Goal: Task Accomplishment & Management: Use online tool/utility

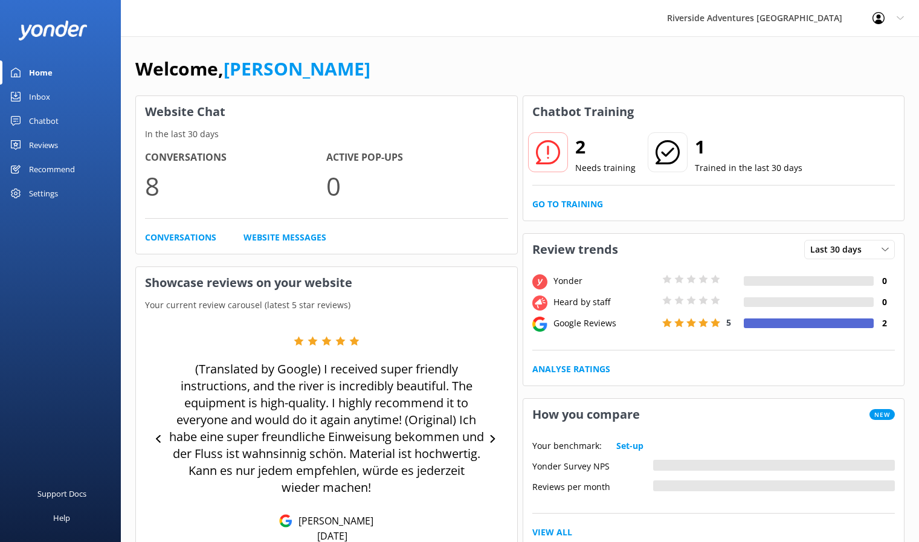
click at [586, 148] on h2 "2" at bounding box center [606, 146] width 60 height 29
click at [554, 148] on icon at bounding box center [548, 152] width 24 height 24
click at [560, 206] on link "Go to Training" at bounding box center [568, 204] width 71 height 13
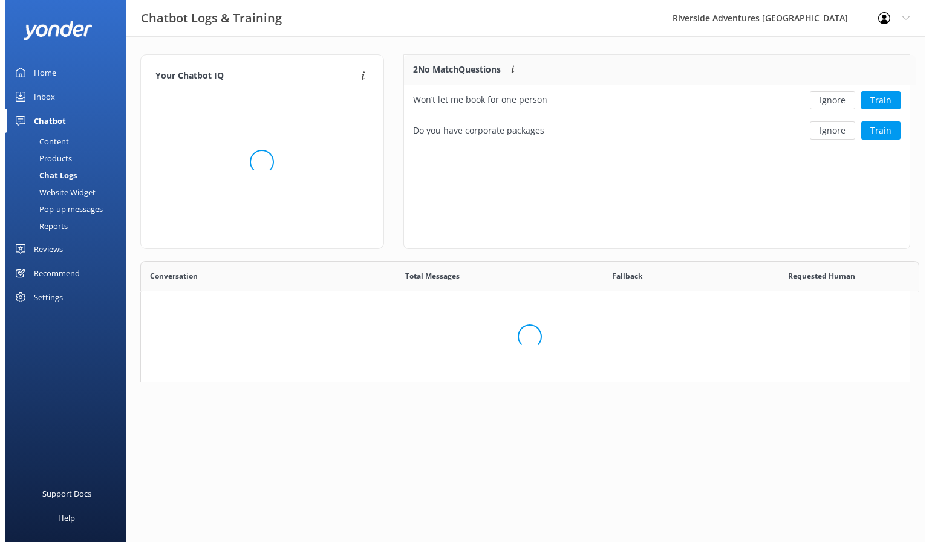
scroll to position [336, 761]
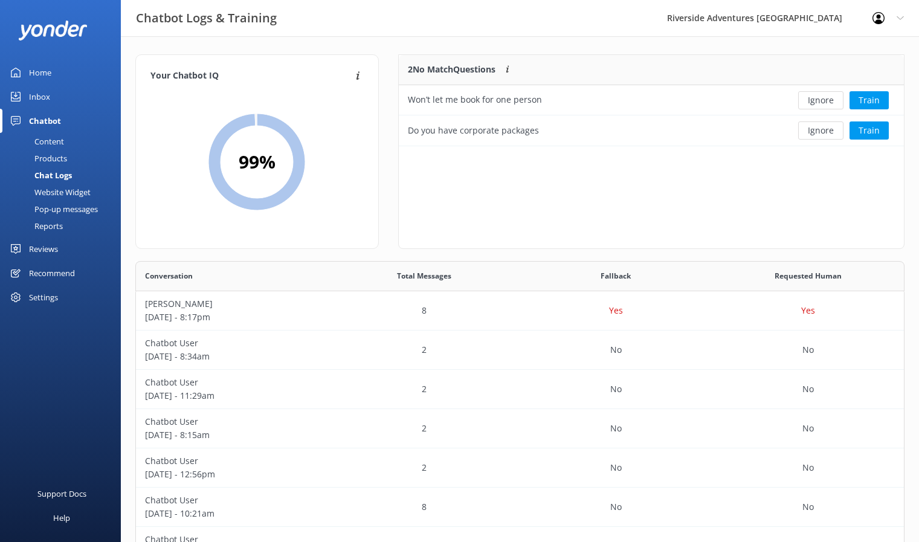
click at [70, 190] on div "Website Widget" at bounding box center [48, 192] width 83 height 17
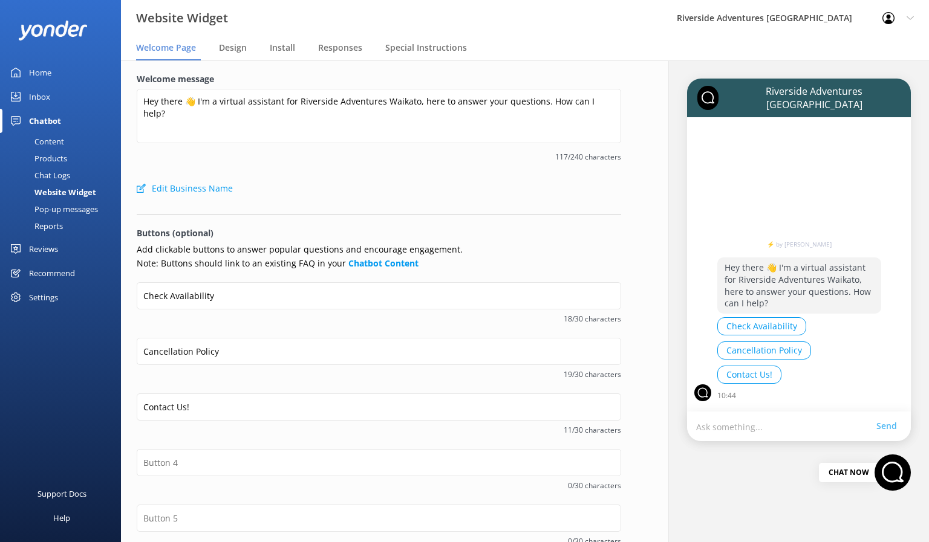
click at [51, 207] on div "Pop-up messages" at bounding box center [52, 209] width 91 height 17
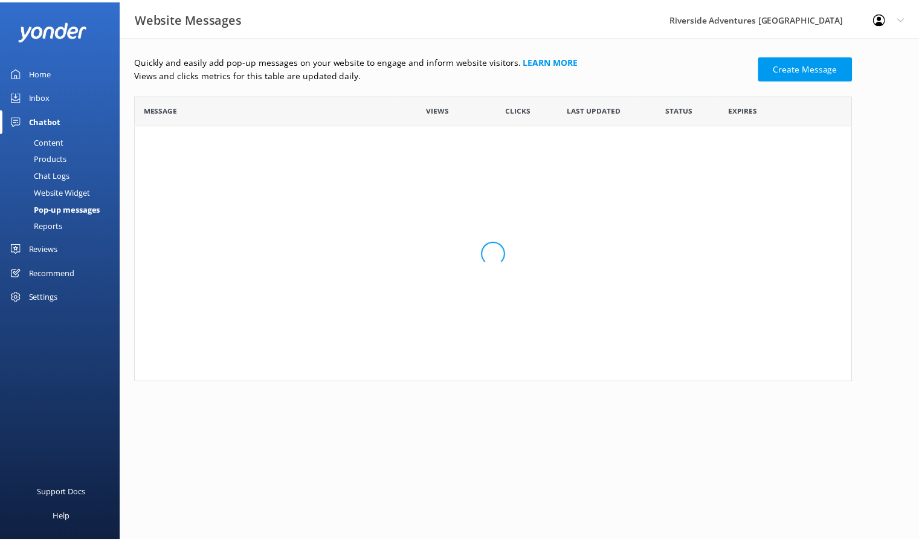
scroll to position [279, 716]
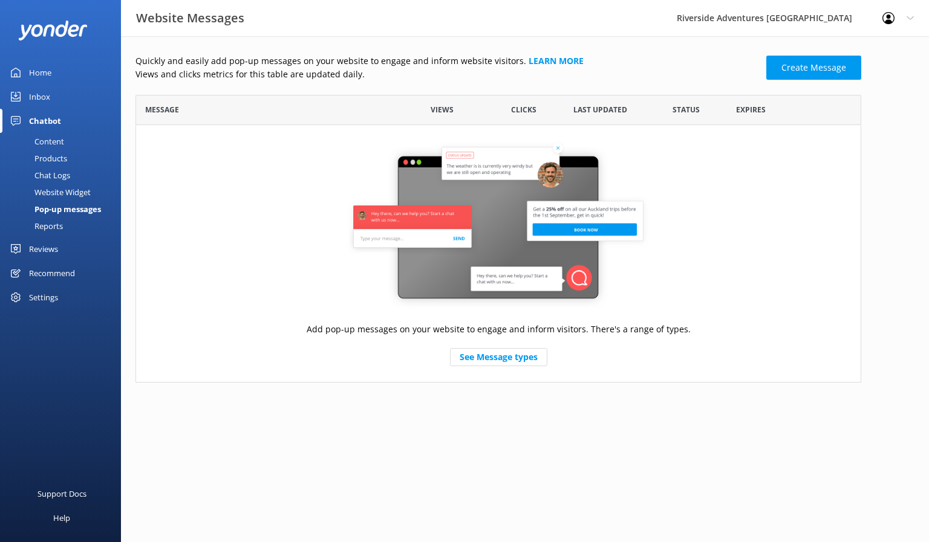
click at [49, 225] on div "Reports" at bounding box center [35, 226] width 56 height 17
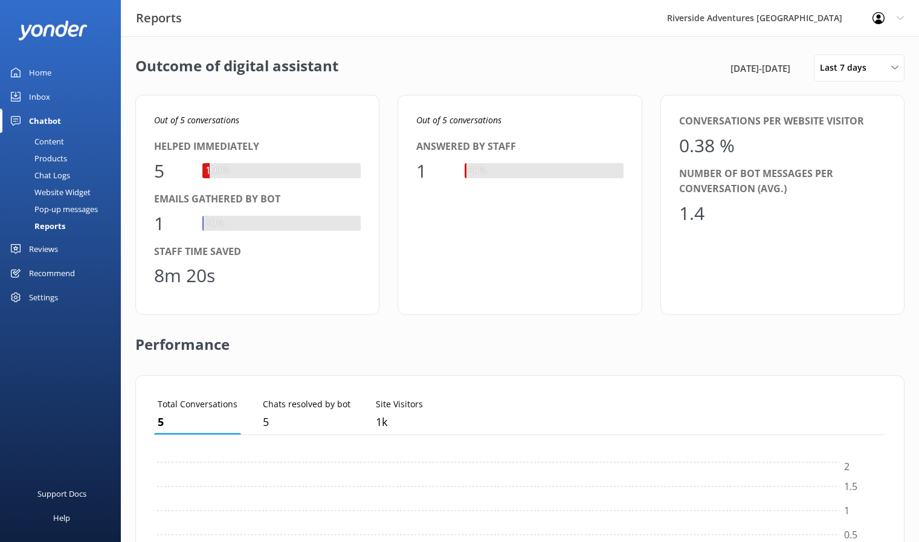
scroll to position [112, 723]
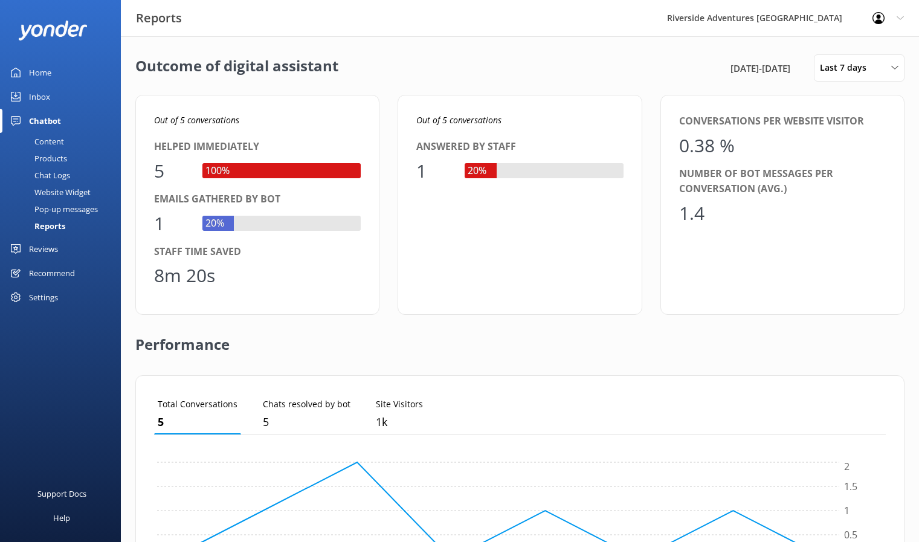
click at [47, 143] on div "Content" at bounding box center [35, 141] width 57 height 17
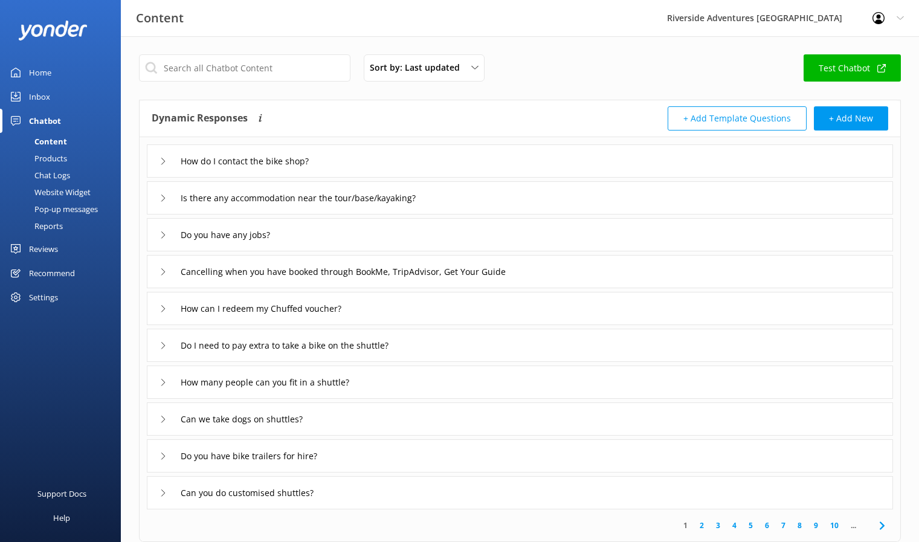
click at [47, 163] on div "Products" at bounding box center [37, 158] width 60 height 17
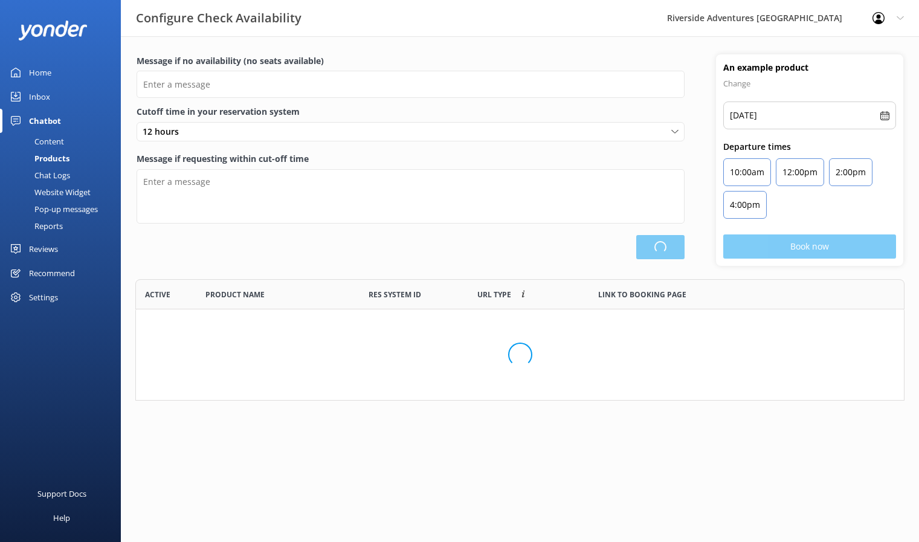
scroll to position [112, 761]
type input "There are no seats available, please check an alternative day"
type textarea "Our online booking system closes {hours} prior to departure. Please contact us …"
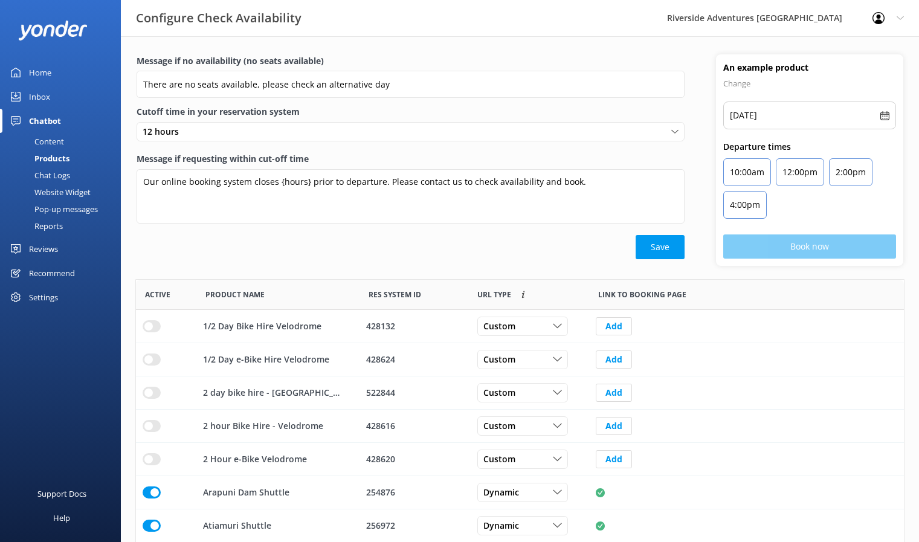
scroll to position [354, 759]
click at [42, 175] on div "Chat Logs" at bounding box center [38, 175] width 63 height 17
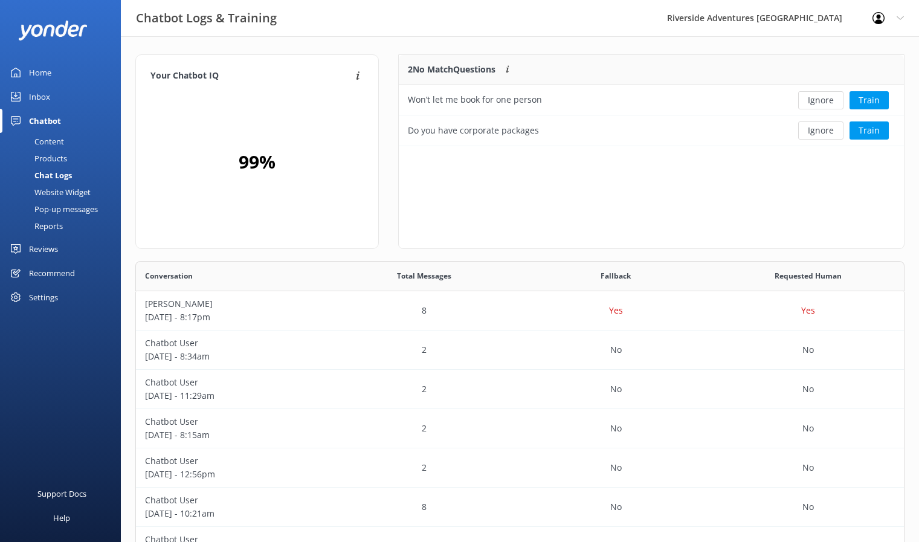
scroll to position [82, 496]
click at [47, 186] on div "Website Widget" at bounding box center [48, 192] width 83 height 17
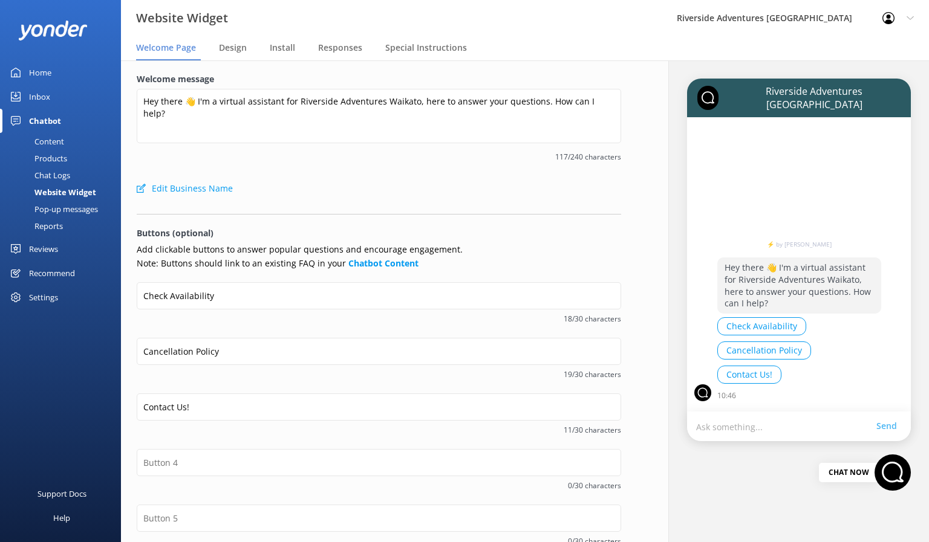
click at [216, 48] on nav "Welcome Page Design Install Responses Special Instructions" at bounding box center [525, 48] width 808 height 24
click at [232, 51] on span "Design" at bounding box center [233, 48] width 28 height 12
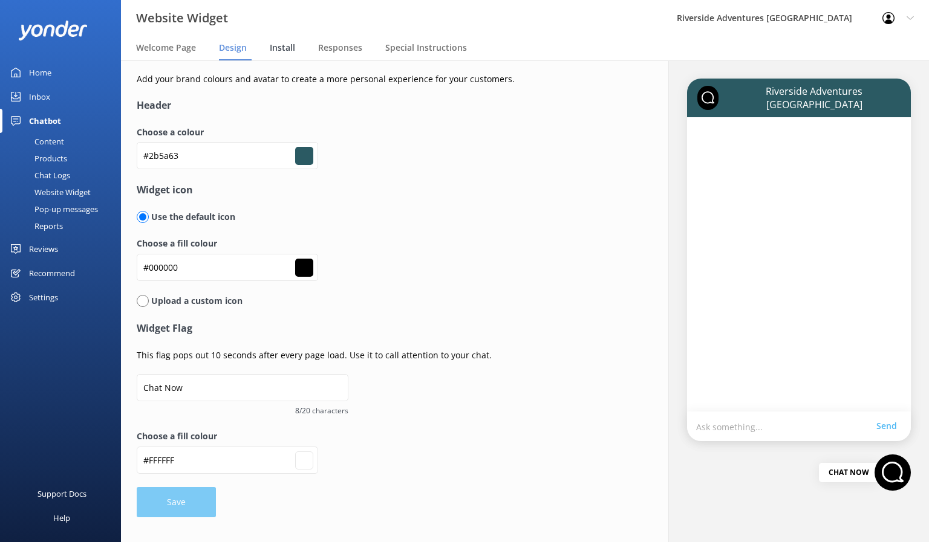
click at [281, 47] on span "Install" at bounding box center [282, 48] width 25 height 12
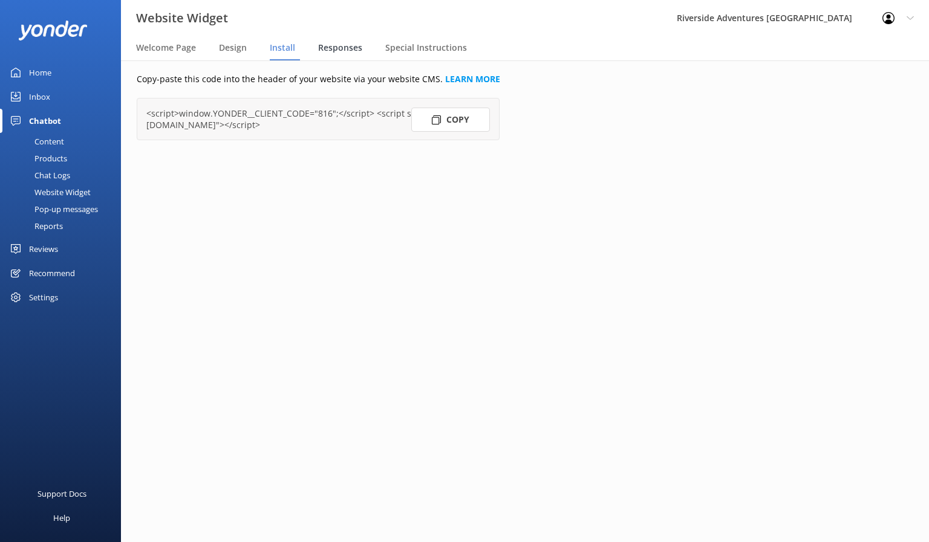
click at [337, 47] on span "Responses" at bounding box center [340, 48] width 44 height 12
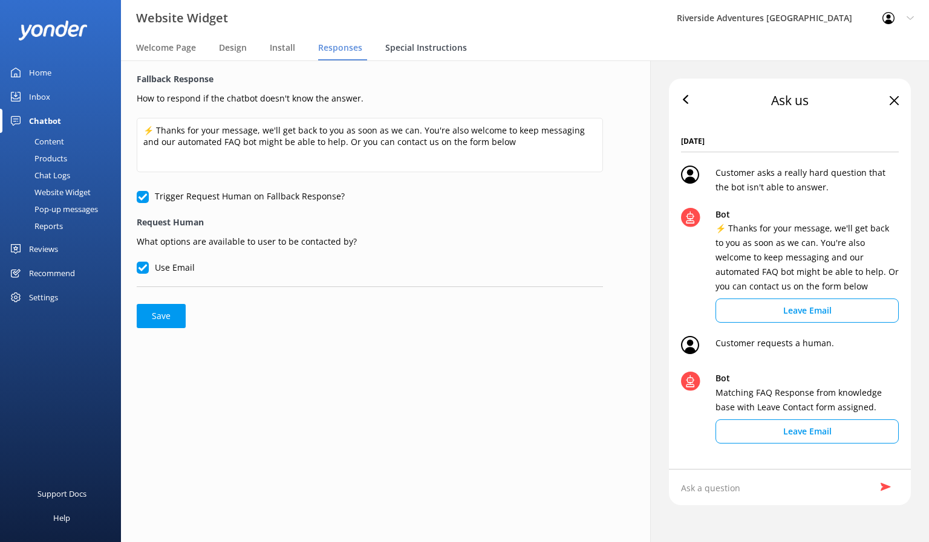
click at [405, 45] on span "Special Instructions" at bounding box center [426, 48] width 82 height 12
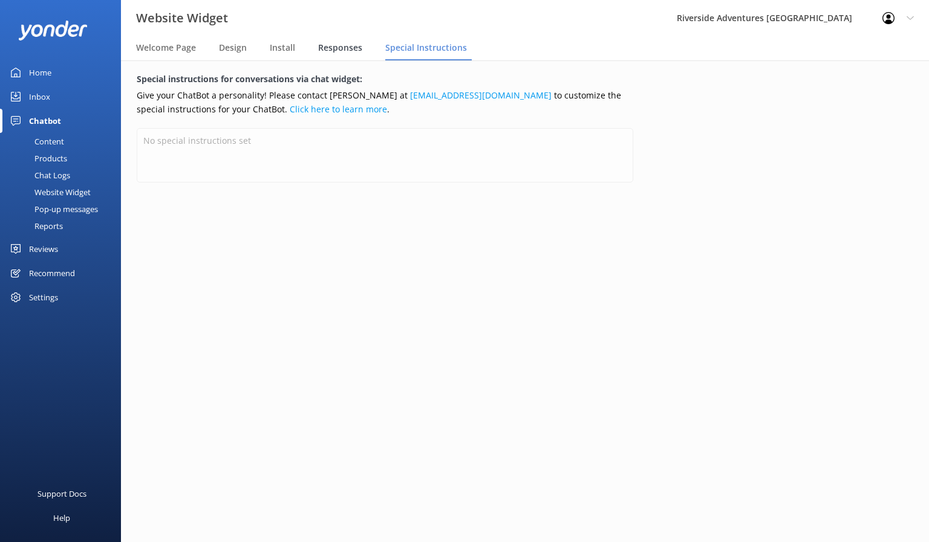
click at [338, 56] on div "Responses" at bounding box center [342, 48] width 49 height 24
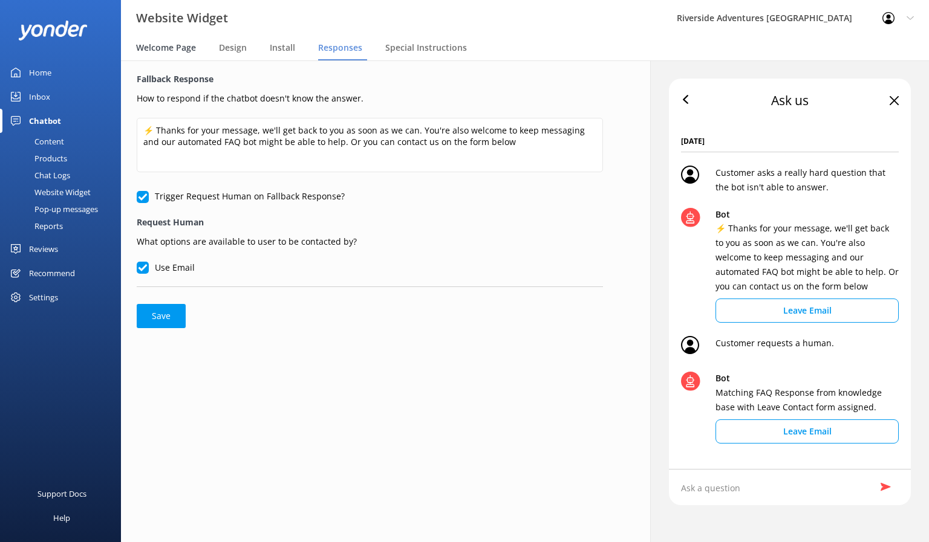
click at [142, 49] on span "Welcome Page" at bounding box center [166, 48] width 60 height 12
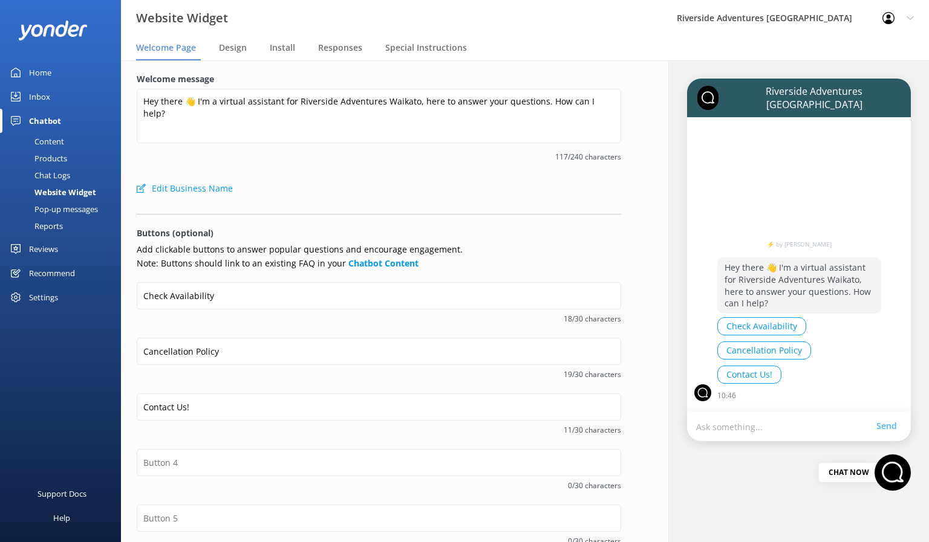
click at [56, 274] on div "Recommend" at bounding box center [52, 273] width 46 height 24
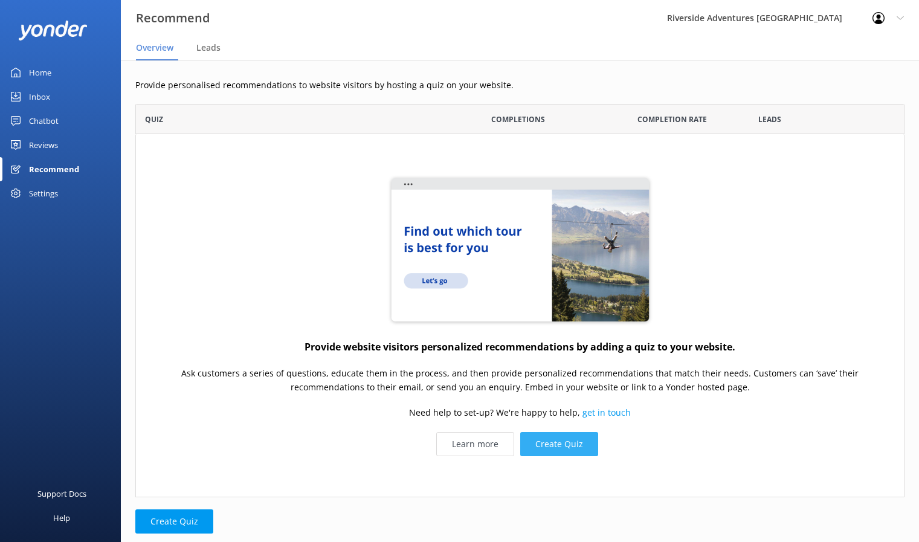
click at [543, 446] on button "Create Quiz" at bounding box center [560, 444] width 78 height 24
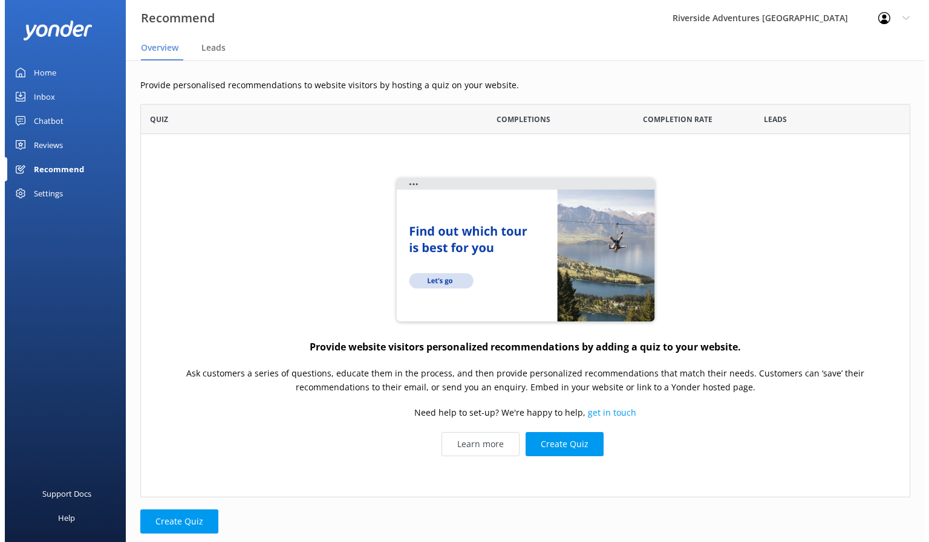
scroll to position [384, 761]
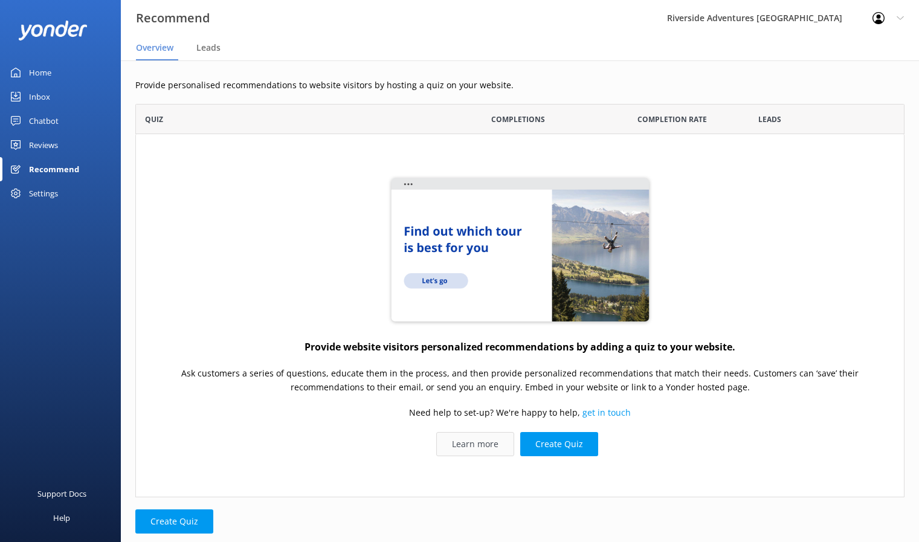
click at [464, 447] on link "Learn more" at bounding box center [475, 444] width 78 height 24
click at [546, 452] on button "Create Quiz" at bounding box center [560, 444] width 78 height 24
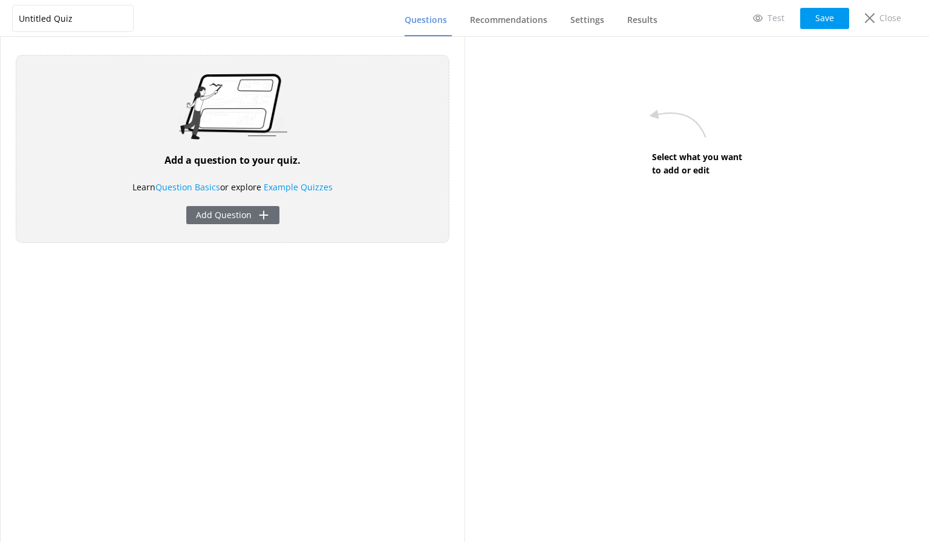
click at [240, 216] on button "Add Question" at bounding box center [232, 215] width 93 height 18
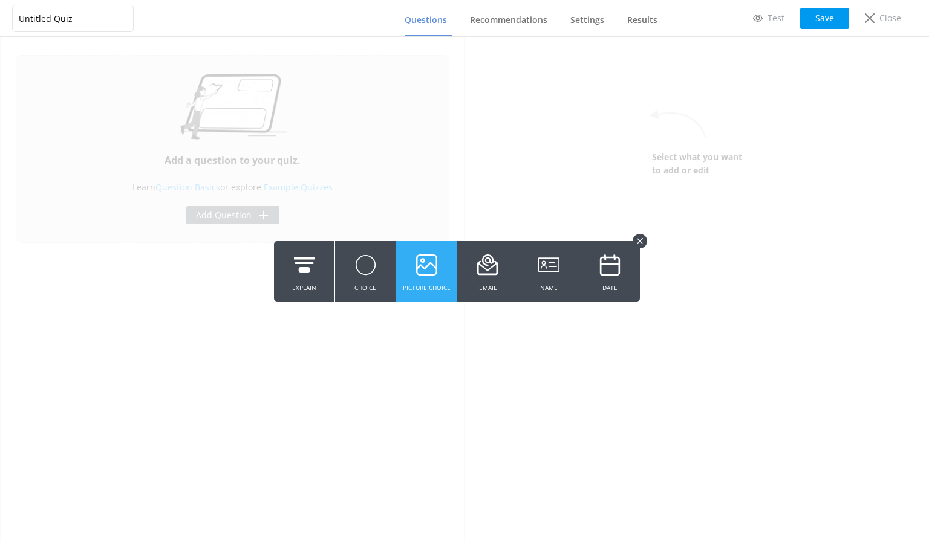
click at [418, 276] on icon at bounding box center [426, 264] width 21 height 33
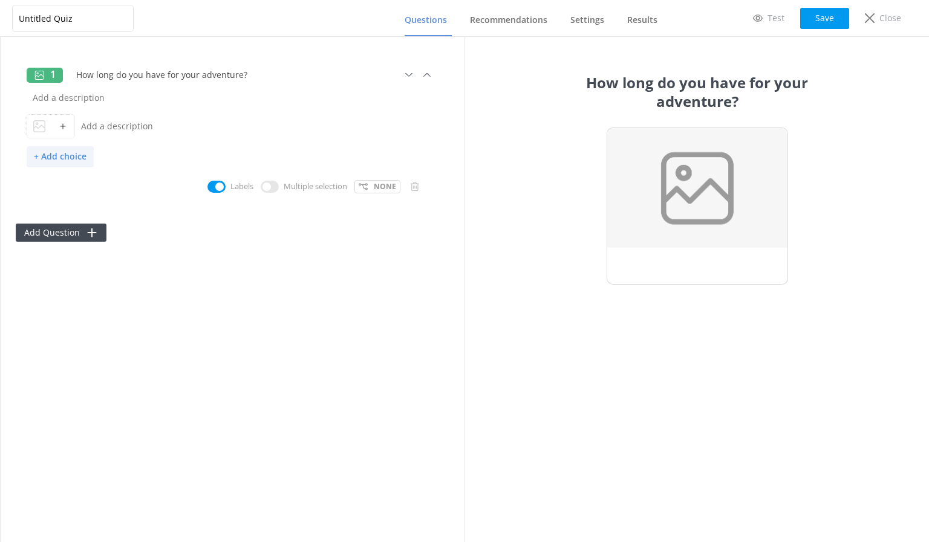
type input "How long do you have for your adventure?"
click at [82, 155] on p "+ Add choice" at bounding box center [60, 156] width 67 height 21
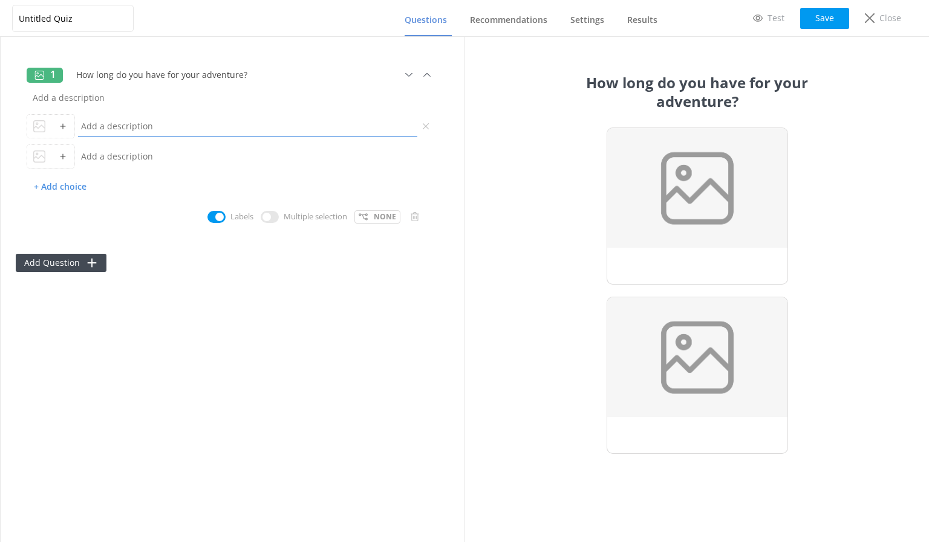
click at [103, 127] on input "text" at bounding box center [247, 125] width 345 height 27
type input "A"
type input "Couple of hours"
click at [124, 155] on input "text" at bounding box center [247, 156] width 345 height 27
click at [163, 129] on input "Couple of hours" at bounding box center [247, 125] width 345 height 27
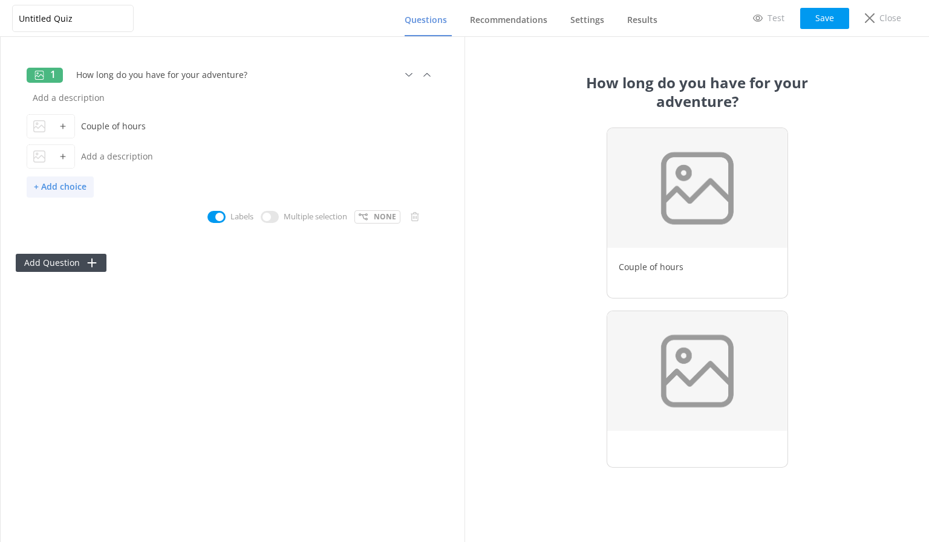
click at [67, 187] on p "+ Add choice" at bounding box center [60, 187] width 67 height 21
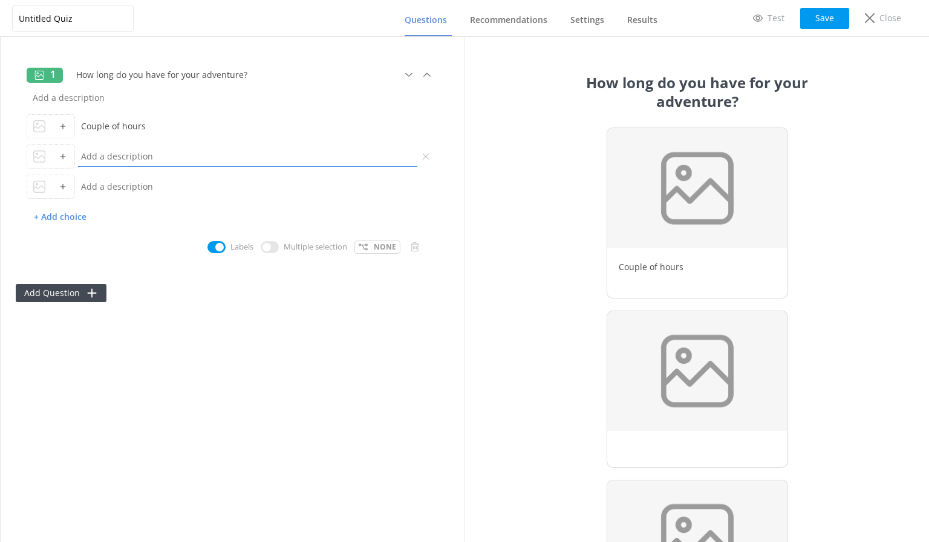
click at [115, 163] on input "text" at bounding box center [247, 156] width 345 height 27
type input "Half day"
click at [100, 175] on input "text" at bounding box center [247, 186] width 345 height 27
type input "Full day"
click at [74, 217] on p "+ Add choice" at bounding box center [60, 217] width 67 height 21
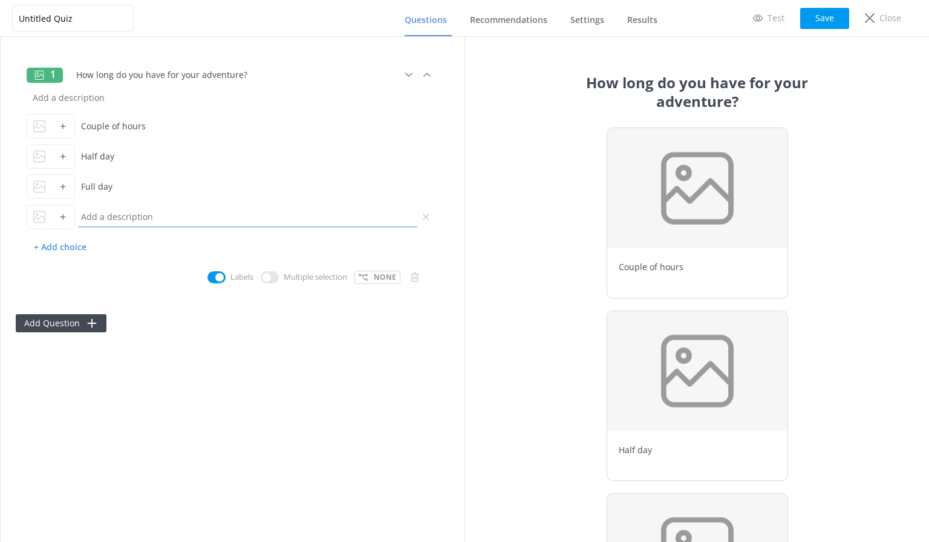
click at [96, 222] on input "text" at bounding box center [247, 216] width 345 height 27
click at [415, 273] on use at bounding box center [414, 277] width 8 height 9
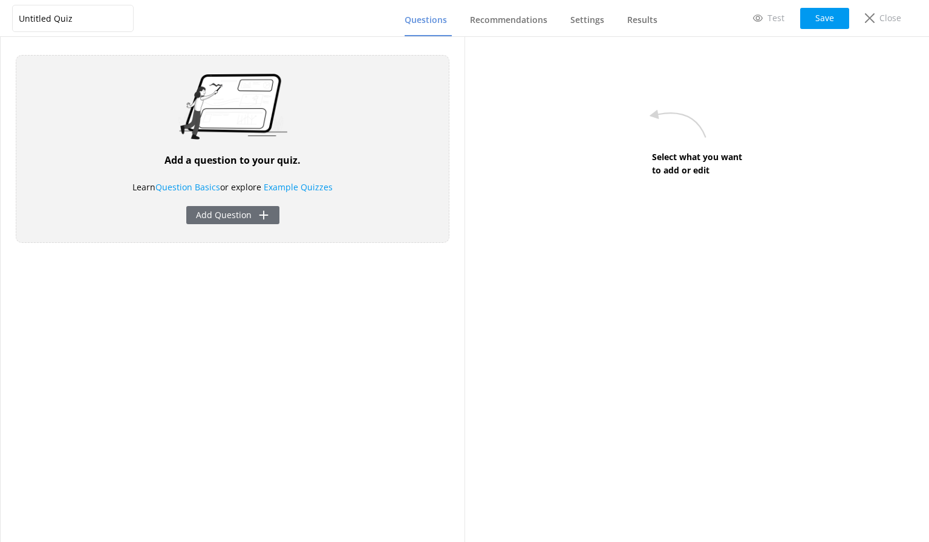
click at [251, 213] on button "Add Question" at bounding box center [232, 215] width 93 height 18
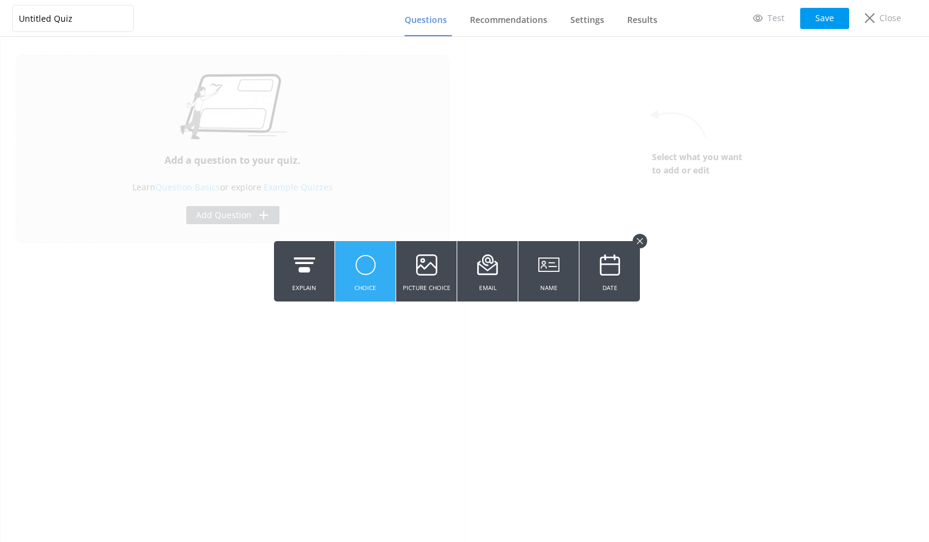
click at [356, 260] on icon at bounding box center [365, 264] width 21 height 33
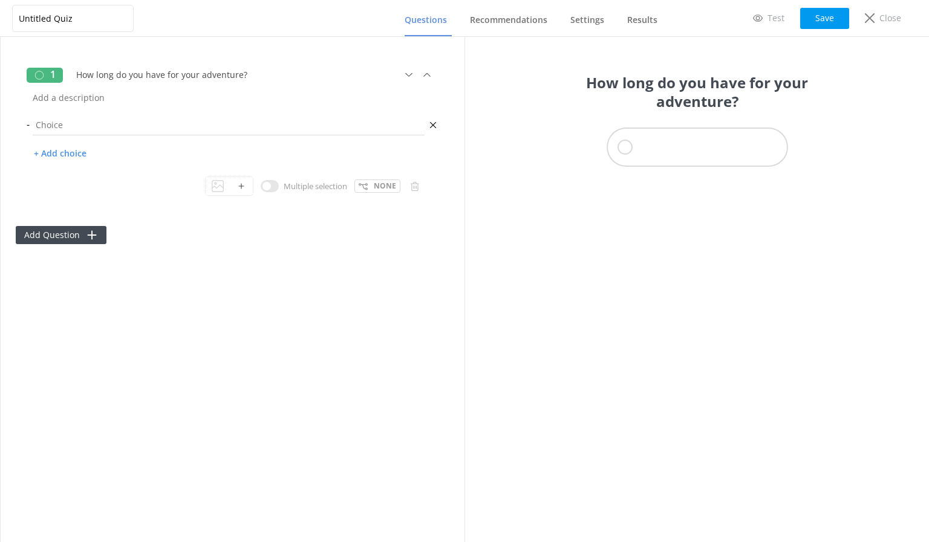
type input "How long do you have for your adventure?"
click at [71, 118] on input "text" at bounding box center [229, 124] width 398 height 27
type input "Couple of hours"
click at [70, 147] on p "+ Add choice" at bounding box center [60, 153] width 67 height 21
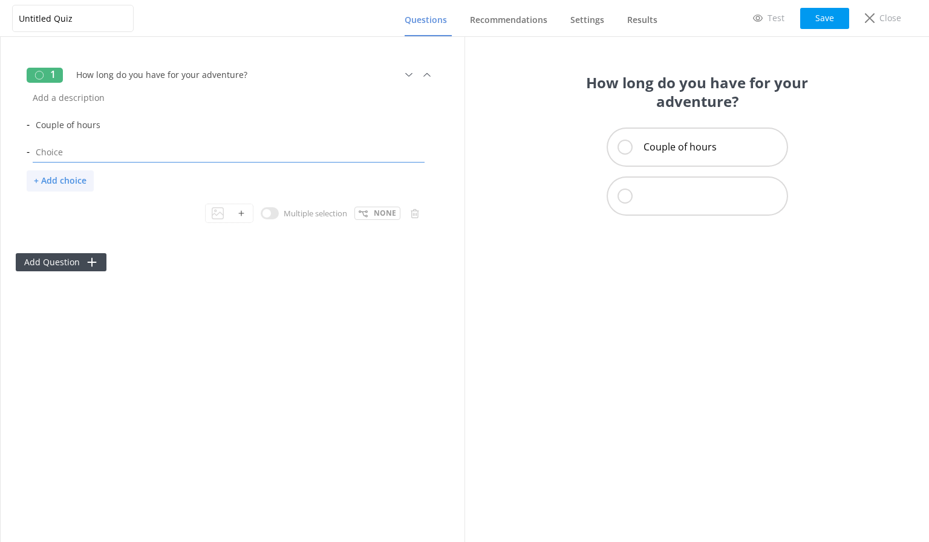
click at [70, 147] on input "text" at bounding box center [229, 151] width 398 height 27
type input "Half day"
click at [64, 179] on p "+ Add choice" at bounding box center [60, 180] width 67 height 21
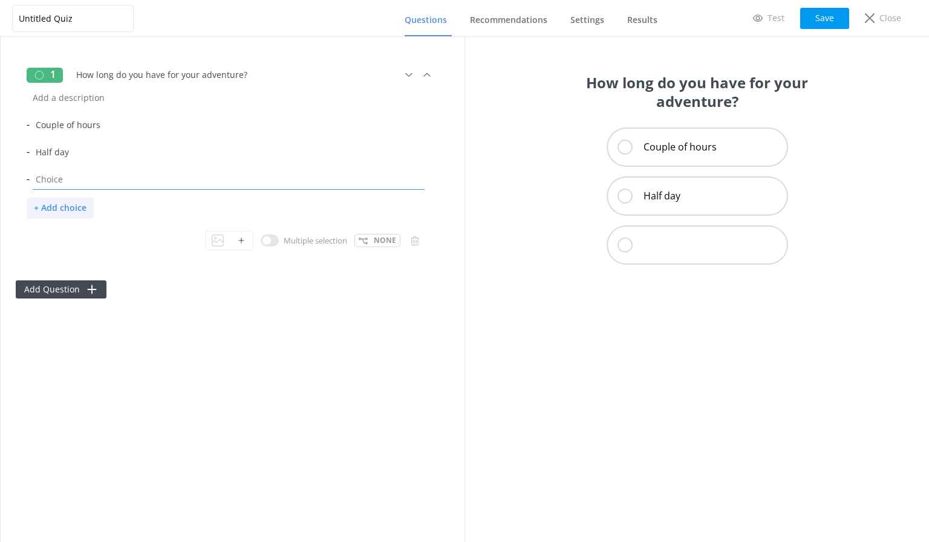
click at [64, 179] on input "text" at bounding box center [229, 179] width 398 height 27
type input "Full day"
click at [73, 209] on p "+ Add choice" at bounding box center [60, 208] width 67 height 21
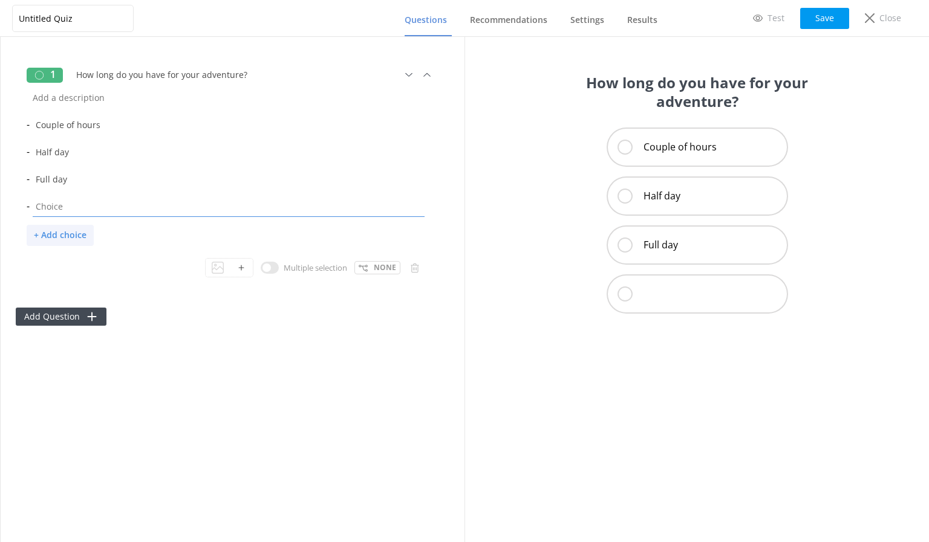
click at [73, 209] on input "text" at bounding box center [229, 206] width 398 height 27
type input "Multiple days"
click at [175, 329] on div "1 How long do you have for your adventure? - Couple of hours - Half day - Full …" at bounding box center [233, 289] width 464 height 505
click at [91, 317] on use at bounding box center [92, 317] width 9 height 9
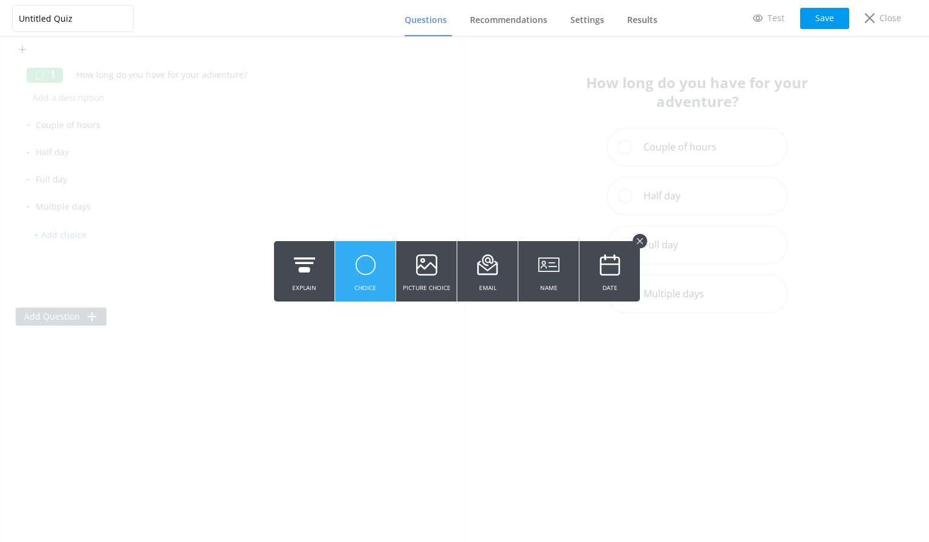
click at [353, 270] on button "Choice" at bounding box center [365, 271] width 60 height 60
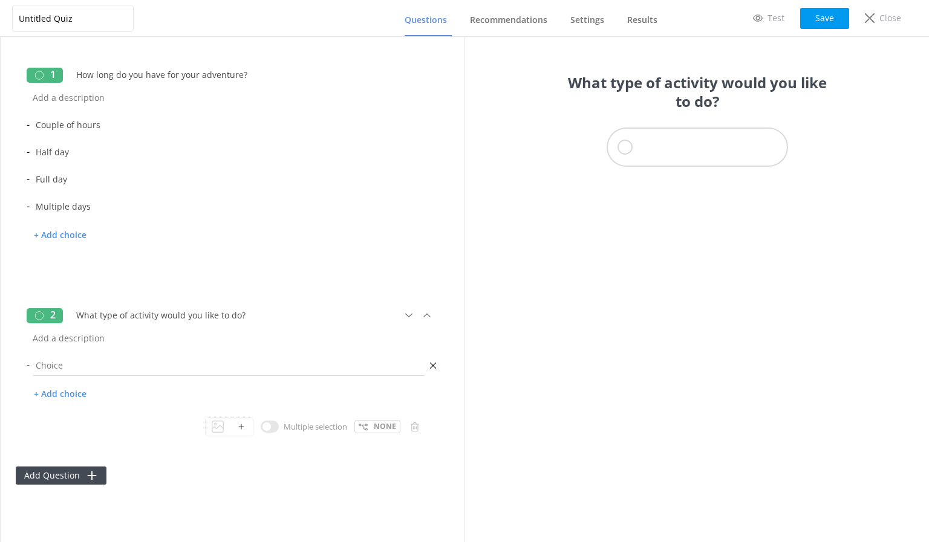
type input "What type of activity would you like to do?"
click at [76, 374] on input "text" at bounding box center [229, 365] width 398 height 27
type input "Biking"
click at [73, 391] on p "+ Add choice" at bounding box center [60, 394] width 67 height 21
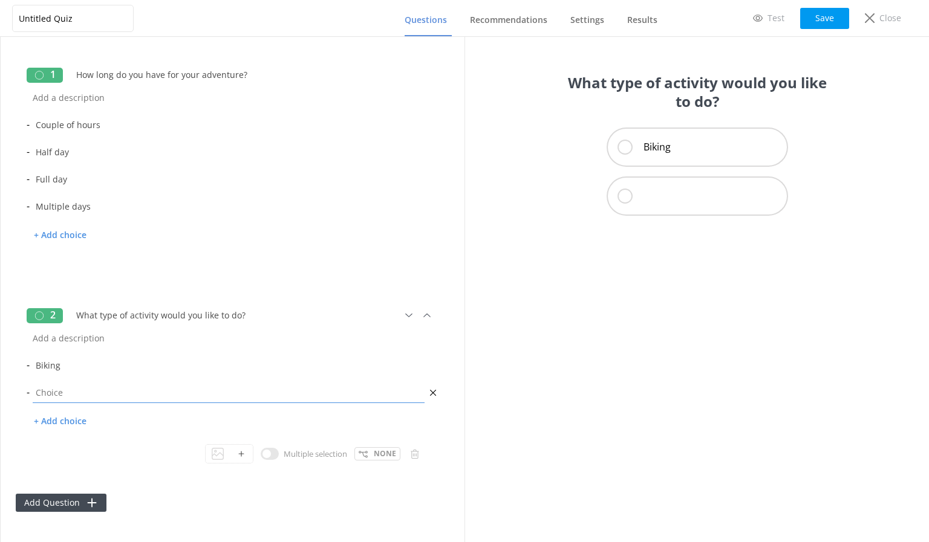
click at [68, 391] on input "text" at bounding box center [229, 392] width 398 height 27
type input "Kayaking"
click at [68, 419] on p "+ Add choice" at bounding box center [60, 421] width 67 height 21
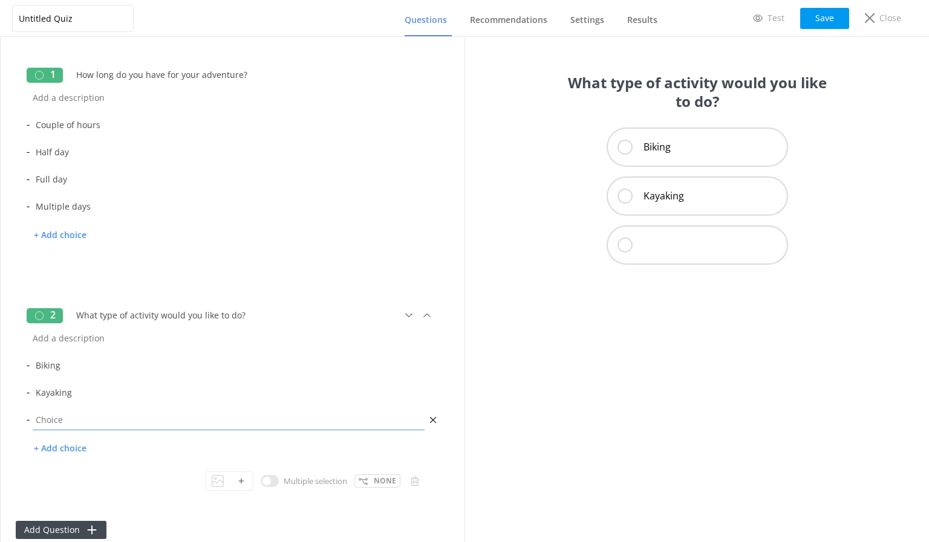
click at [73, 423] on input "text" at bounding box center [229, 419] width 398 height 27
type input "Mixture"
click at [122, 473] on div "Multiple selection None" at bounding box center [233, 481] width 412 height 19
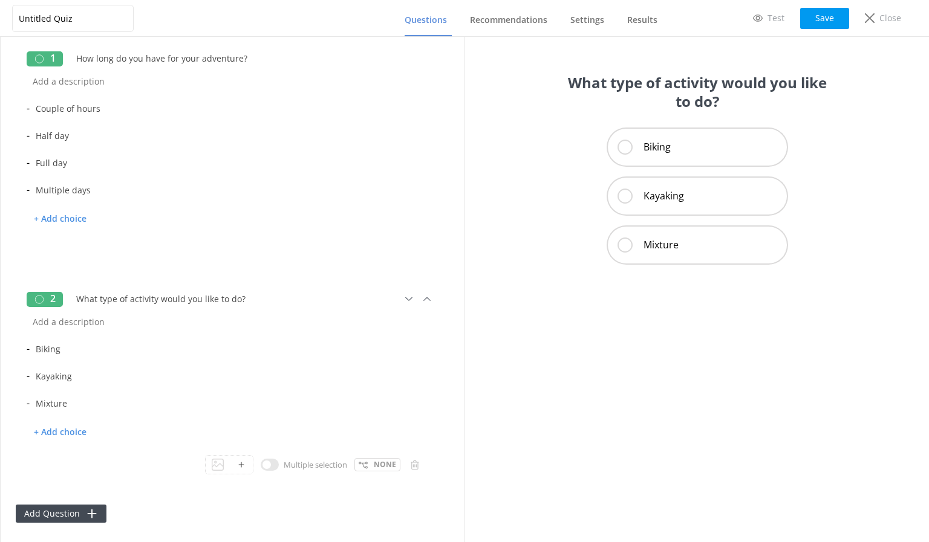
scroll to position [21, 0]
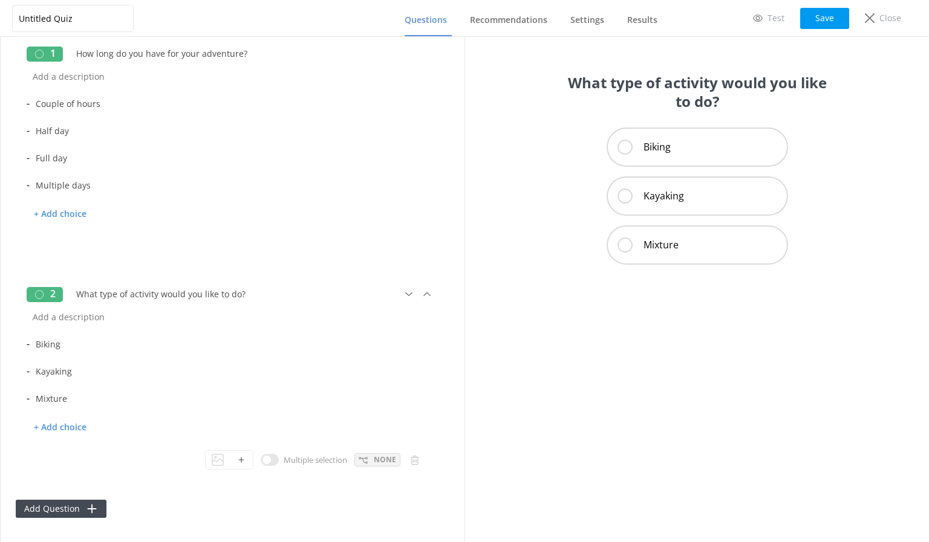
click at [374, 458] on p "None" at bounding box center [385, 459] width 22 height 11
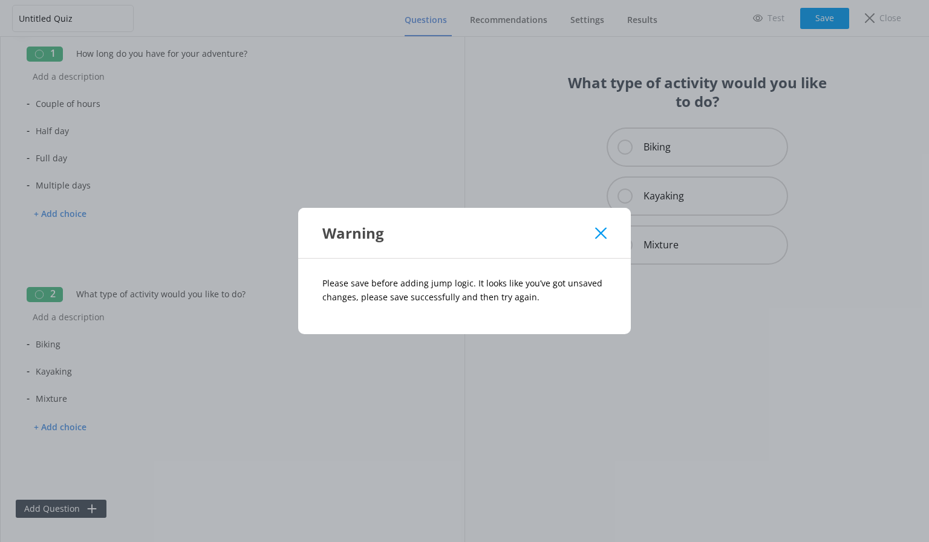
click at [599, 233] on icon at bounding box center [600, 233] width 11 height 12
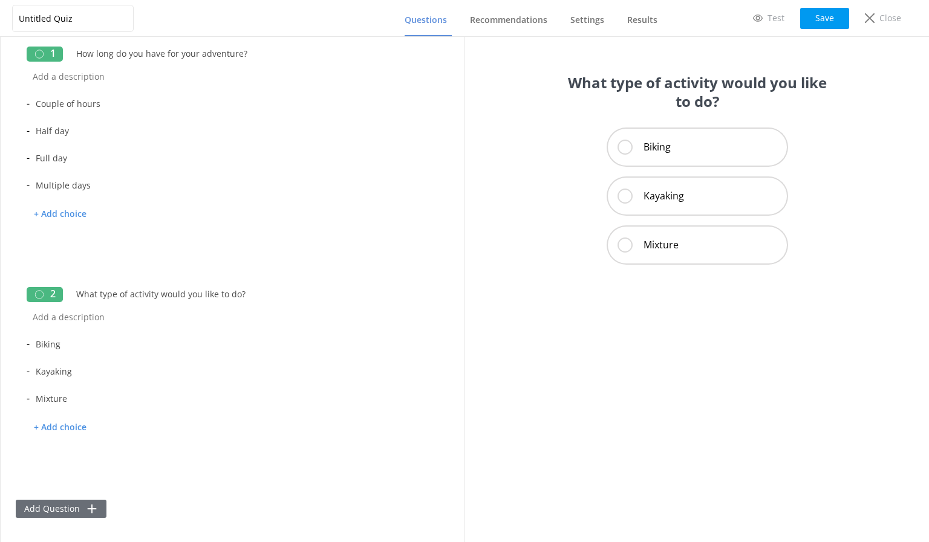
click at [88, 507] on icon at bounding box center [92, 509] width 12 height 12
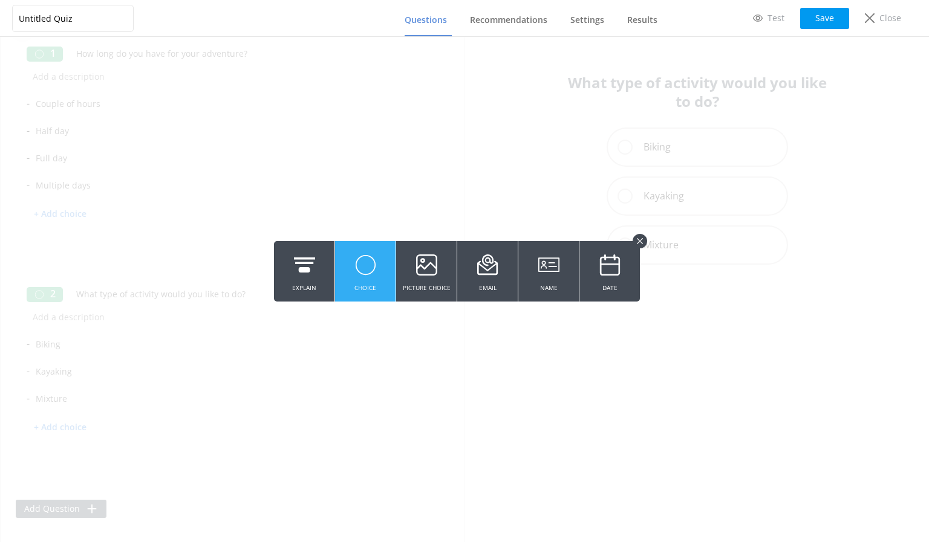
click at [364, 275] on use at bounding box center [364, 265] width 19 height 19
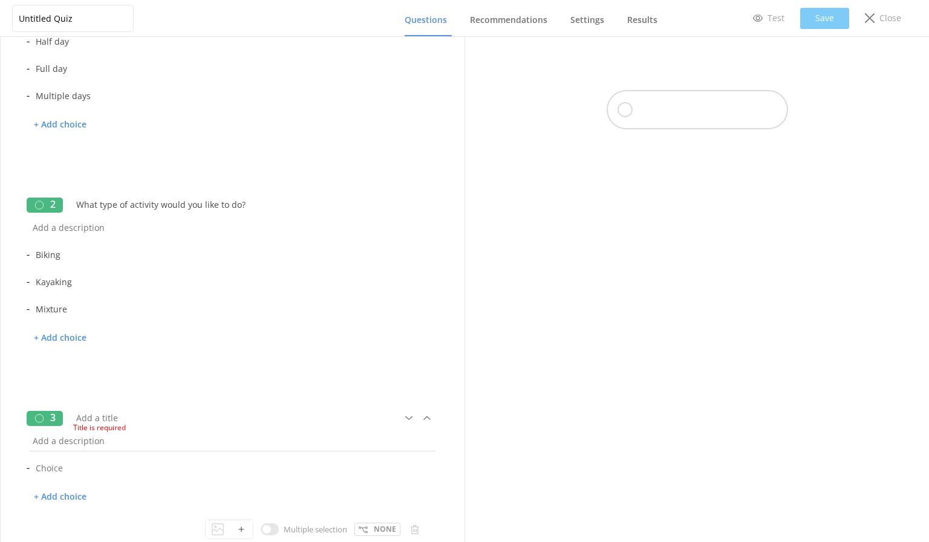
scroll to position [180, 0]
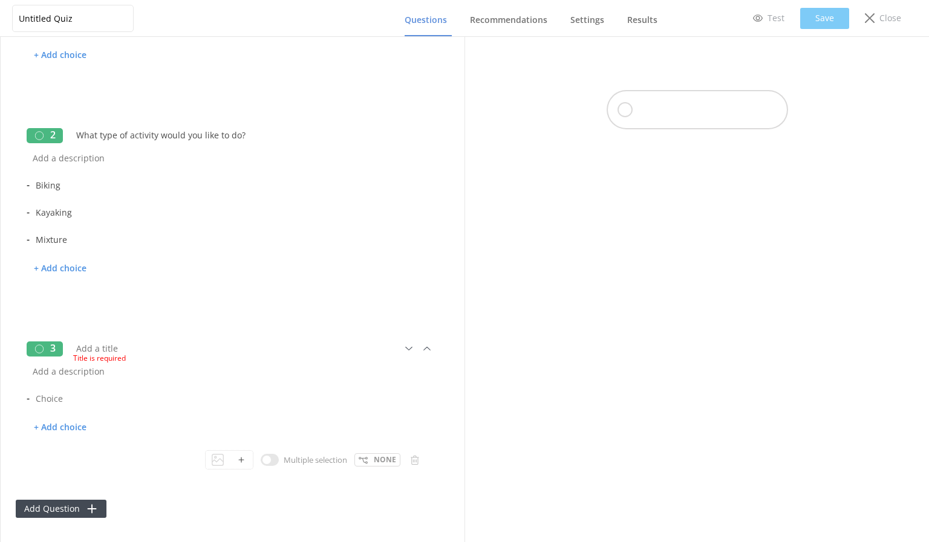
click at [122, 349] on div "Title is required" at bounding box center [239, 356] width 332 height 15
click at [110, 343] on input "text" at bounding box center [215, 348] width 290 height 27
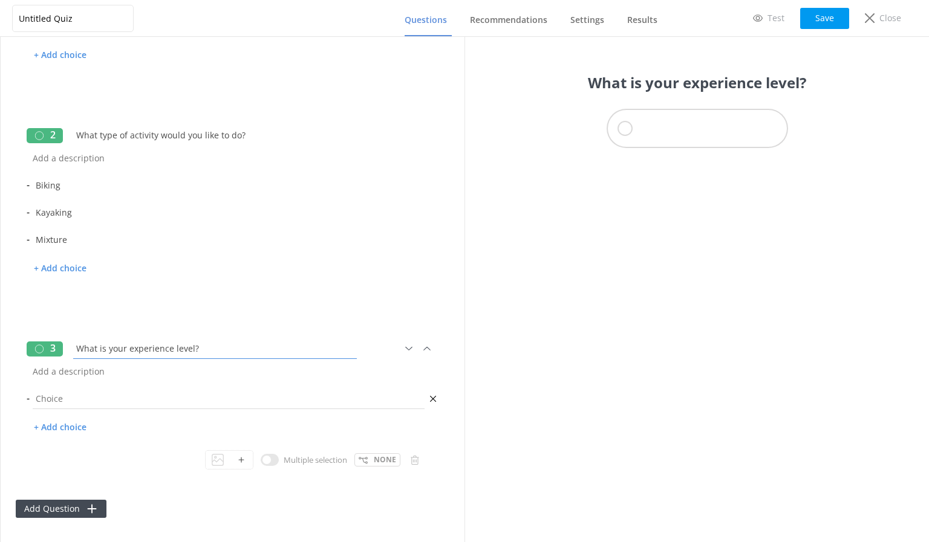
type input "What is your experience level?"
click at [63, 397] on input "text" at bounding box center [229, 398] width 398 height 27
type input "Beginner"
click at [75, 423] on p "+ Add choice" at bounding box center [60, 427] width 67 height 21
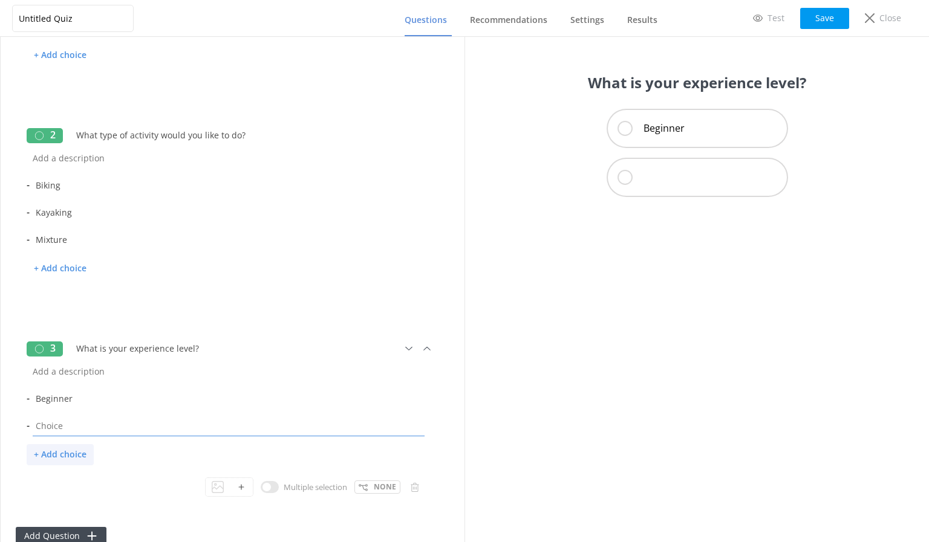
click at [75, 423] on input "text" at bounding box center [229, 425] width 398 height 27
type input "Confident"
click at [117, 480] on div "Multiple selection None" at bounding box center [233, 487] width 412 height 19
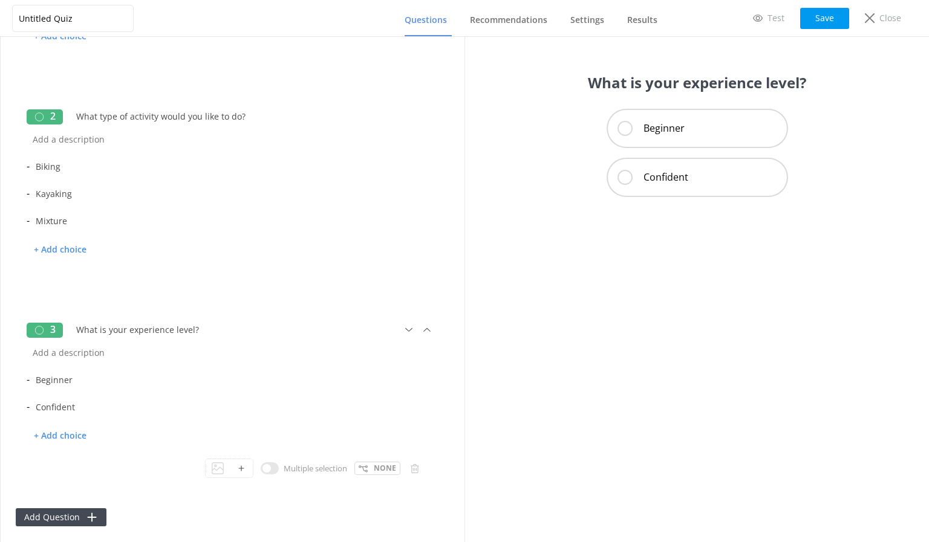
scroll to position [207, 0]
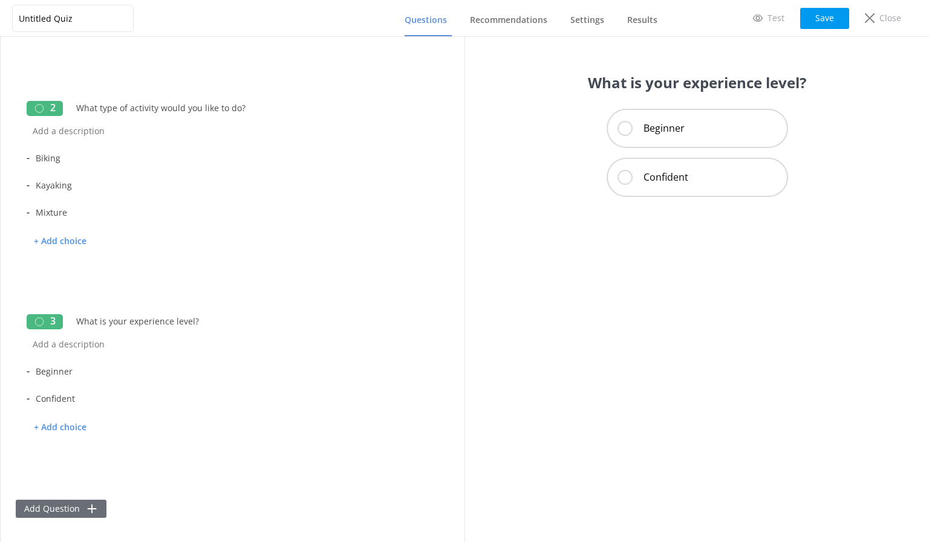
click at [87, 504] on icon at bounding box center [92, 509] width 12 height 12
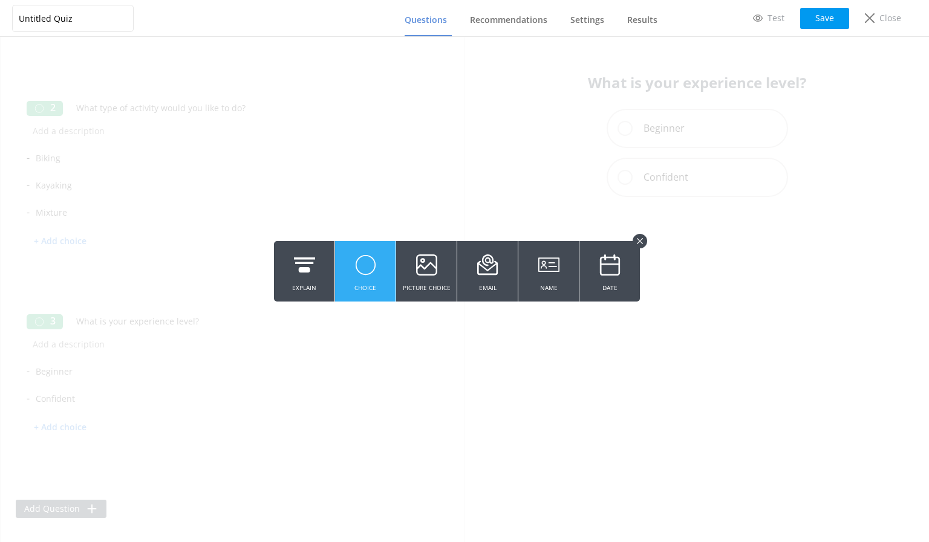
click at [358, 271] on use at bounding box center [364, 265] width 19 height 19
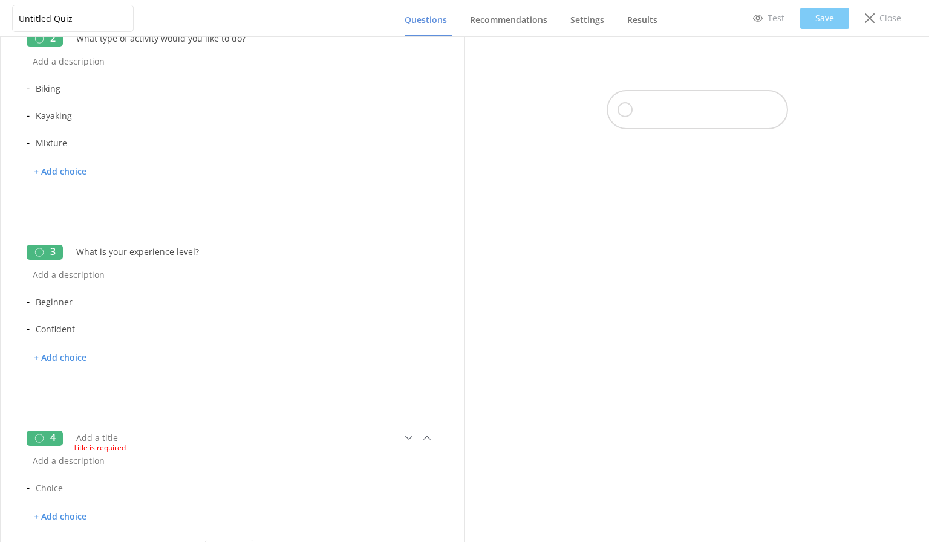
scroll to position [366, 0]
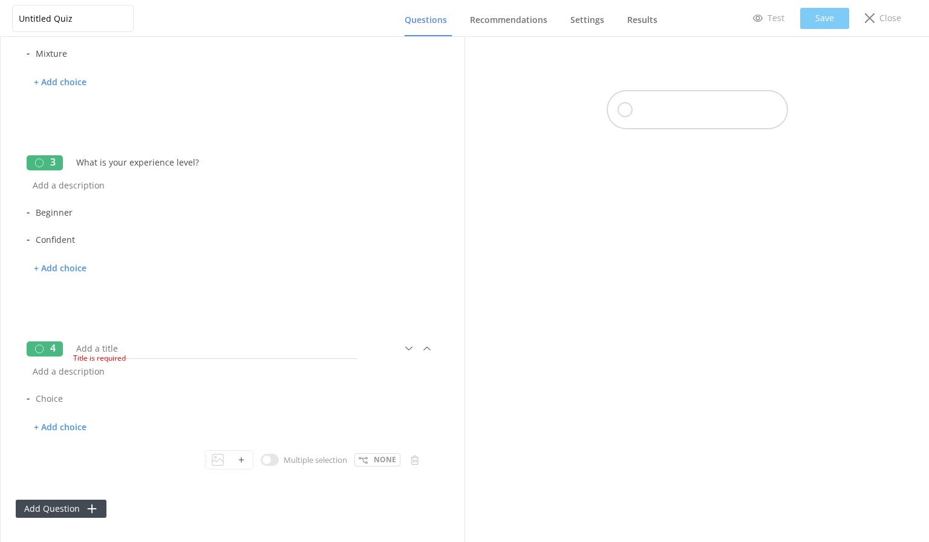
click at [114, 345] on input "text" at bounding box center [215, 348] width 290 height 27
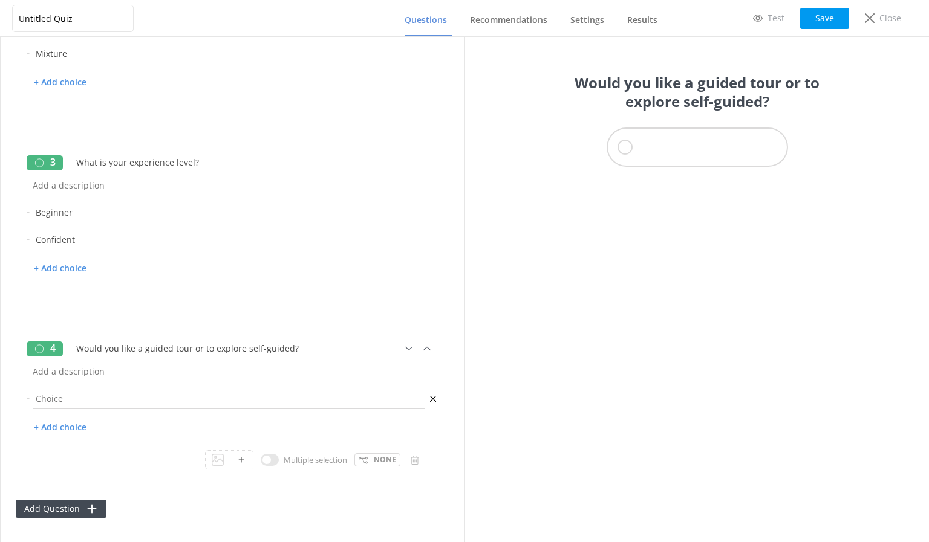
type input "Would you like a guided tour or to explore self-guided?"
click at [70, 398] on input "text" at bounding box center [229, 398] width 398 height 27
type input "Guided tour"
click at [74, 422] on p "+ Add choice" at bounding box center [60, 427] width 67 height 21
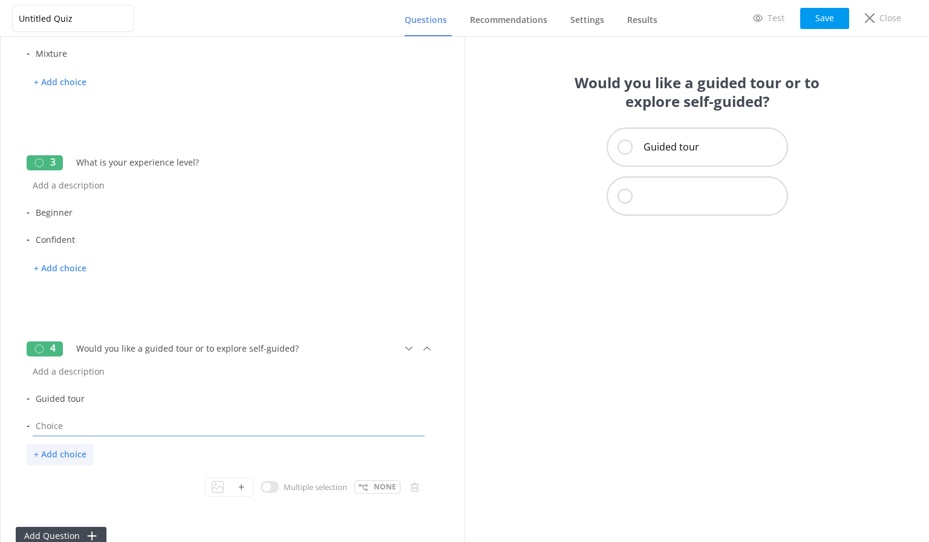
click at [74, 422] on input "text" at bounding box center [229, 425] width 398 height 27
type input "Self-guided"
click at [106, 510] on div "4 Would you like a guided tour or to explore self-guided? - Guided tour - Self-…" at bounding box center [232, 422] width 433 height 186
click at [819, 16] on button "Save" at bounding box center [824, 18] width 49 height 21
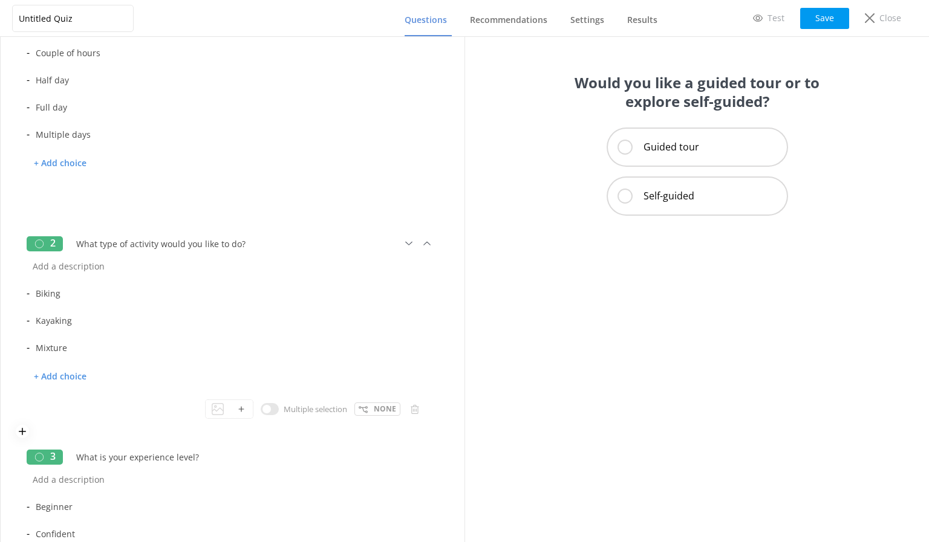
scroll to position [0, 0]
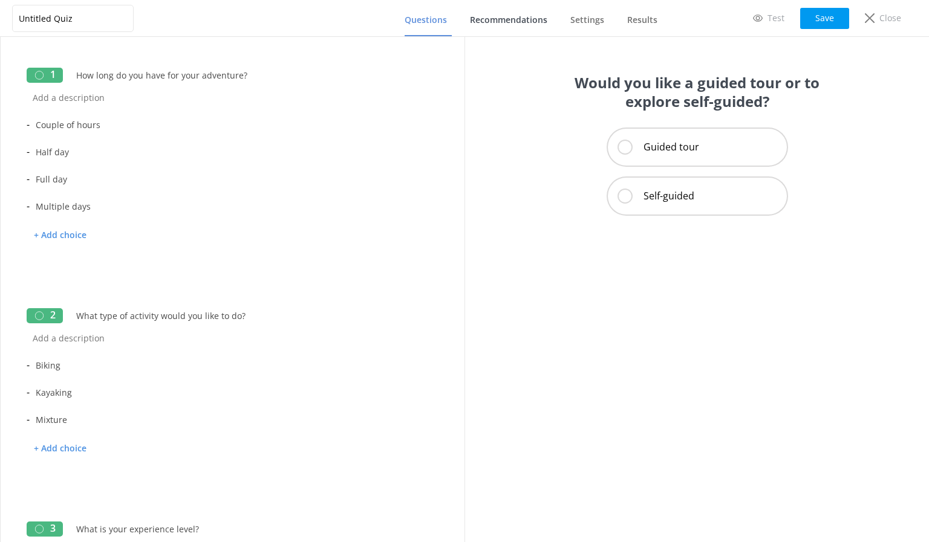
click at [517, 20] on span "Recommendations" at bounding box center [508, 20] width 77 height 12
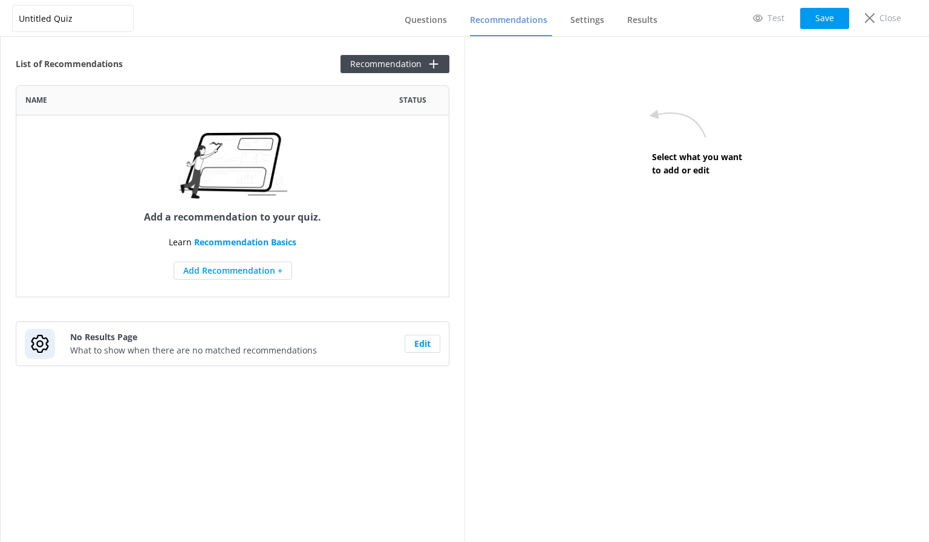
scroll to position [203, 424]
click at [589, 25] on span "Settings" at bounding box center [587, 20] width 34 height 12
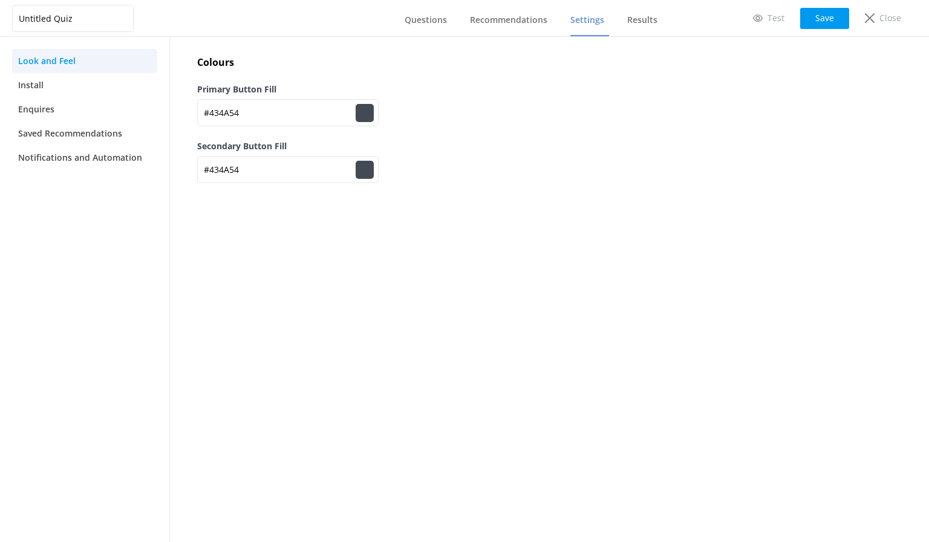
click at [621, 19] on nav "Questions Recommendations Settings Results" at bounding box center [525, 18] width 273 height 36
click at [632, 16] on span "Results" at bounding box center [642, 20] width 30 height 12
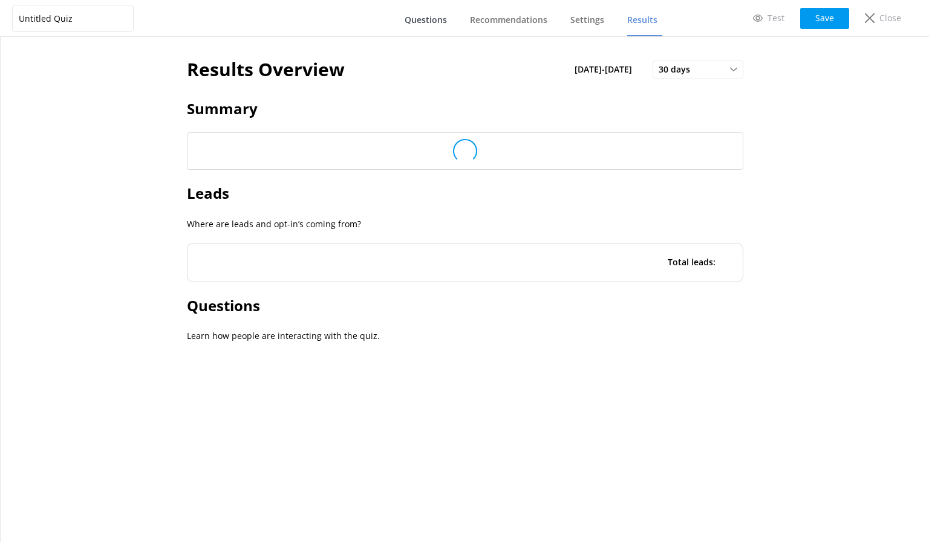
click at [421, 23] on span "Questions" at bounding box center [425, 20] width 42 height 12
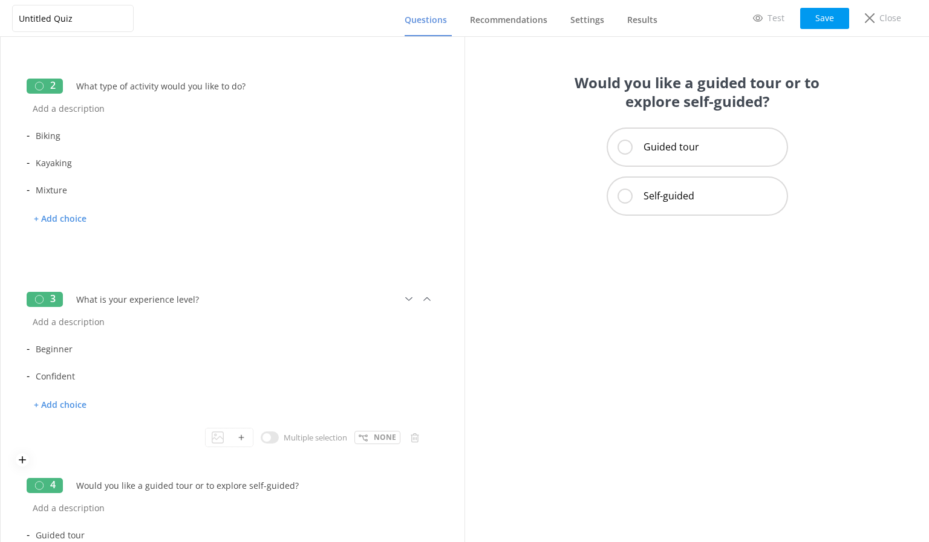
scroll to position [394, 0]
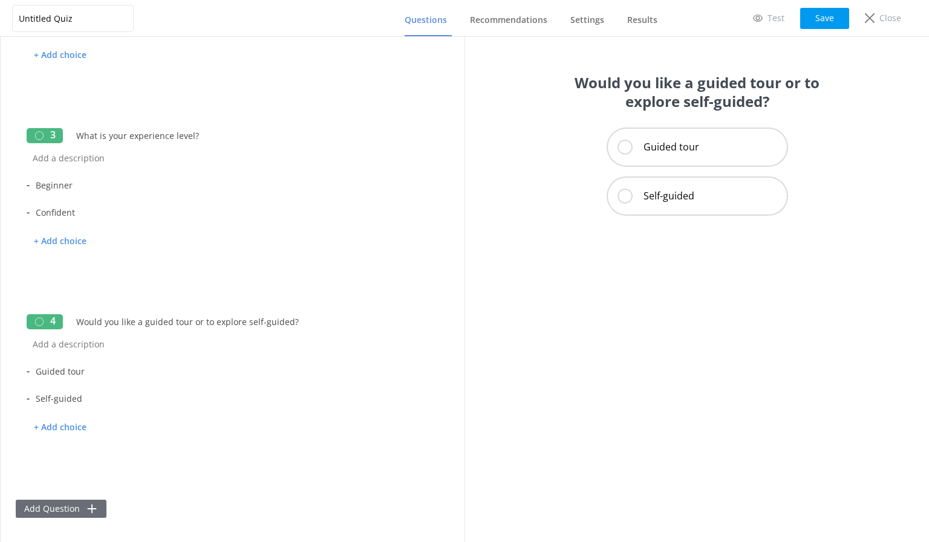
click at [67, 507] on button "Add Question" at bounding box center [61, 509] width 91 height 18
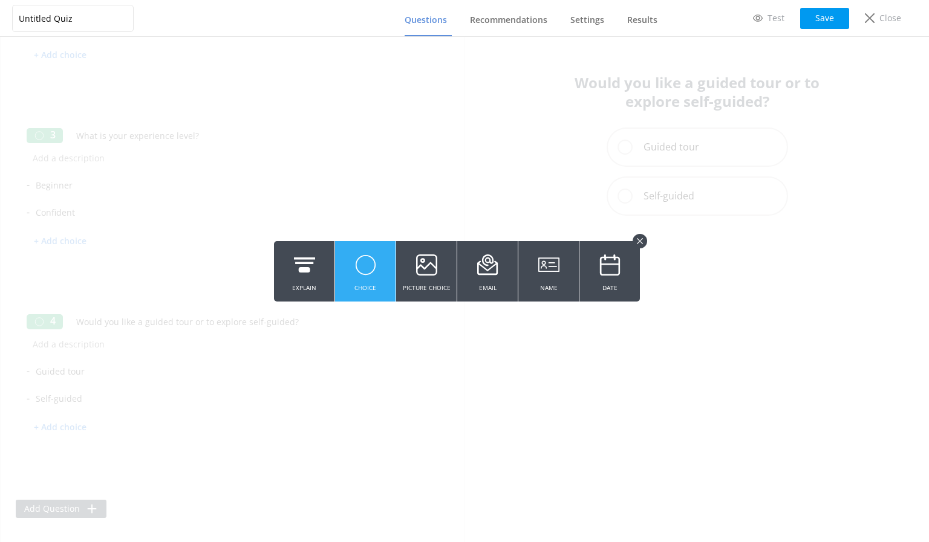
click at [349, 280] on button "Choice" at bounding box center [365, 271] width 60 height 60
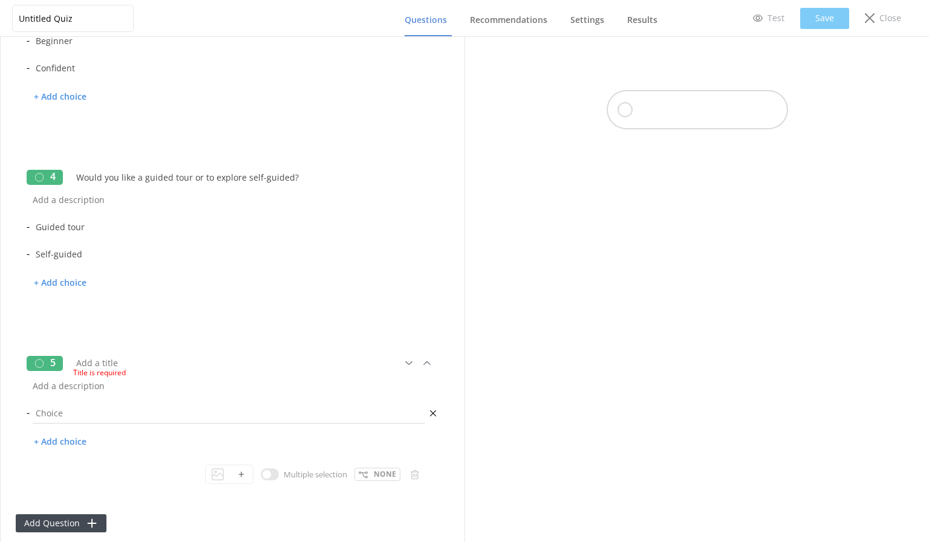
scroll to position [553, 0]
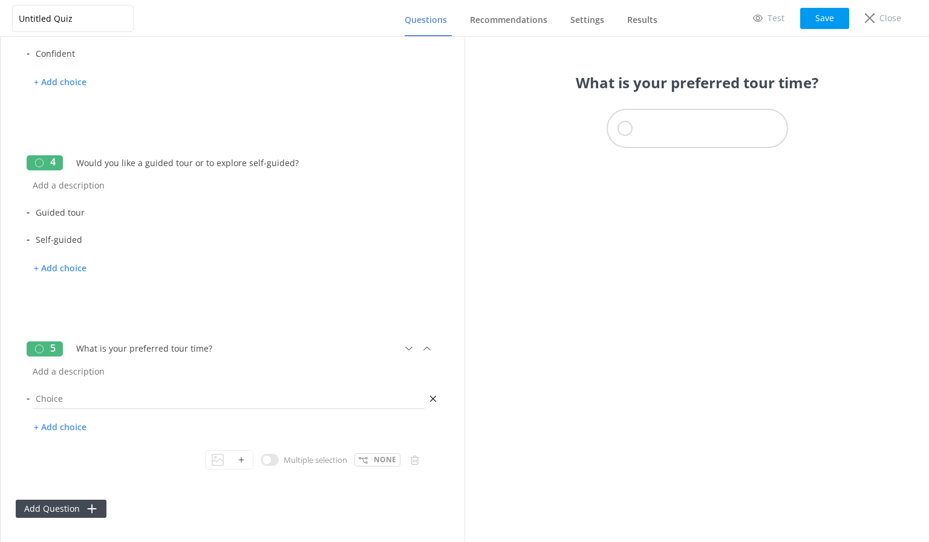
type input "What is your preferred tour time?"
click at [157, 403] on input "text" at bounding box center [229, 398] width 398 height 27
type input "Daytime"
click at [71, 427] on p "+ Add choice" at bounding box center [60, 427] width 67 height 21
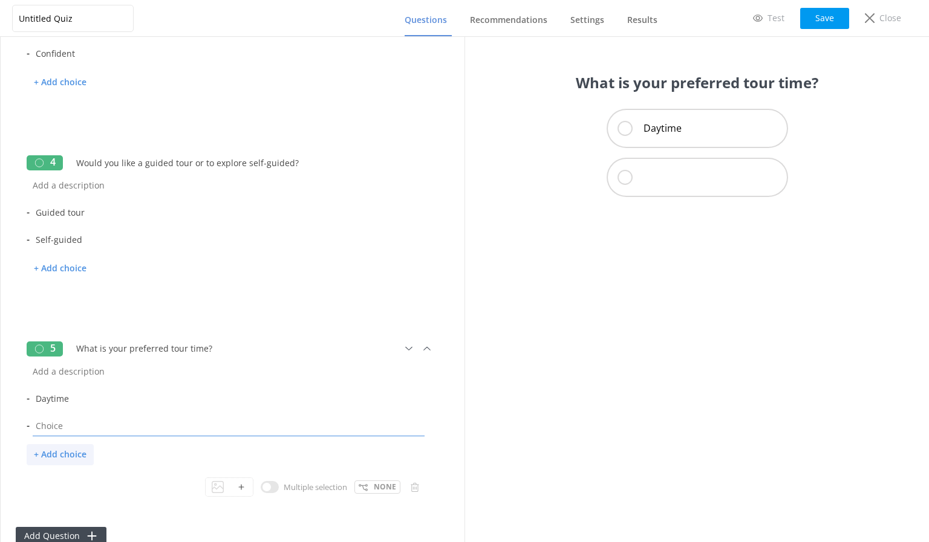
click at [71, 427] on input "text" at bounding box center [229, 425] width 398 height 27
type input "Evening"
click at [314, 450] on div "- Daytime - Evening + Add choice" at bounding box center [233, 431] width 412 height 92
click at [816, 15] on button "Save" at bounding box center [824, 18] width 49 height 21
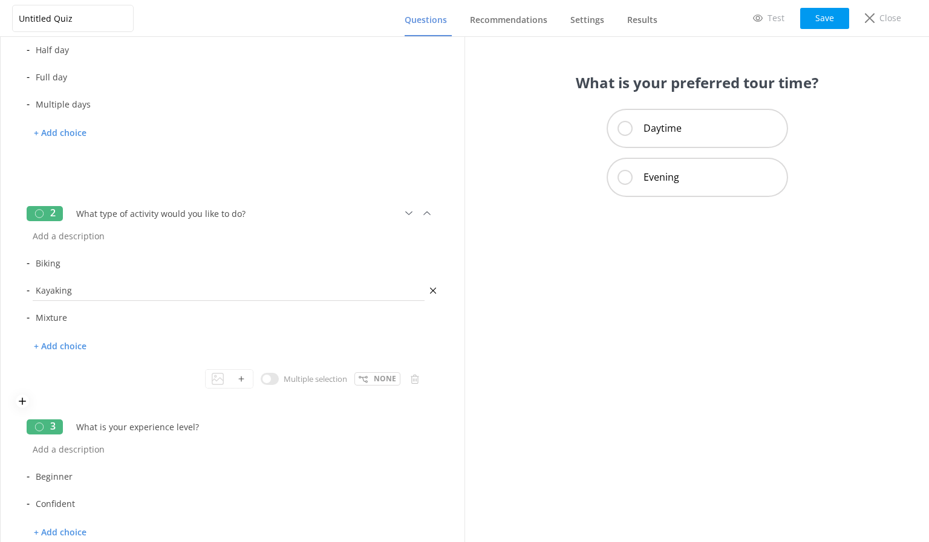
scroll to position [121, 0]
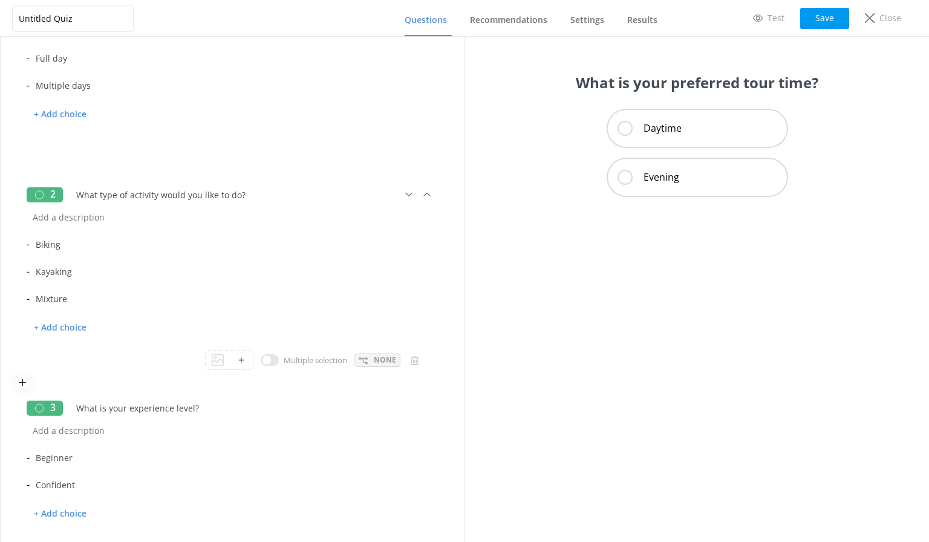
click at [374, 363] on p "None" at bounding box center [385, 359] width 22 height 11
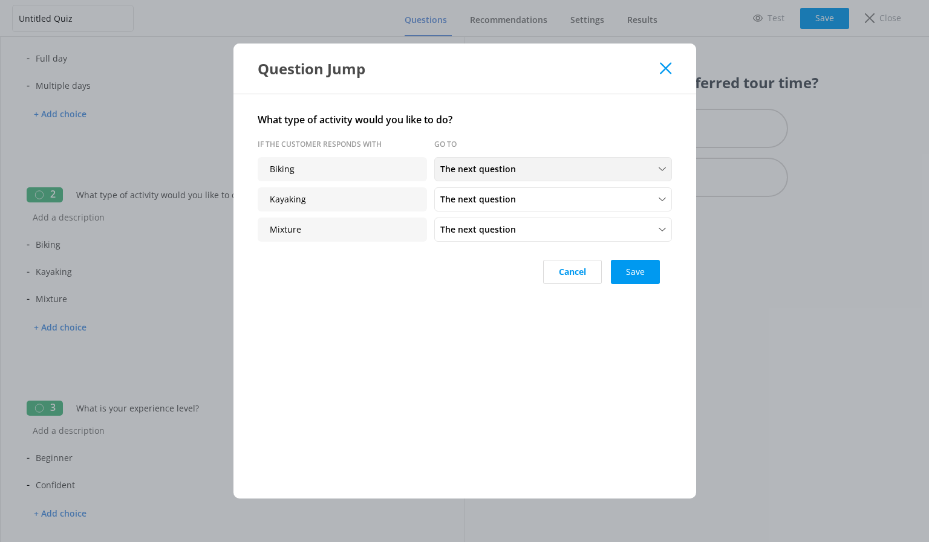
click at [483, 174] on span "The next question" at bounding box center [481, 169] width 83 height 13
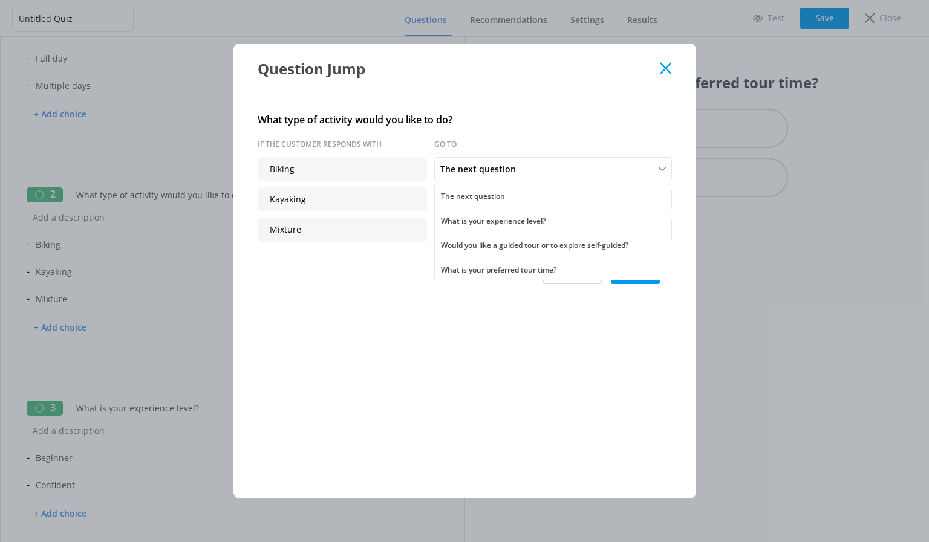
click at [496, 215] on div "What is your experience level?" at bounding box center [493, 221] width 105 height 12
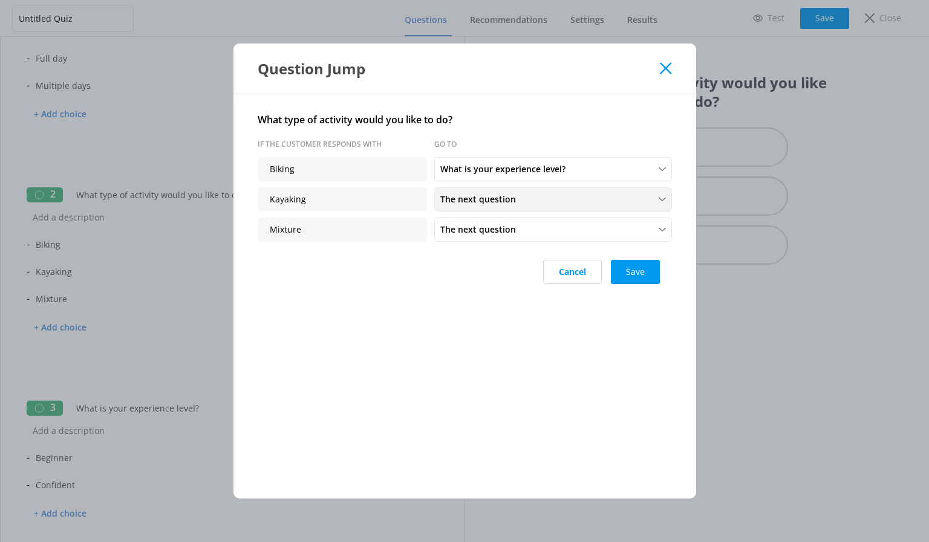
click at [487, 199] on span "The next question" at bounding box center [481, 199] width 83 height 13
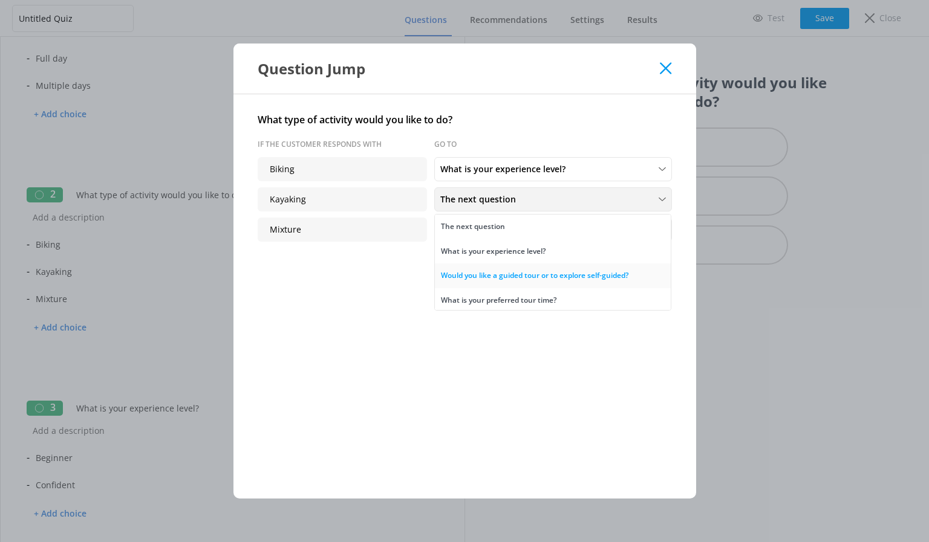
click at [498, 274] on div "Would you like a guided tour or to explore self-guided?" at bounding box center [534, 276] width 187 height 12
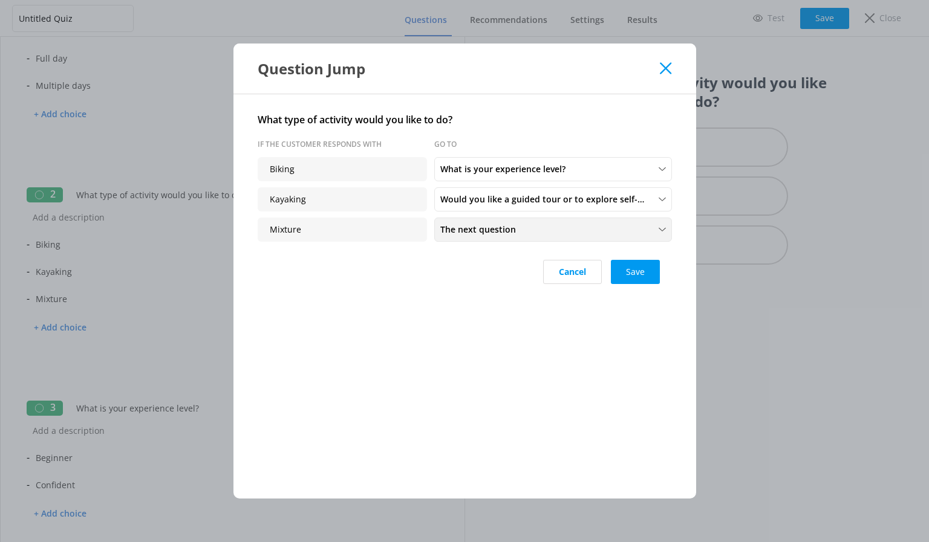
click at [482, 233] on span "The next question" at bounding box center [481, 229] width 83 height 13
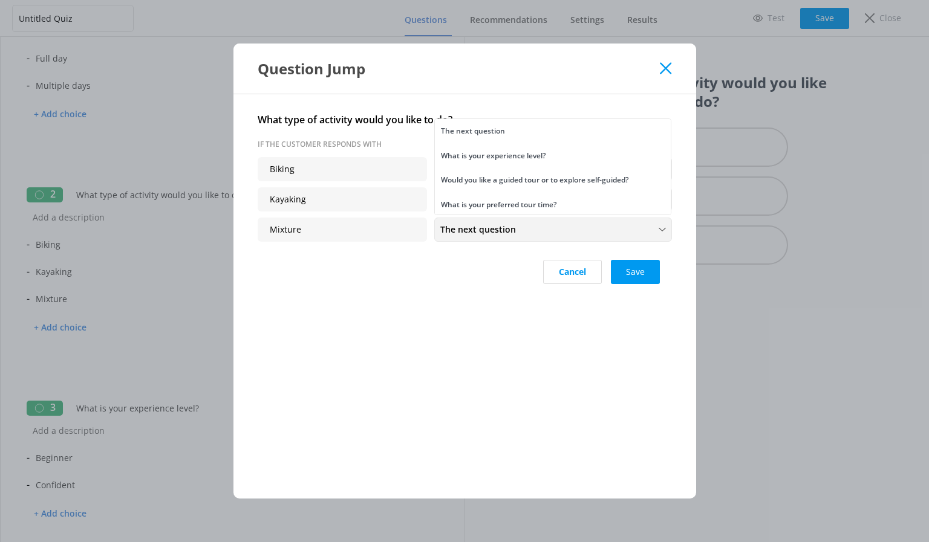
click at [493, 229] on span "The next question" at bounding box center [481, 229] width 83 height 13
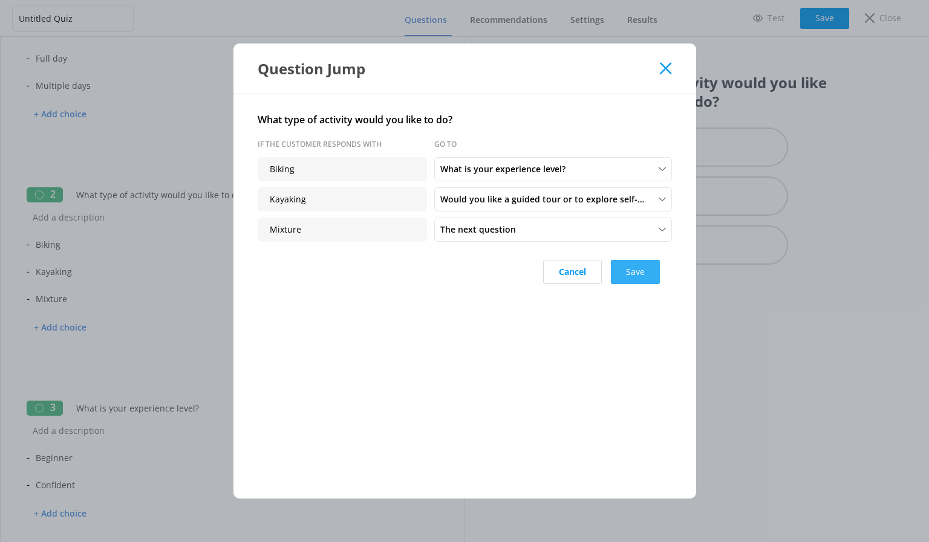
click at [636, 267] on button "Save" at bounding box center [635, 272] width 49 height 24
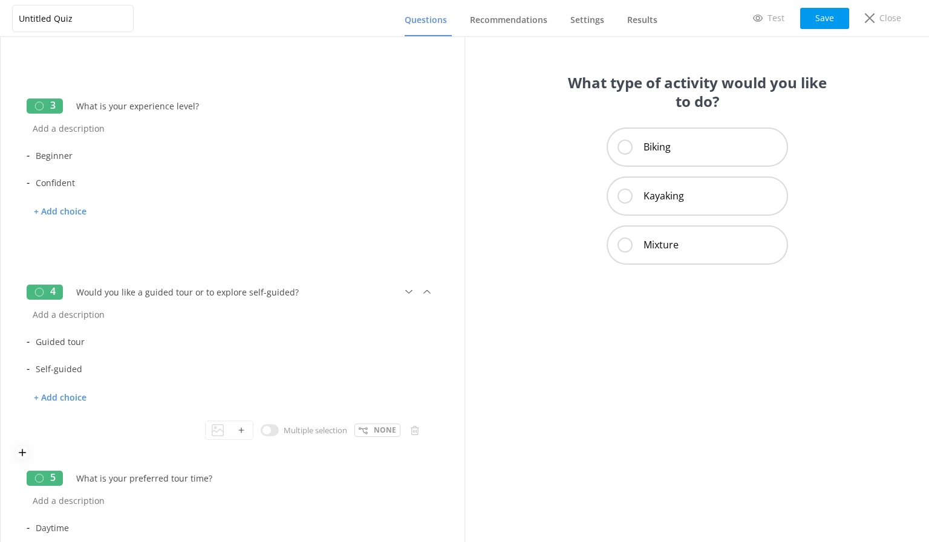
scroll to position [0, 0]
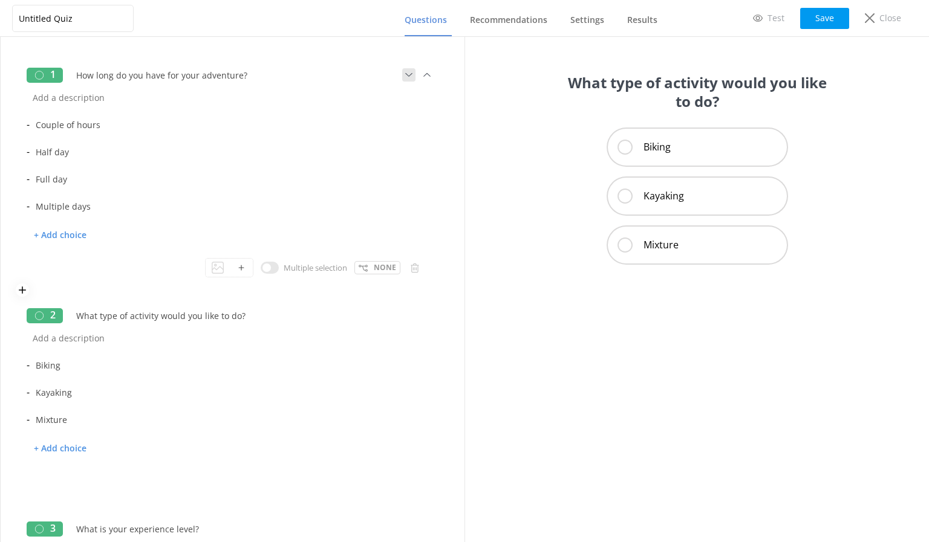
click at [402, 75] on icon at bounding box center [408, 74] width 13 height 13
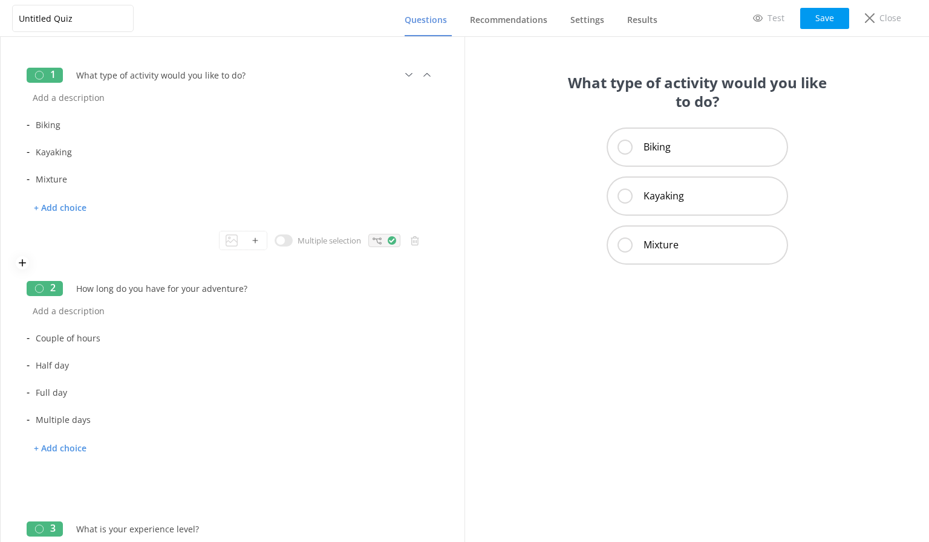
click at [372, 242] on div at bounding box center [384, 240] width 32 height 13
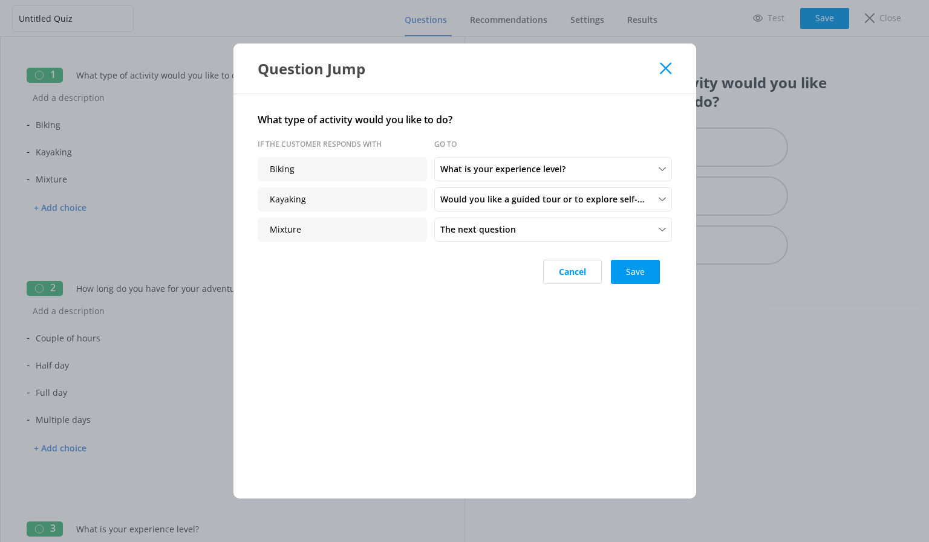
click at [669, 62] on icon at bounding box center [665, 68] width 11 height 12
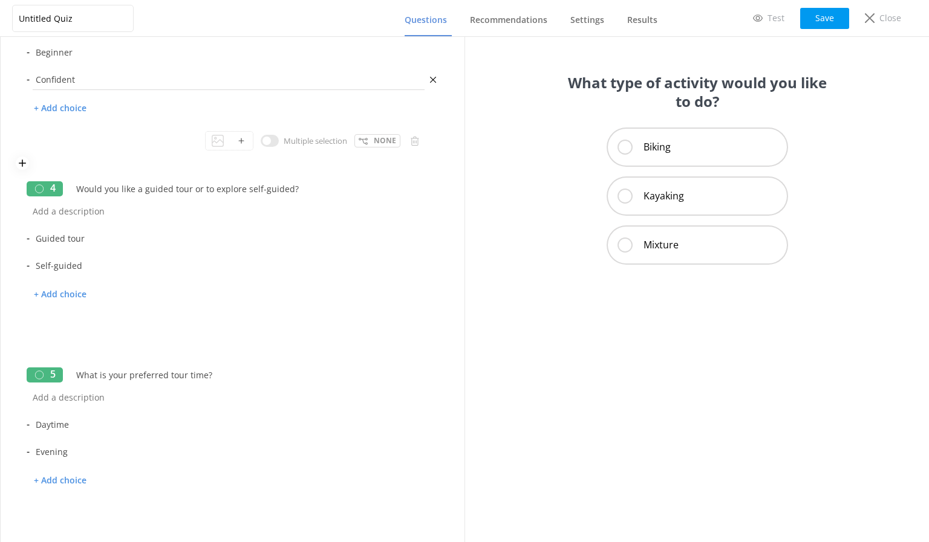
scroll to position [544, 0]
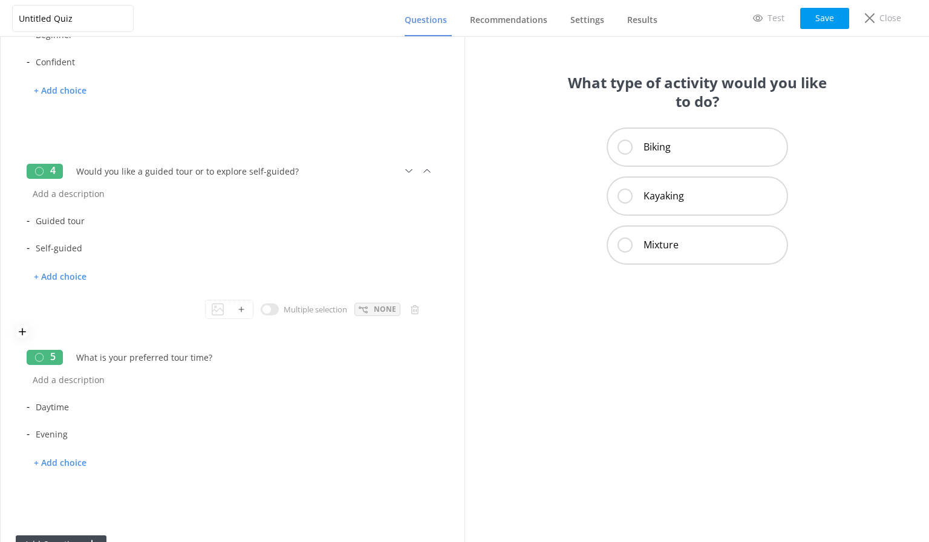
click at [362, 312] on div "None" at bounding box center [377, 309] width 46 height 13
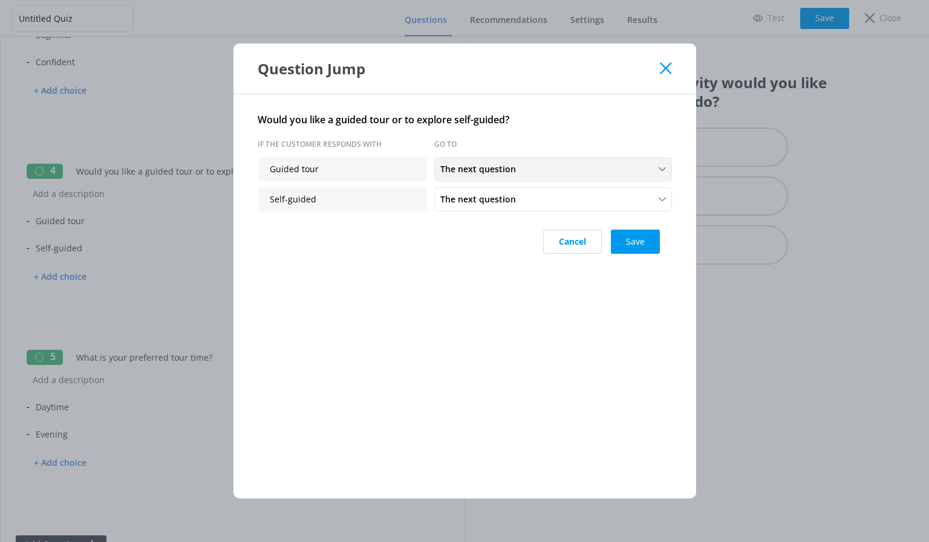
click at [513, 169] on span "The next question" at bounding box center [481, 169] width 83 height 13
click at [493, 217] on div "What is your preferred tour time?" at bounding box center [498, 221] width 115 height 12
click at [630, 245] on button "Save" at bounding box center [635, 242] width 49 height 24
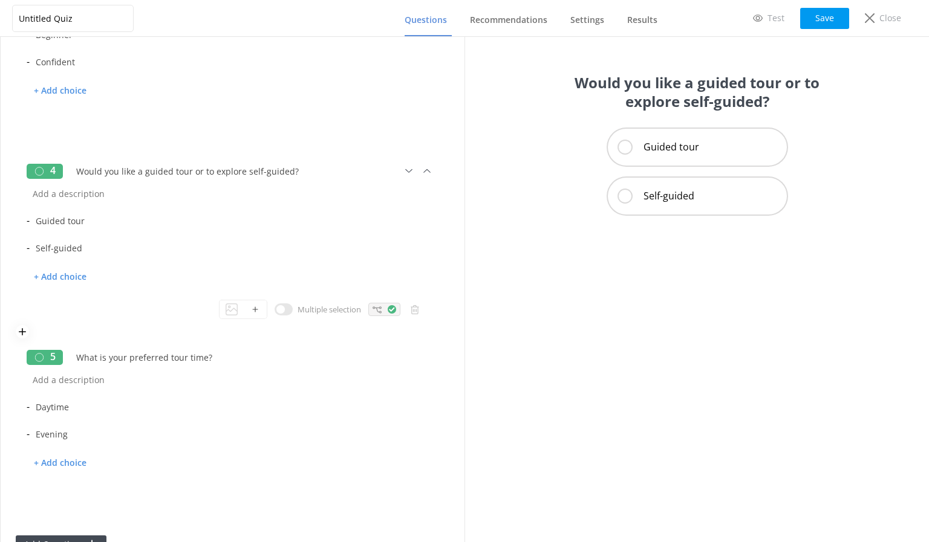
click at [372, 311] on icon at bounding box center [376, 309] width 9 height 9
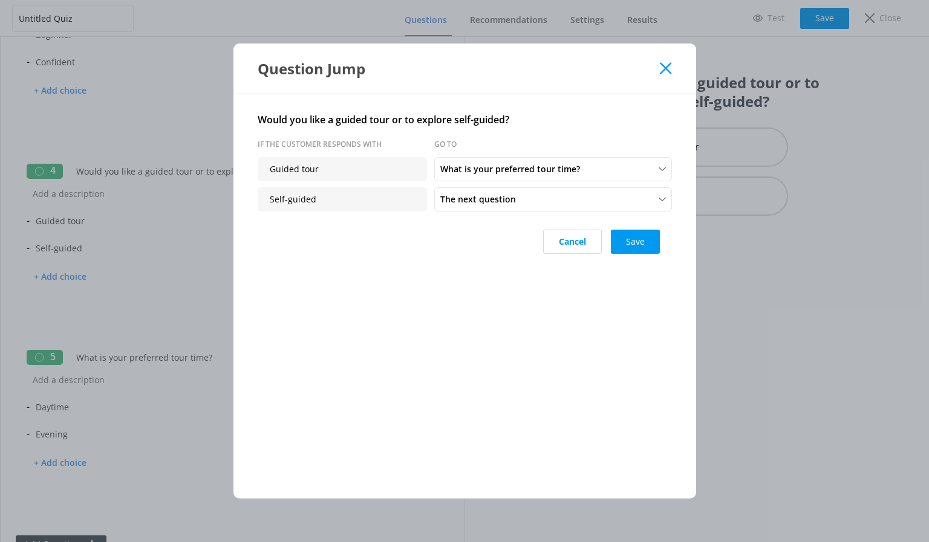
click at [664, 66] on icon at bounding box center [665, 68] width 11 height 12
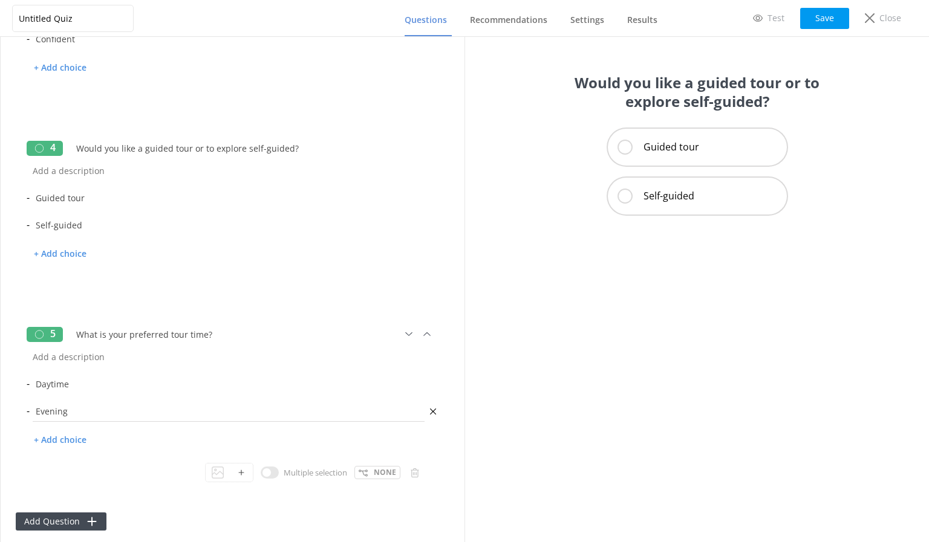
scroll to position [580, 0]
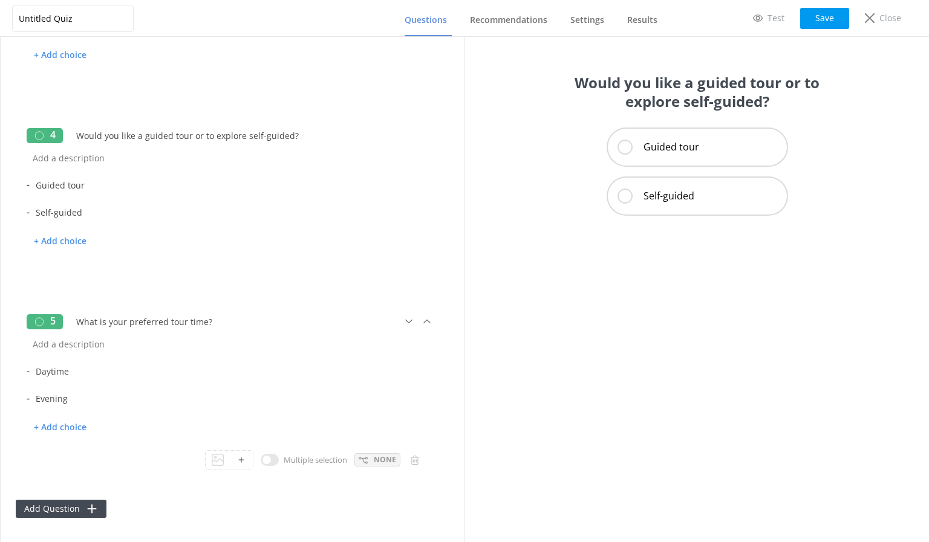
click at [374, 463] on p "None" at bounding box center [385, 459] width 22 height 11
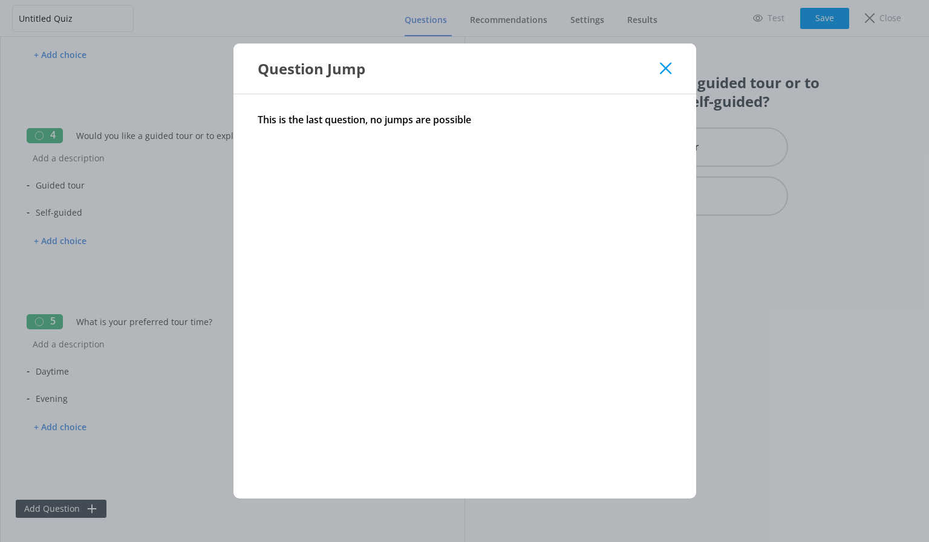
click at [669, 67] on icon at bounding box center [665, 68] width 11 height 12
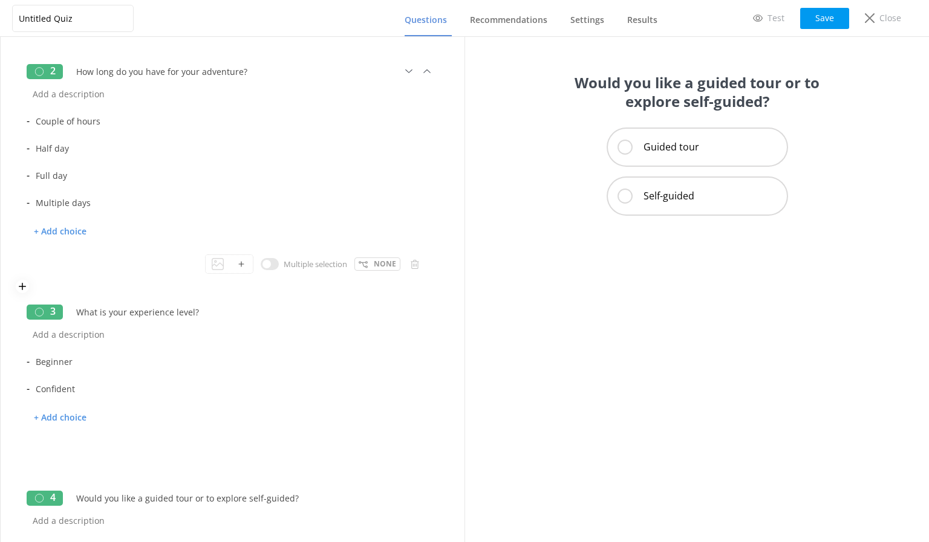
scroll to position [0, 0]
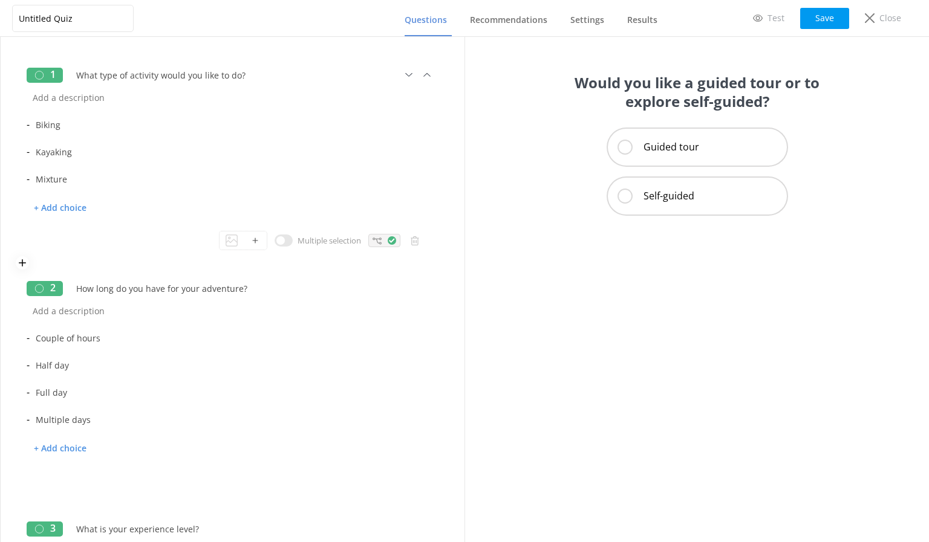
click at [372, 240] on icon at bounding box center [376, 240] width 9 height 9
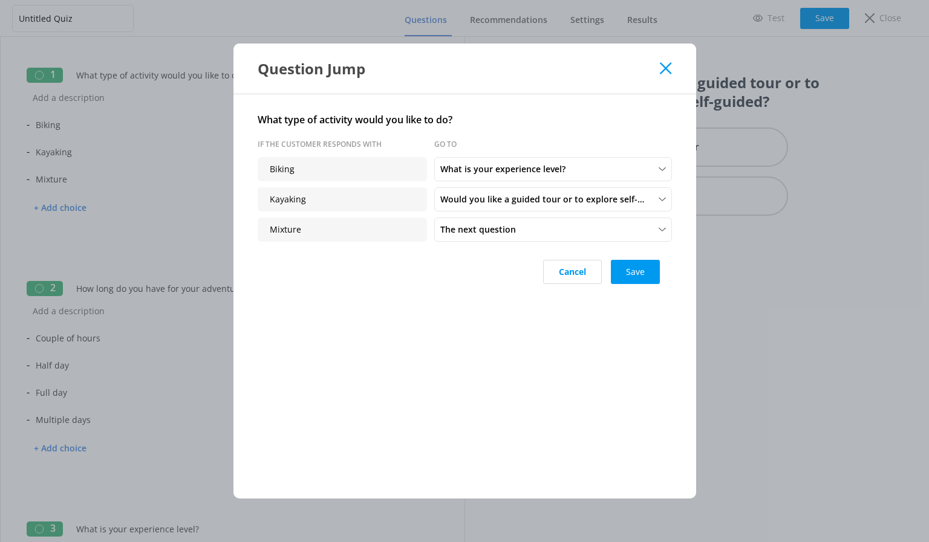
click at [660, 65] on icon at bounding box center [665, 68] width 11 height 12
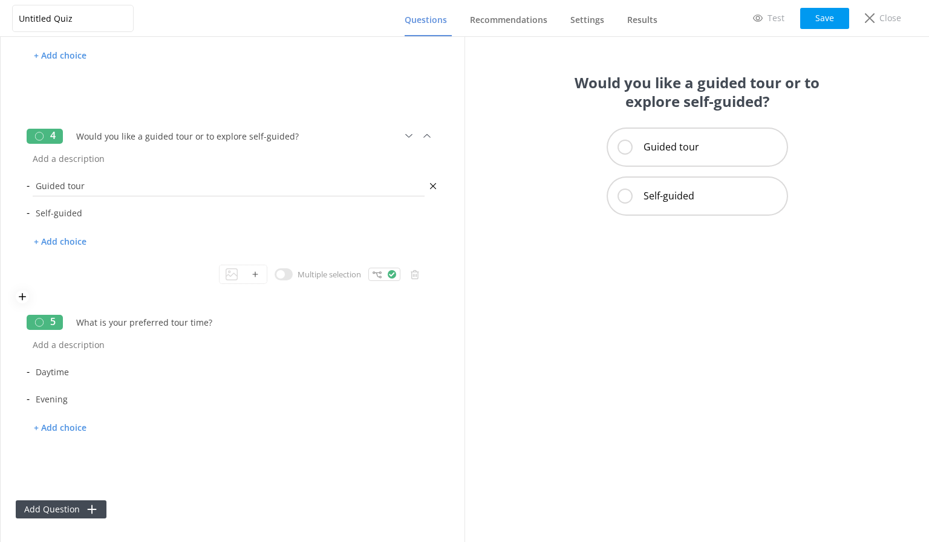
scroll to position [580, 0]
click at [372, 276] on icon at bounding box center [376, 274] width 9 height 9
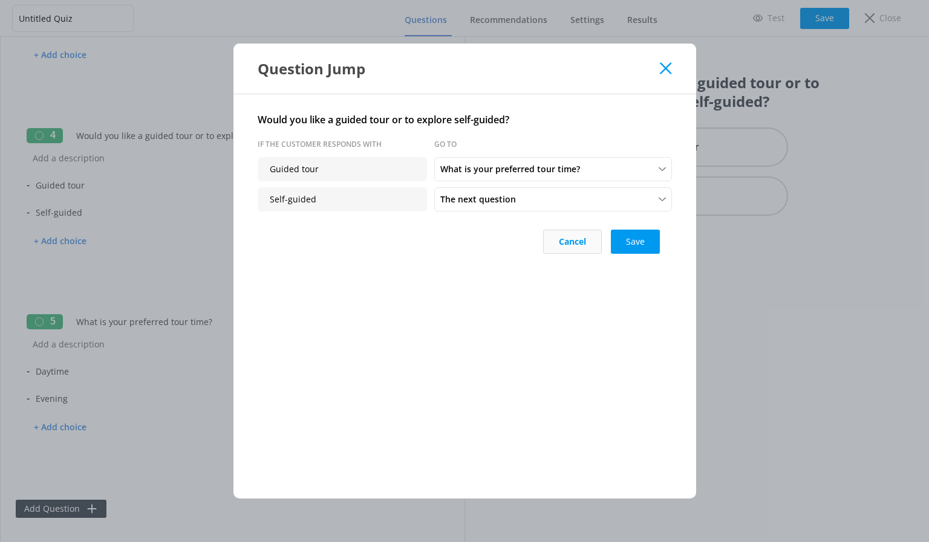
click at [569, 246] on button "Cancel" at bounding box center [572, 242] width 59 height 24
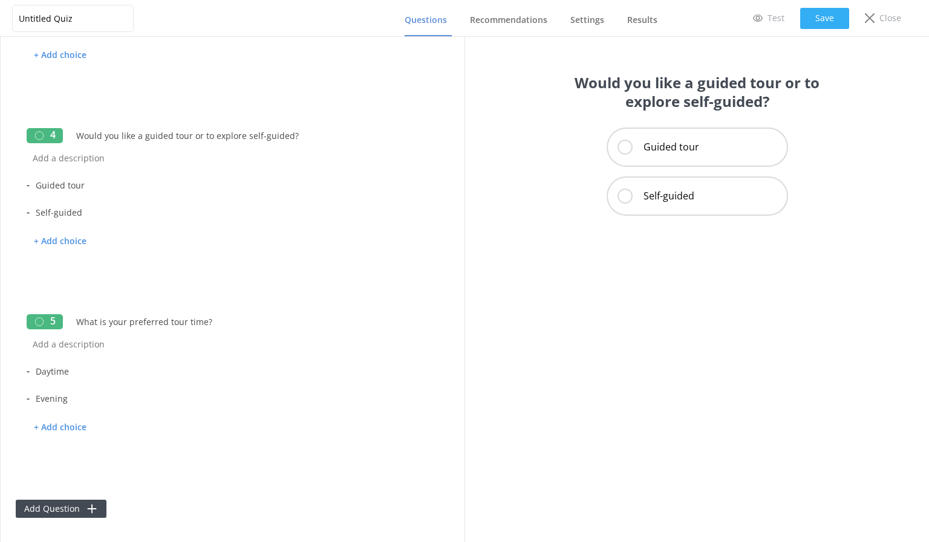
click at [817, 18] on button "Save" at bounding box center [824, 18] width 49 height 21
click at [519, 16] on span "Recommendations" at bounding box center [508, 20] width 77 height 12
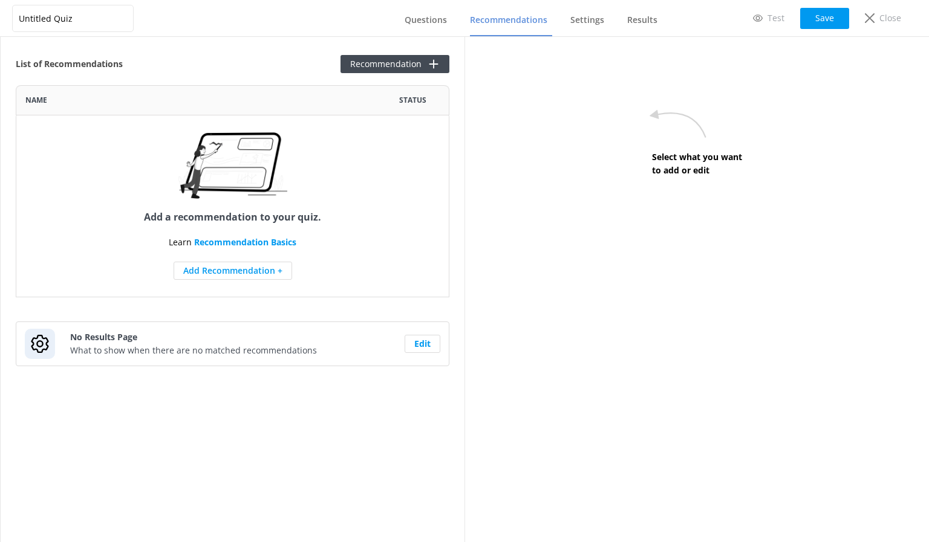
scroll to position [203, 424]
click at [229, 271] on button "Add Recommendation +" at bounding box center [233, 271] width 118 height 18
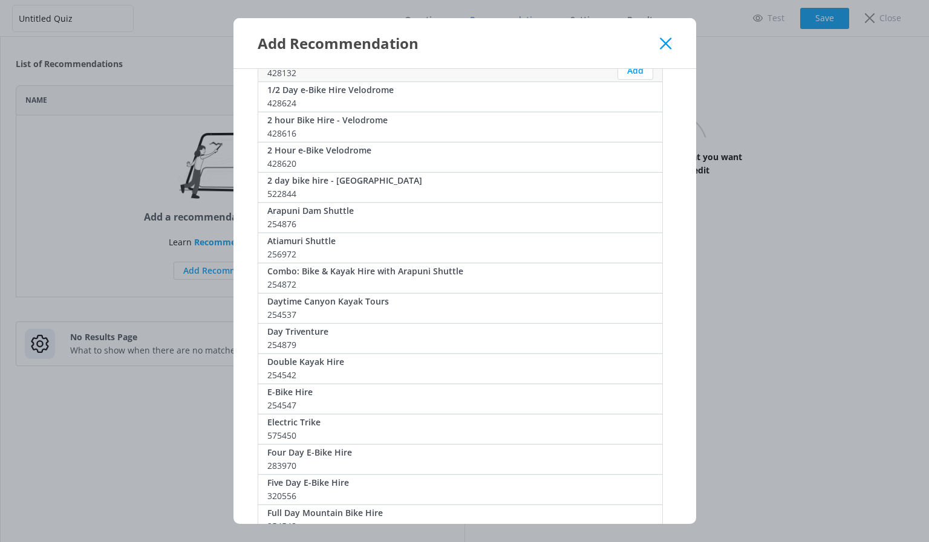
scroll to position [181, 0]
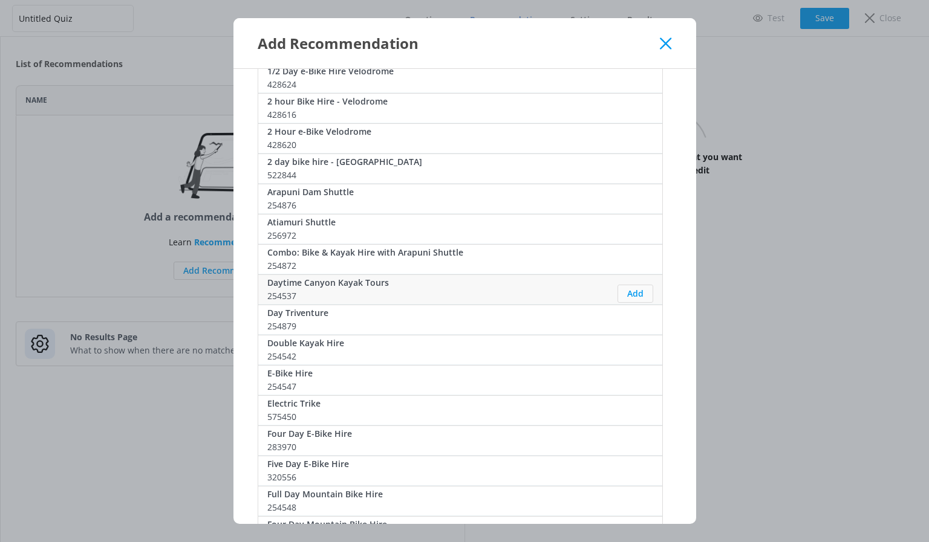
click at [629, 291] on button "Add" at bounding box center [635, 294] width 36 height 18
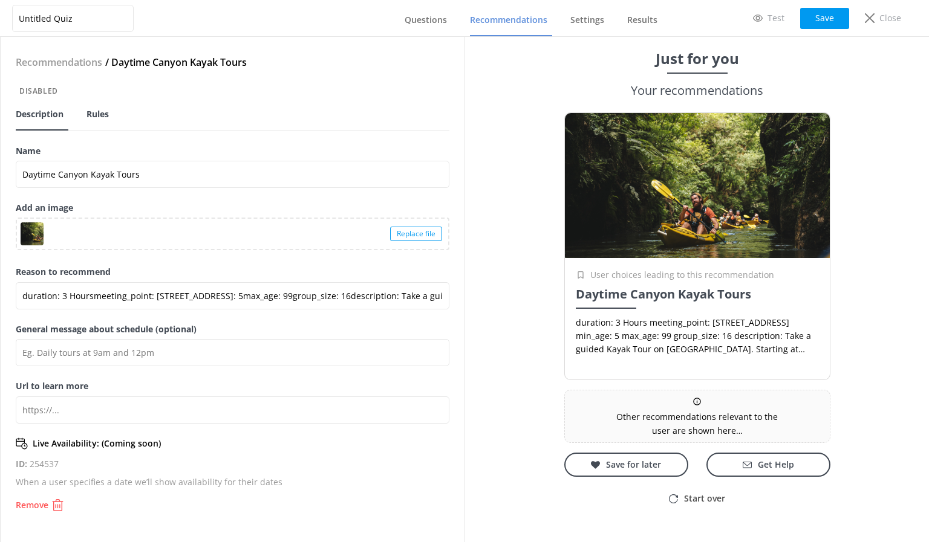
click at [99, 106] on link "Rules" at bounding box center [99, 114] width 27 height 31
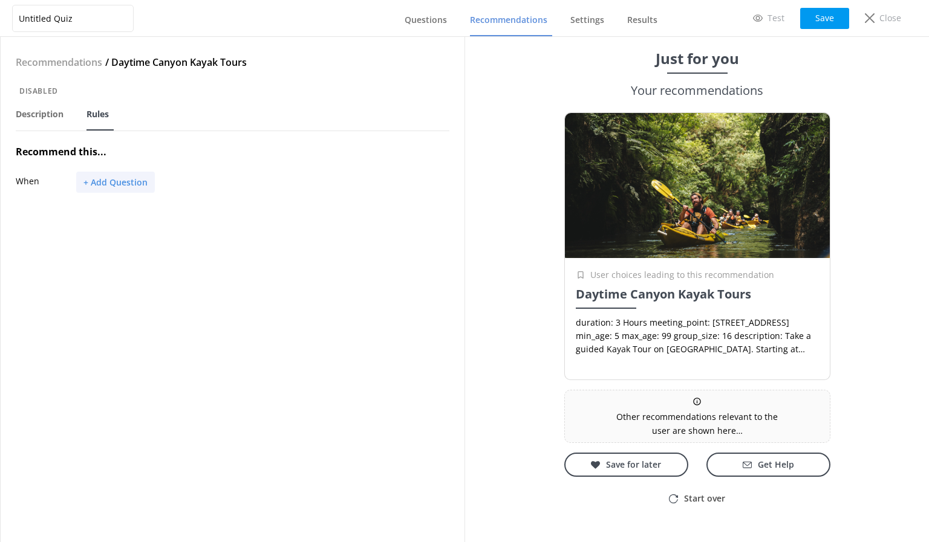
click at [94, 183] on button "+ Add Question" at bounding box center [115, 182] width 79 height 21
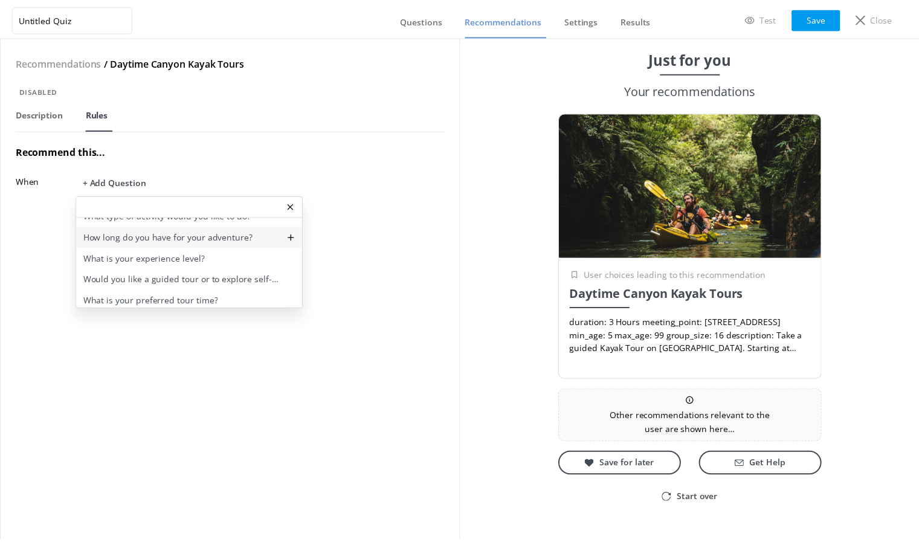
scroll to position [15, 0]
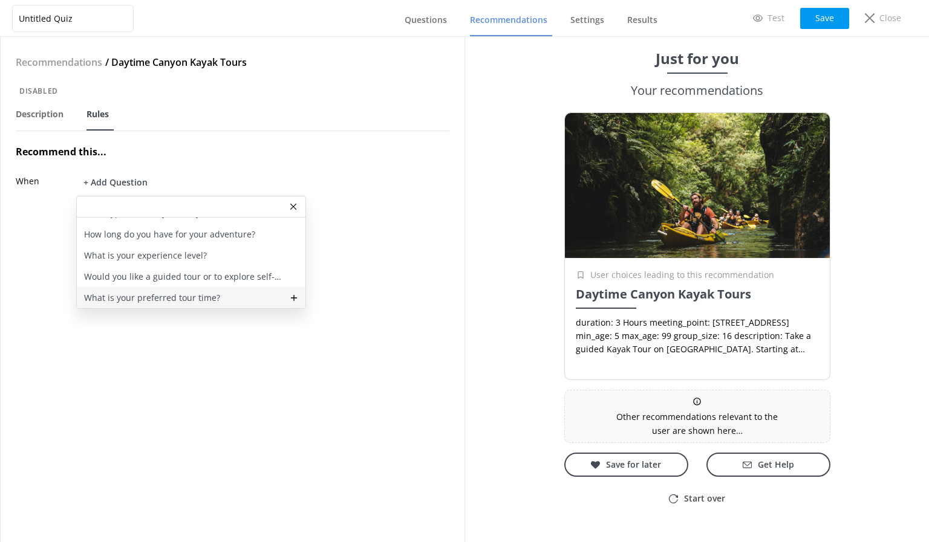
click at [135, 293] on p "What is your preferred tour time?" at bounding box center [152, 297] width 136 height 13
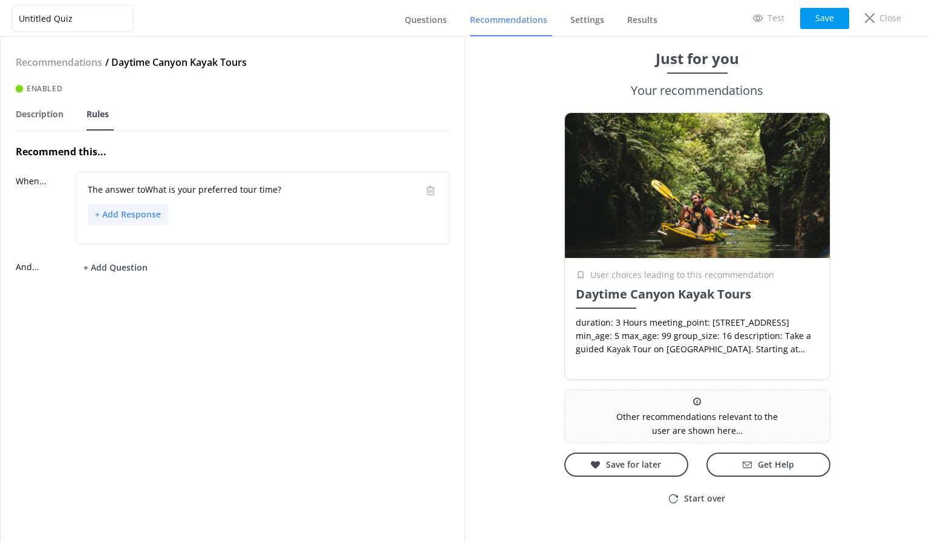
click at [122, 212] on button "+ Add Response" at bounding box center [128, 214] width 80 height 21
click at [117, 255] on p "Daytime" at bounding box center [112, 257] width 33 height 13
click at [817, 18] on button "Save" at bounding box center [824, 18] width 49 height 21
click at [45, 115] on span "Description" at bounding box center [40, 114] width 48 height 12
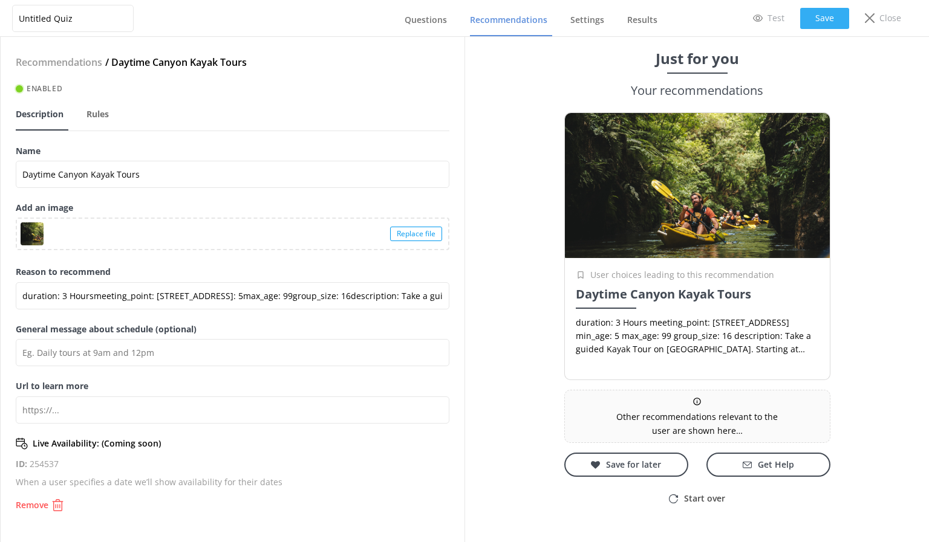
click at [828, 18] on button "Save" at bounding box center [824, 18] width 49 height 21
type input "duration: 3 Hoursmeeting_point: [STREET_ADDRESS]: 5max_age: 99group_size: 16des…"
click at [882, 16] on p "Close" at bounding box center [890, 17] width 22 height 13
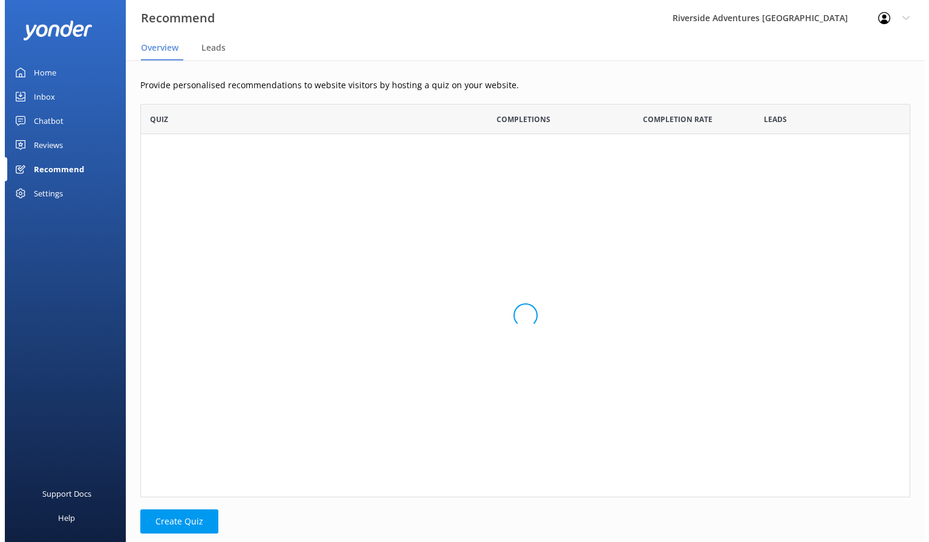
scroll to position [52, 770]
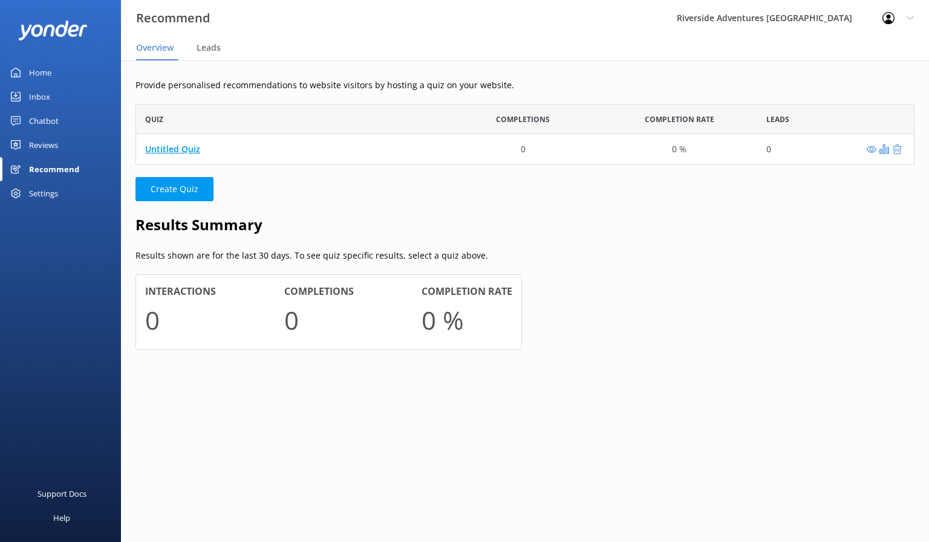
click at [187, 148] on link "Untitled Quiz" at bounding box center [172, 148] width 55 height 11
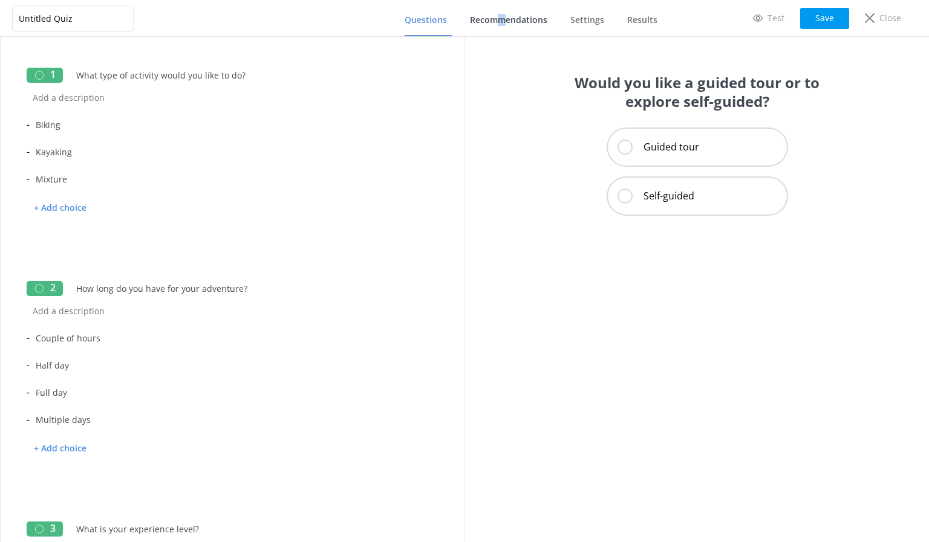
click at [502, 22] on span "Recommendations" at bounding box center [508, 20] width 77 height 12
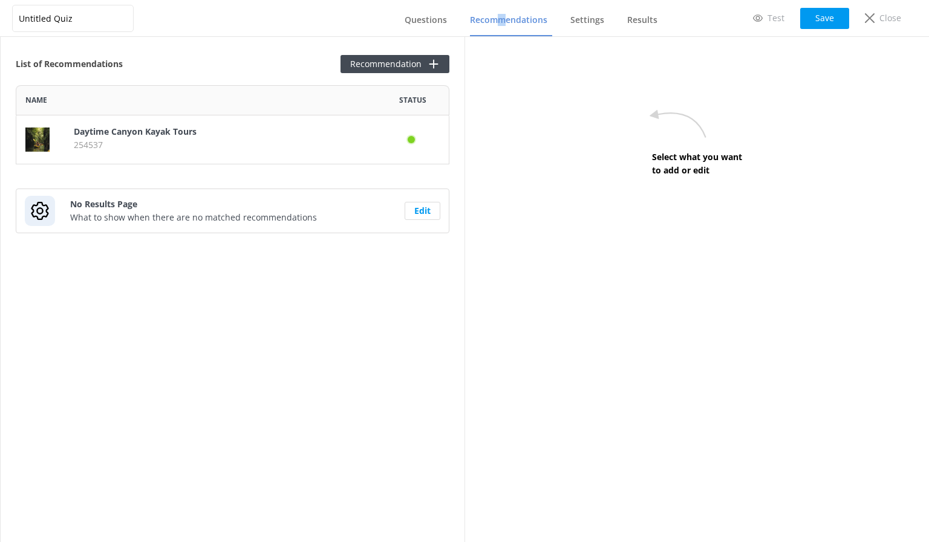
scroll to position [70, 424]
click at [254, 61] on div "List of Recommendations Recommendation" at bounding box center [232, 64] width 433 height 18
click at [366, 61] on button "Recommendation" at bounding box center [394, 64] width 109 height 18
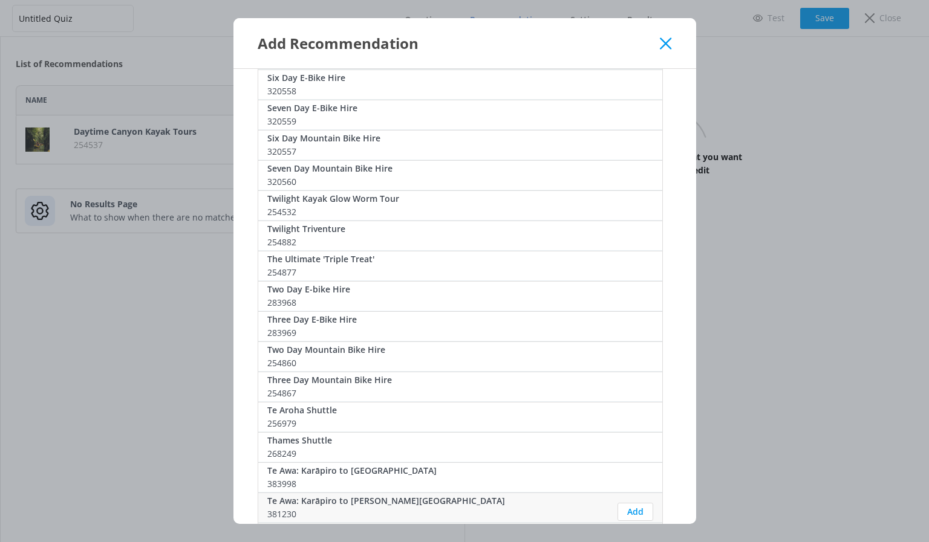
scroll to position [1093, 0]
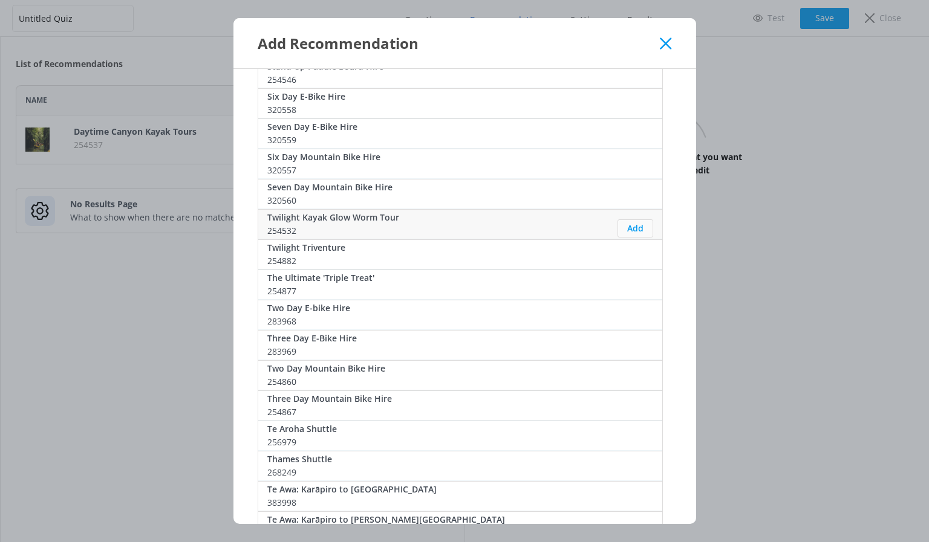
click at [627, 227] on button "Add" at bounding box center [635, 228] width 36 height 18
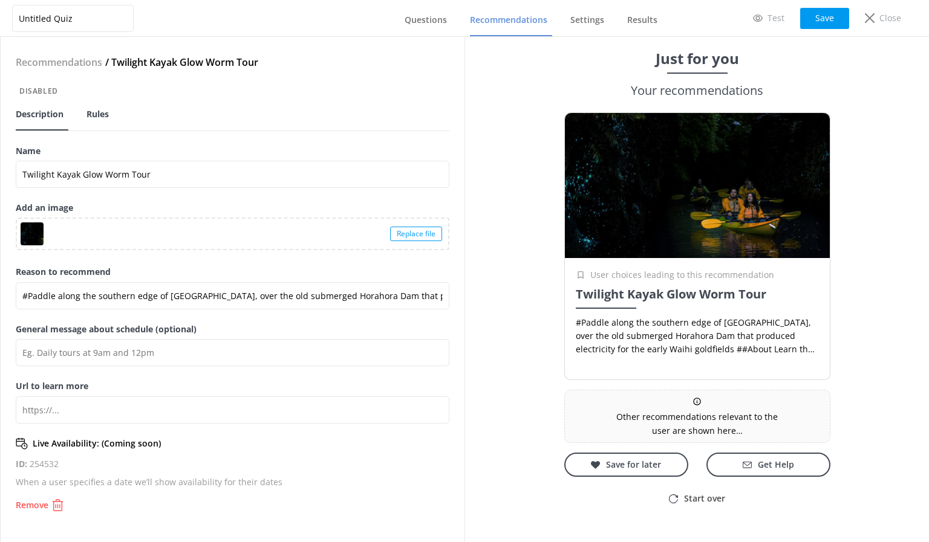
click at [105, 122] on link "Rules" at bounding box center [99, 114] width 27 height 31
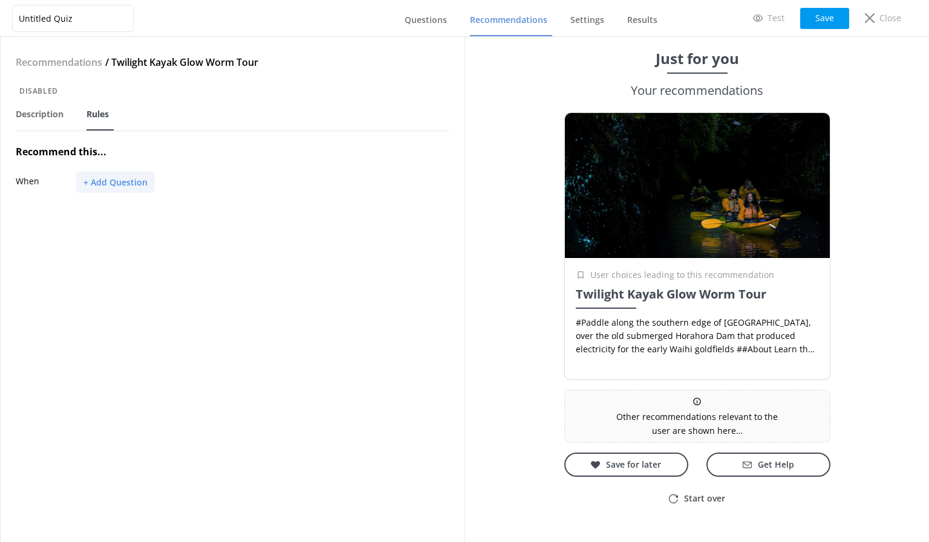
click at [115, 187] on button "+ Add Question" at bounding box center [115, 182] width 79 height 21
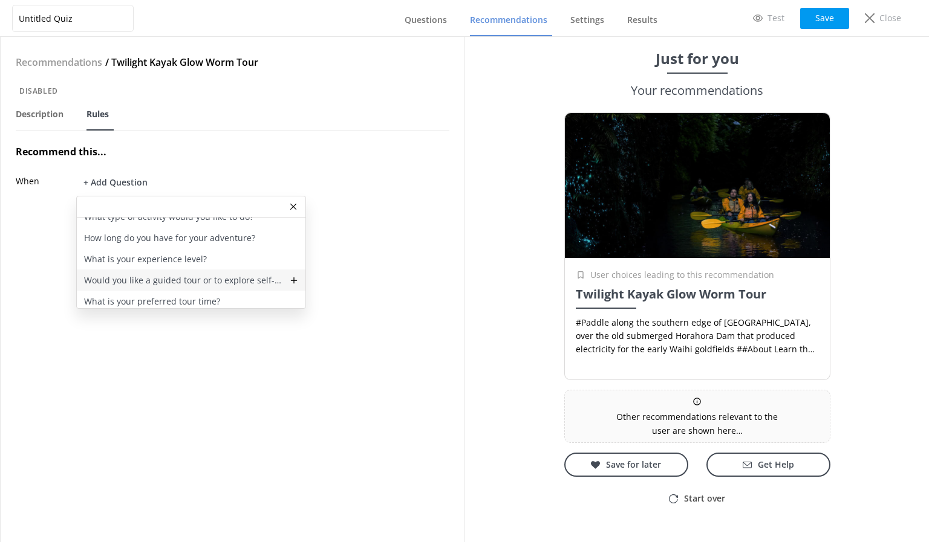
scroll to position [15, 0]
click at [158, 298] on p "What is your preferred tour time?" at bounding box center [152, 297] width 136 height 13
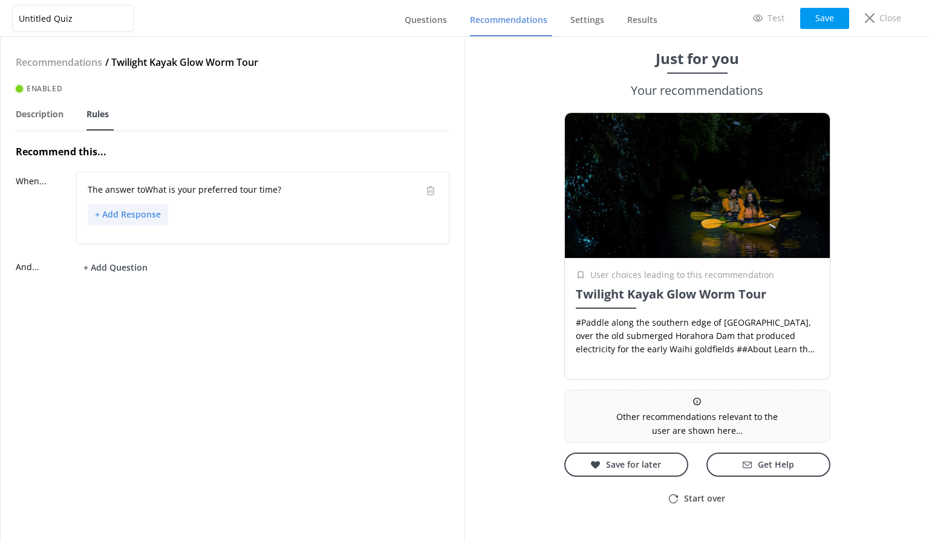
click at [134, 209] on button "+ Add Response" at bounding box center [128, 214] width 80 height 21
click at [129, 276] on div "Evening" at bounding box center [202, 279] width 229 height 21
click at [831, 15] on button "Save" at bounding box center [824, 18] width 49 height 21
click at [435, 16] on span "Questions" at bounding box center [425, 20] width 42 height 12
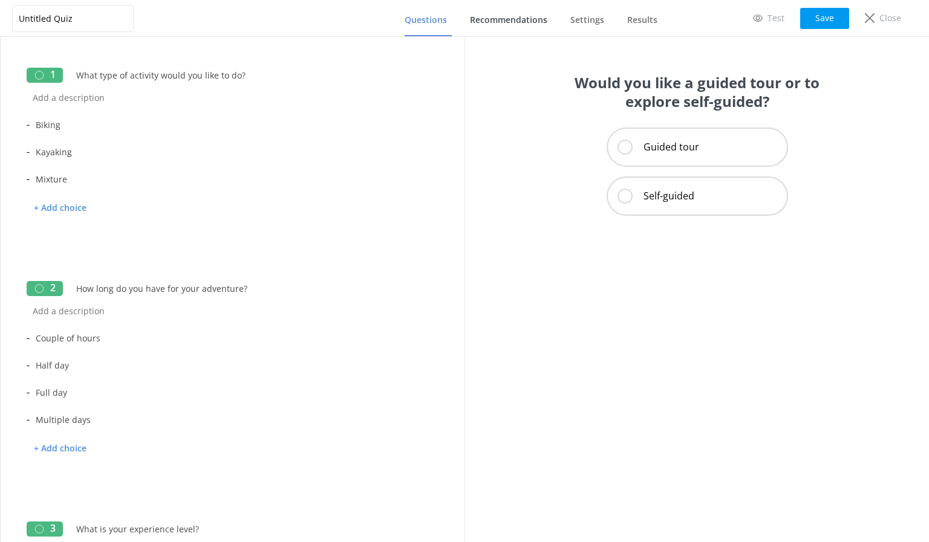
click at [516, 21] on span "Recommendations" at bounding box center [508, 20] width 77 height 12
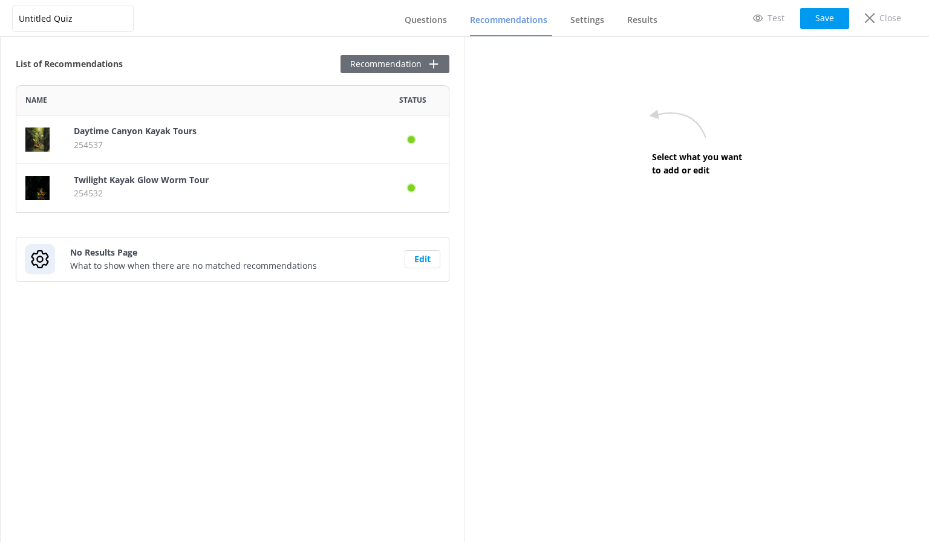
scroll to position [118, 424]
click at [373, 66] on button "Recommendation" at bounding box center [394, 64] width 109 height 18
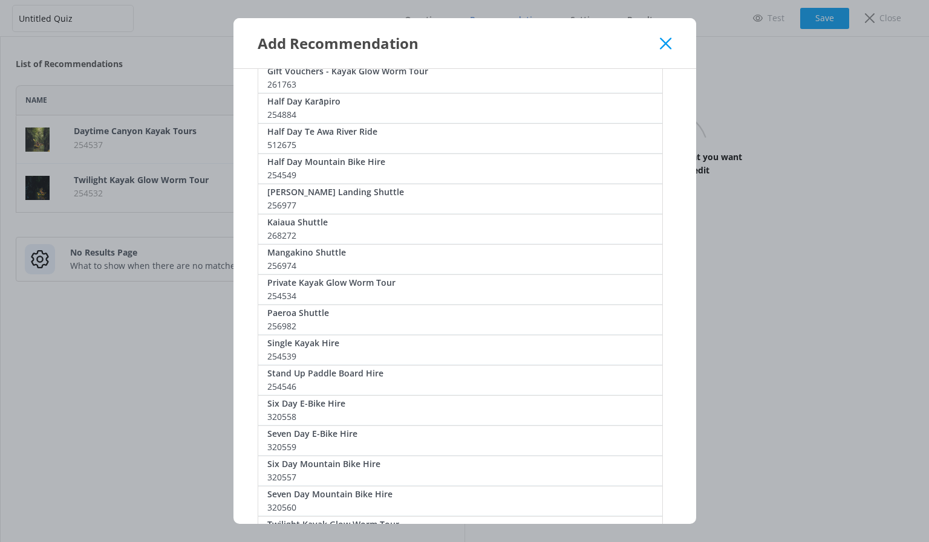
scroll to position [363, 0]
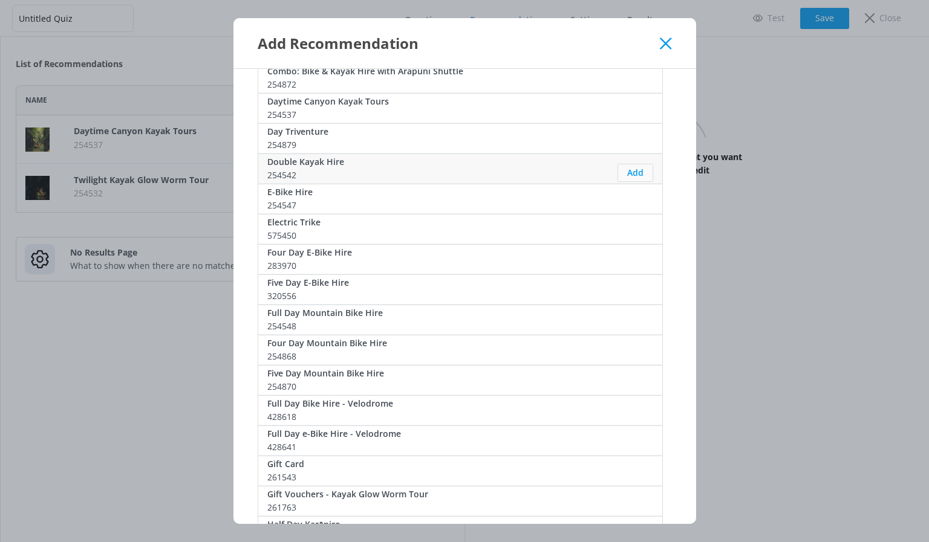
click at [639, 170] on button "Add" at bounding box center [635, 173] width 36 height 18
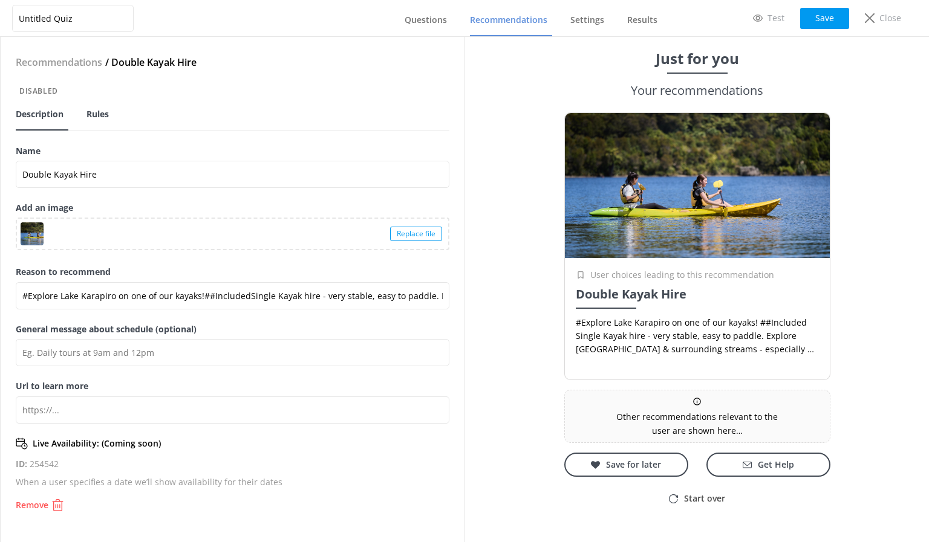
click at [100, 110] on span "Rules" at bounding box center [97, 114] width 22 height 12
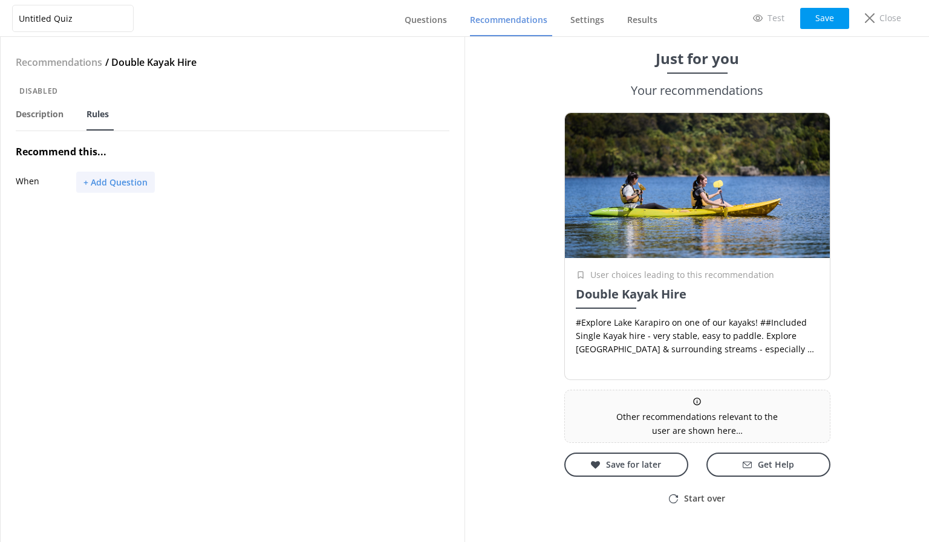
click at [112, 174] on button "+ Add Question" at bounding box center [115, 182] width 79 height 21
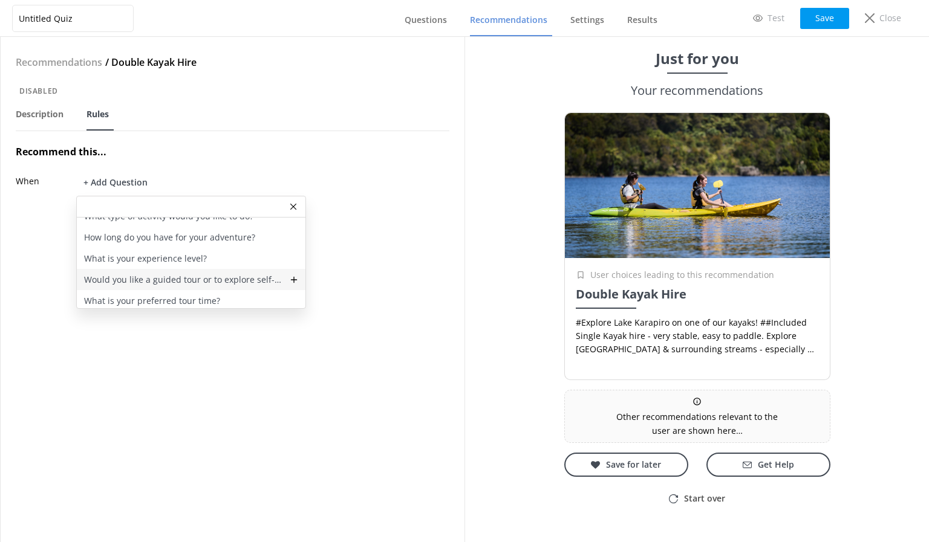
scroll to position [15, 0]
click at [161, 280] on p "Would you like a guided tour or to explore self-guided?" at bounding box center [183, 276] width 198 height 13
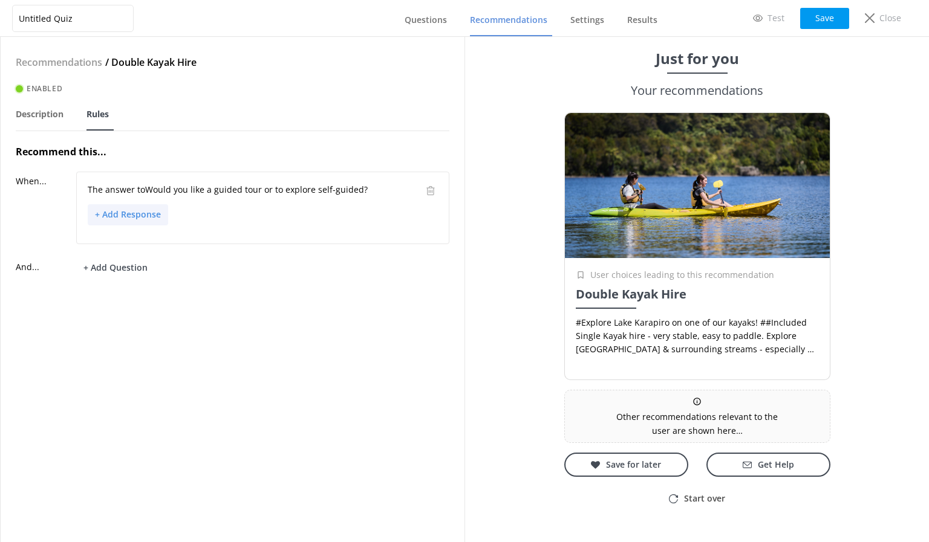
click at [150, 213] on button "+ Add Response" at bounding box center [128, 214] width 80 height 21
click at [138, 274] on p "Self-guided" at bounding box center [119, 279] width 47 height 13
click at [836, 18] on button "Save" at bounding box center [824, 18] width 49 height 21
click at [43, 114] on span "Description" at bounding box center [40, 114] width 48 height 12
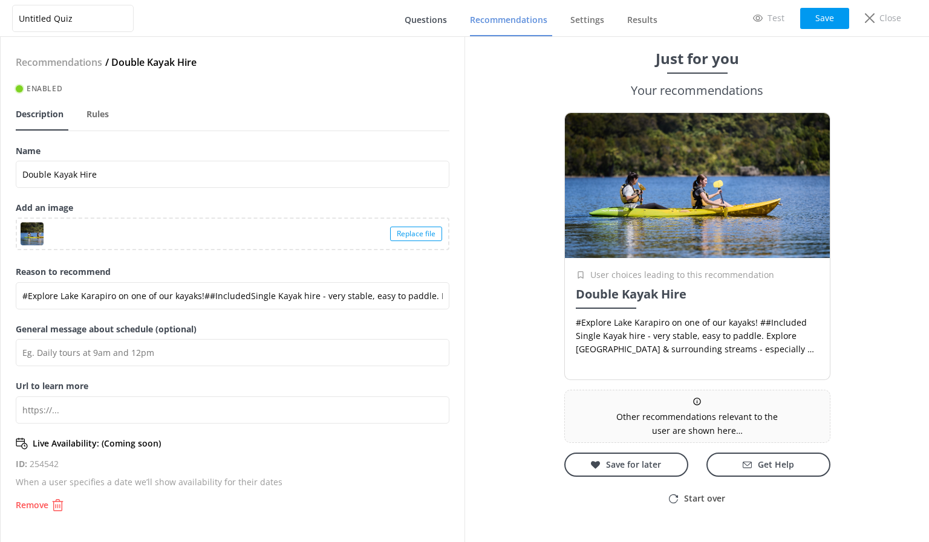
click at [411, 19] on span "Questions" at bounding box center [425, 20] width 42 height 12
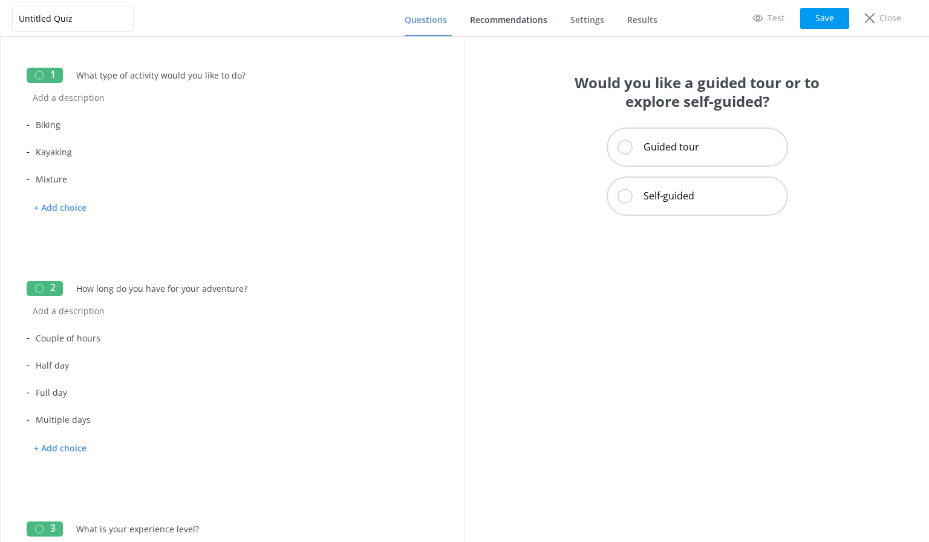
click at [540, 27] on link "Recommendations" at bounding box center [511, 20] width 82 height 31
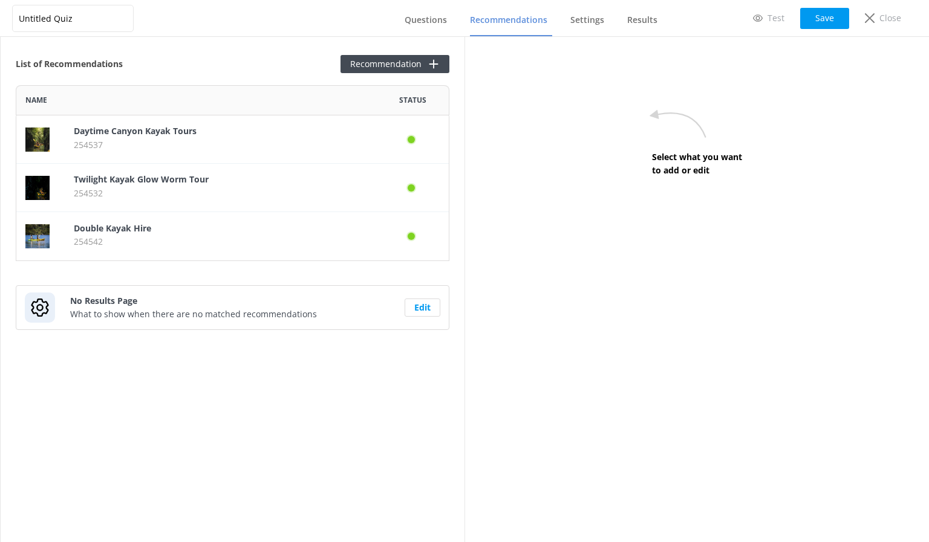
scroll to position [167, 424]
click at [381, 62] on button "Recommendation" at bounding box center [394, 64] width 109 height 18
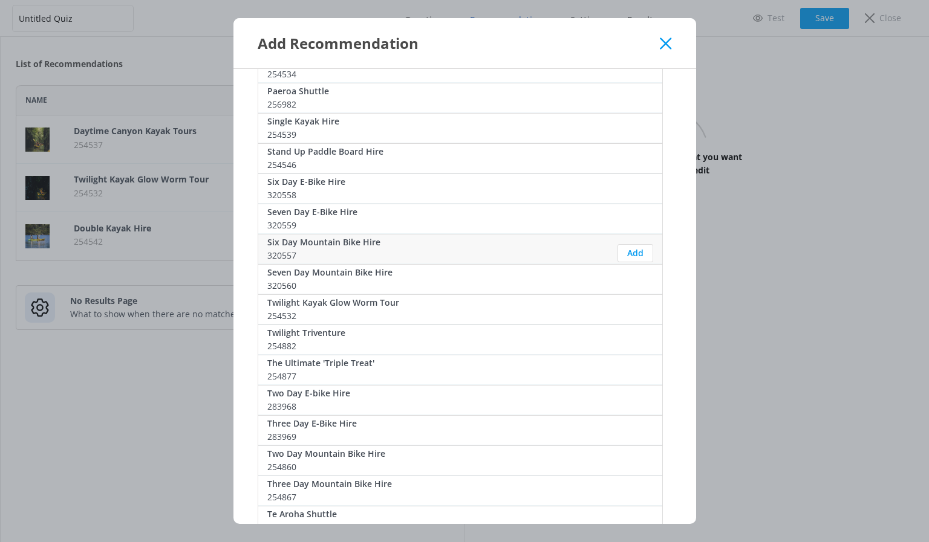
scroll to position [907, 0]
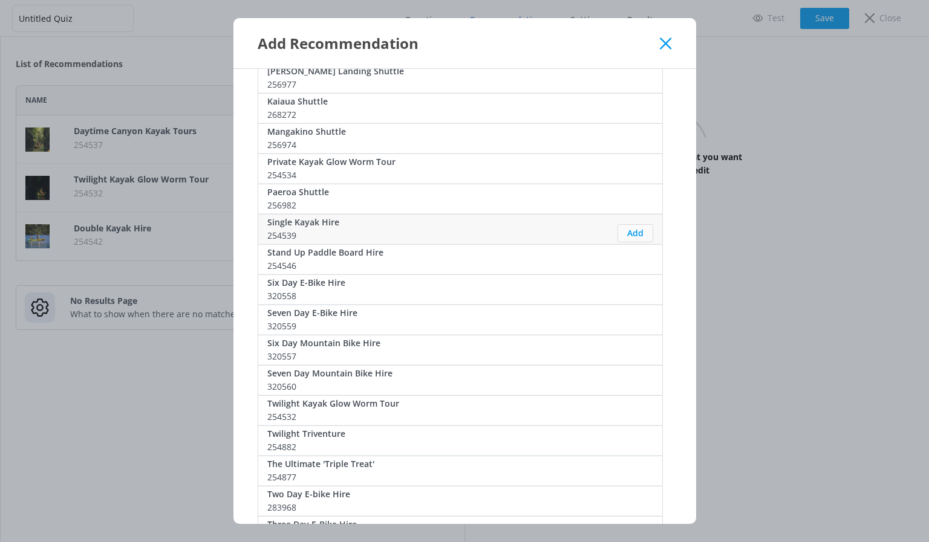
click at [628, 230] on button "Add" at bounding box center [635, 233] width 36 height 18
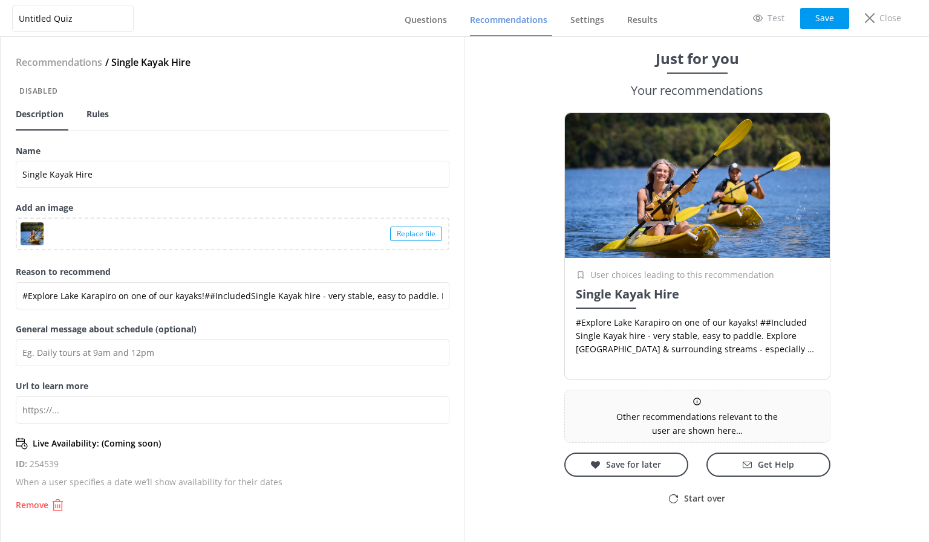
click at [108, 111] on span "Rules" at bounding box center [97, 114] width 22 height 12
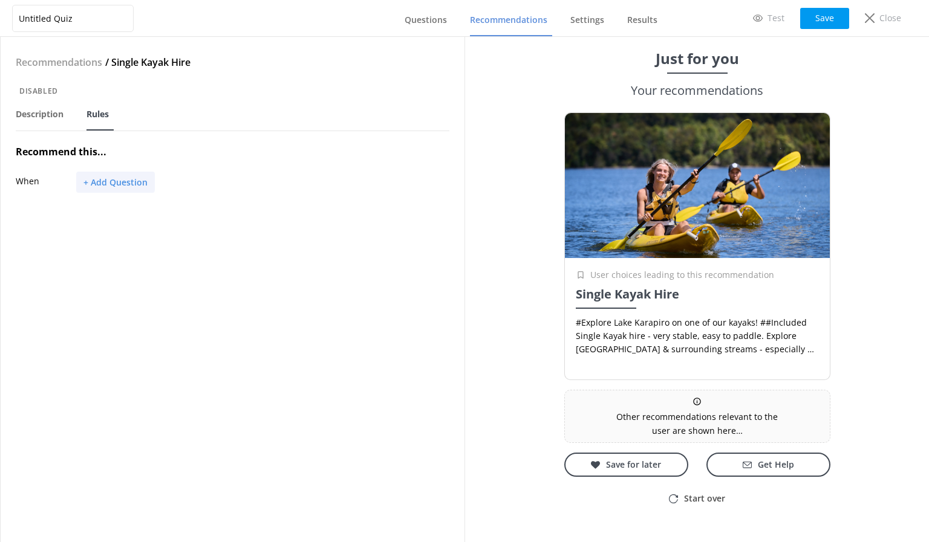
click at [92, 182] on button "+ Add Question" at bounding box center [115, 182] width 79 height 21
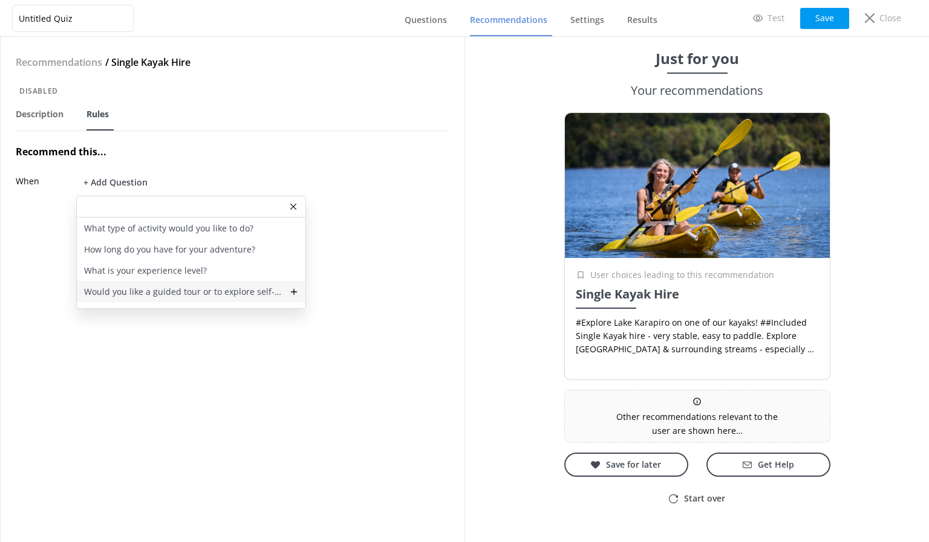
click at [143, 285] on p "Would you like a guided tour or to explore self-guided?" at bounding box center [183, 291] width 198 height 13
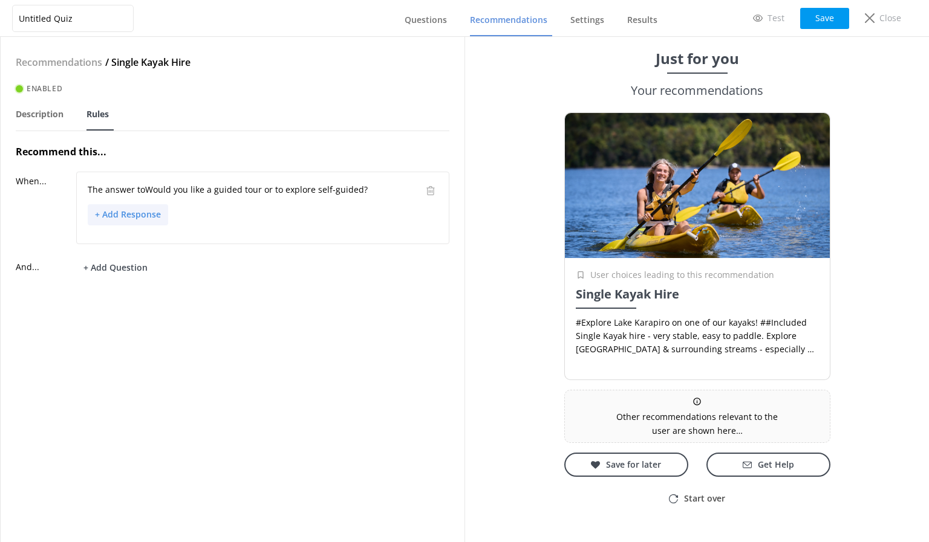
click at [142, 212] on button "+ Add Response" at bounding box center [128, 214] width 80 height 21
click at [141, 273] on div "Self-guided" at bounding box center [202, 279] width 229 height 21
click at [840, 16] on button "Save" at bounding box center [824, 18] width 49 height 21
drag, startPoint x: 421, startPoint y: 24, endPoint x: 446, endPoint y: 31, distance: 25.8
click at [421, 25] on span "Questions" at bounding box center [425, 20] width 42 height 12
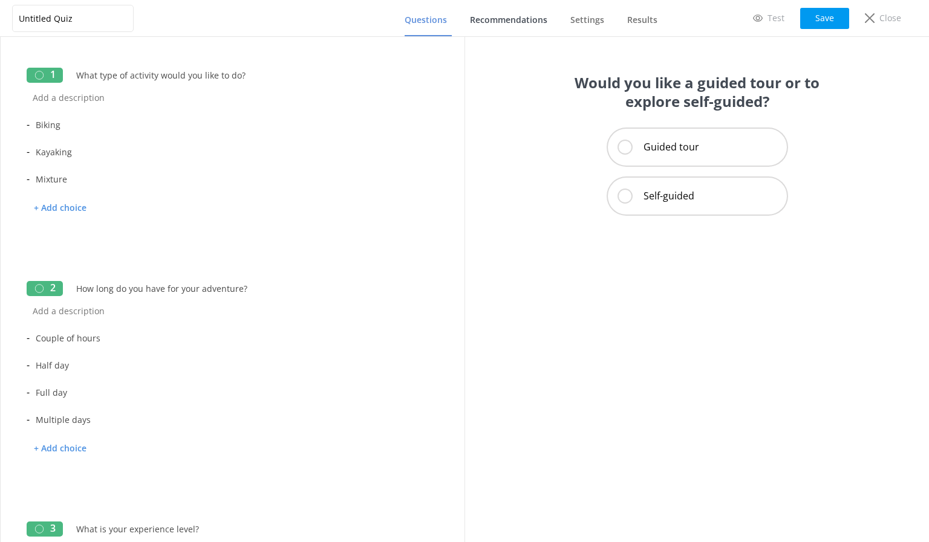
click at [498, 25] on link "Recommendations" at bounding box center [511, 20] width 82 height 31
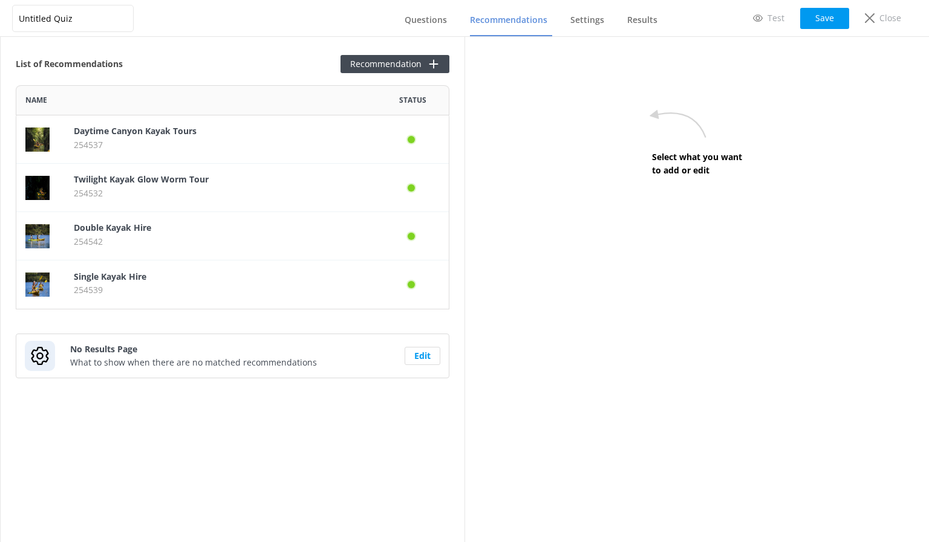
scroll to position [215, 424]
click at [421, 31] on link "Questions" at bounding box center [427, 20] width 47 height 31
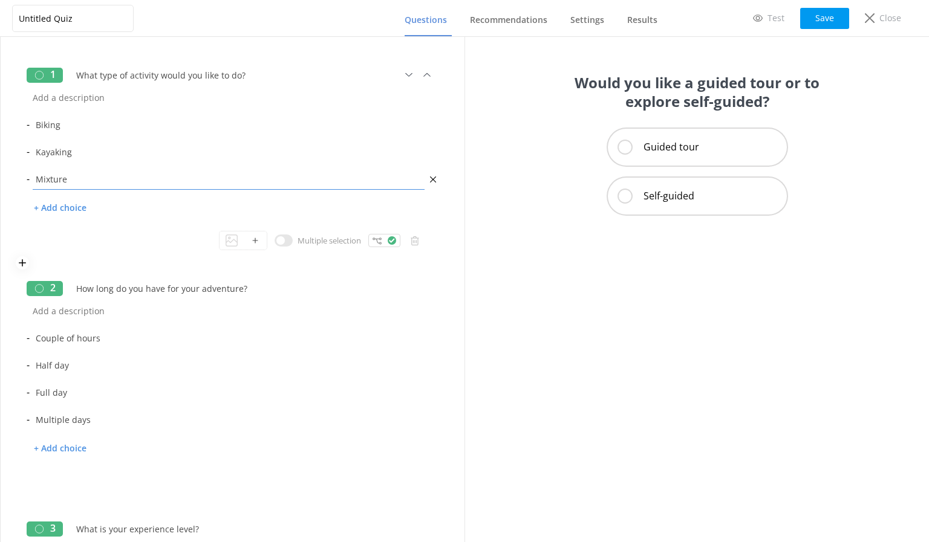
click at [74, 179] on input "Mixture" at bounding box center [229, 179] width 398 height 27
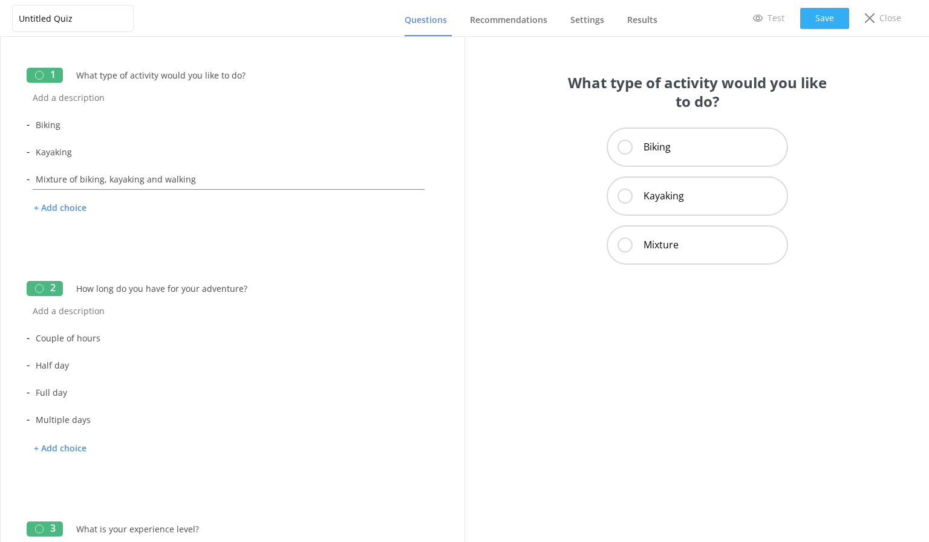
type input "Mixture of biking, kayaking and walking"
click at [834, 11] on button "Save" at bounding box center [824, 18] width 49 height 21
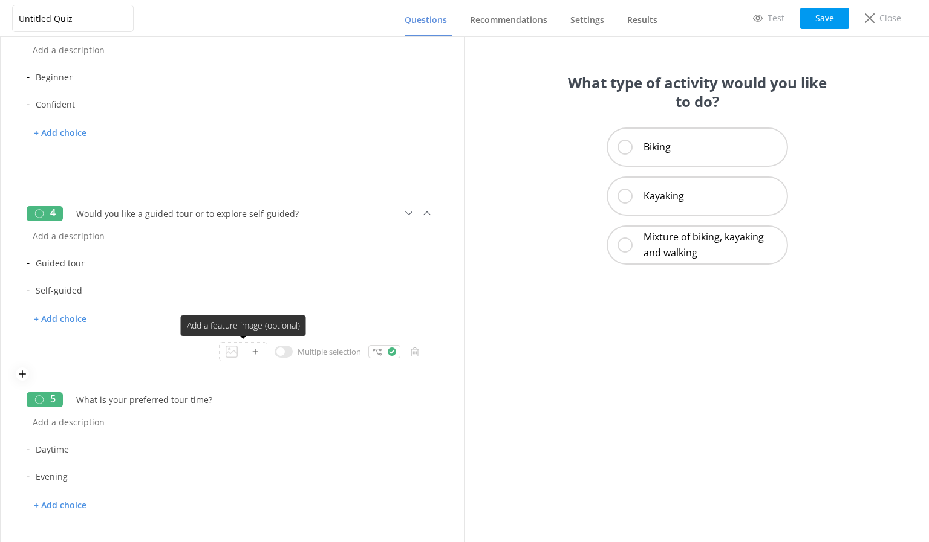
scroll to position [580, 0]
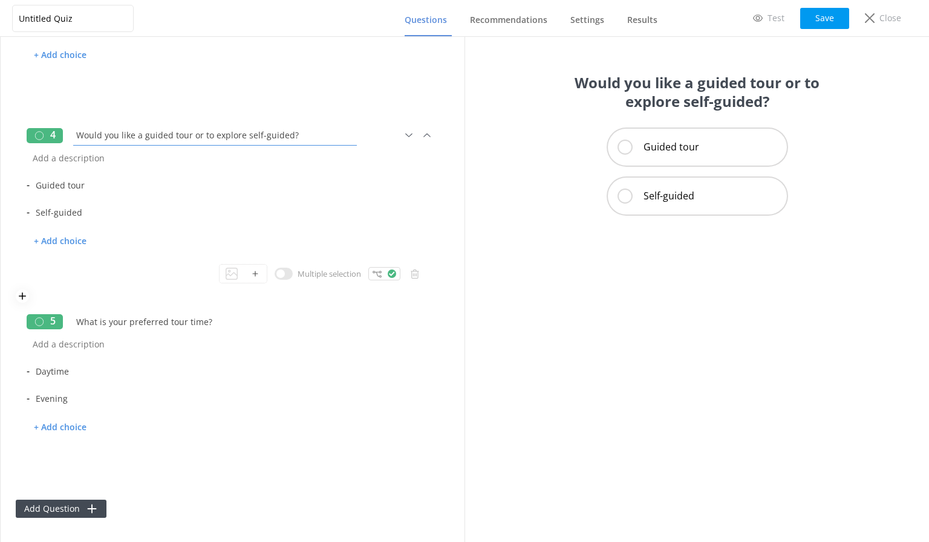
click at [281, 134] on input "Would you like a guided tour or to explore self-guided?" at bounding box center [215, 135] width 290 height 27
click at [313, 135] on input "Would you like a guided tour or to explore self-guided?" at bounding box center [215, 135] width 290 height 27
click at [62, 512] on button "Add Question" at bounding box center [61, 509] width 91 height 18
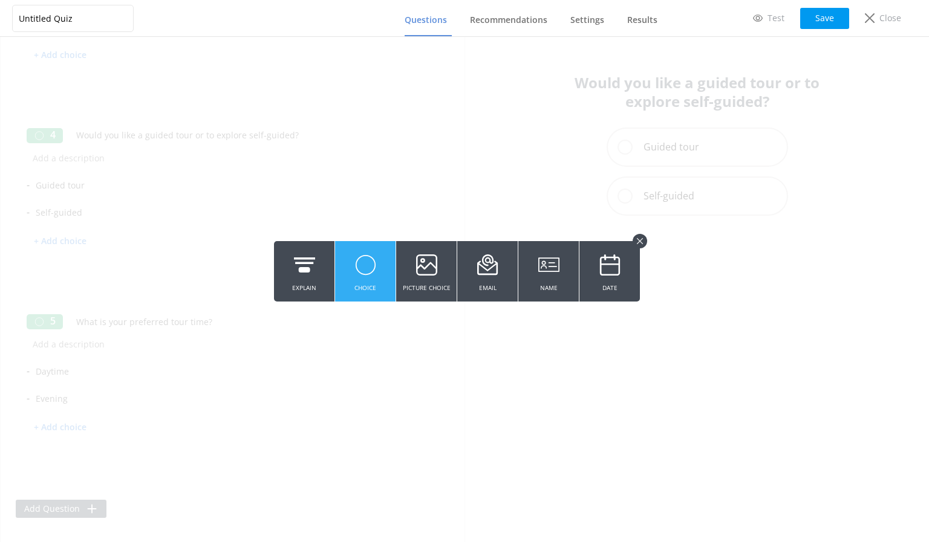
click at [370, 261] on use at bounding box center [364, 265] width 19 height 19
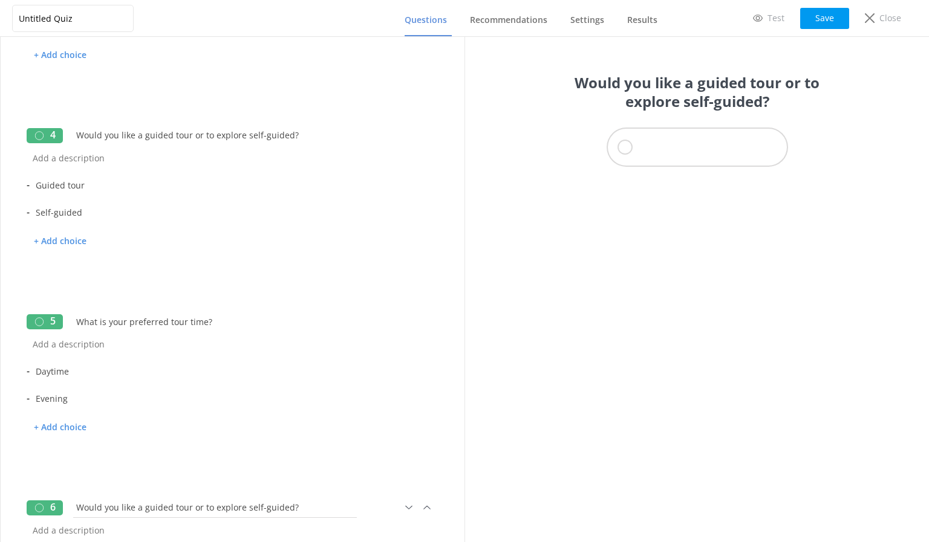
click at [144, 510] on input "Would you like a guided tour or to explore self-guided?" at bounding box center [215, 507] width 290 height 27
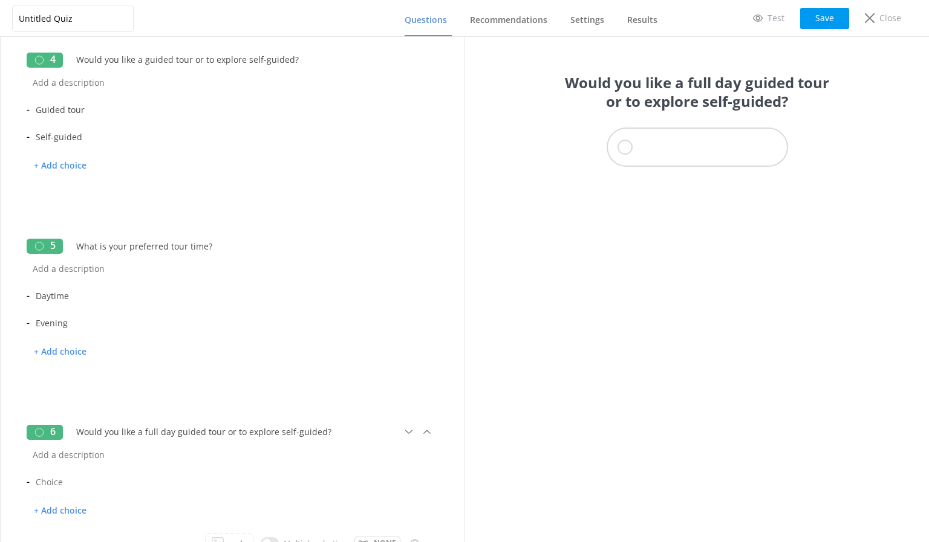
scroll to position [739, 0]
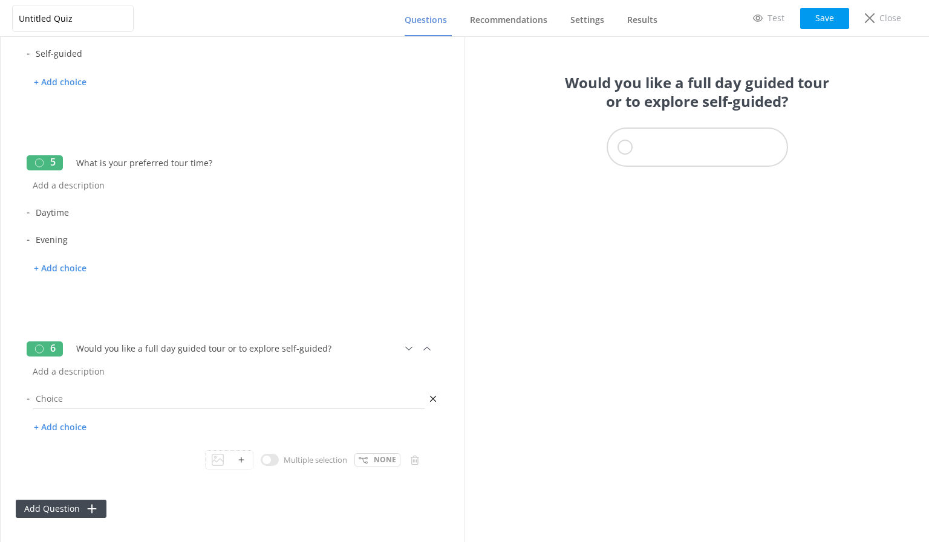
type input "Would you like a full day guided tour or to explore self-guided?"
click at [76, 397] on input "text" at bounding box center [229, 398] width 398 height 27
type input "Guided tour"
click at [63, 428] on p "+ Add choice" at bounding box center [60, 427] width 67 height 21
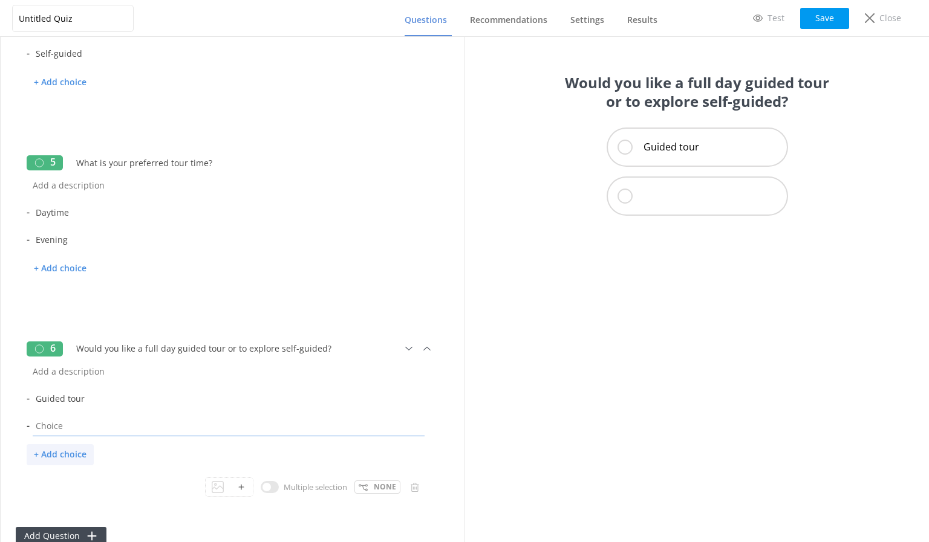
click at [63, 428] on input "text" at bounding box center [229, 425] width 398 height 27
type input "Self-guided"
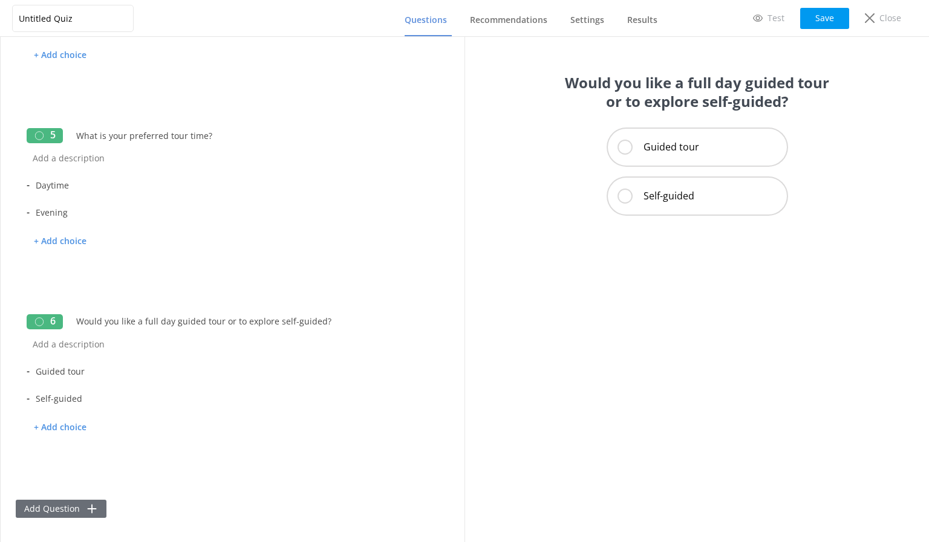
click at [73, 512] on button "Add Question" at bounding box center [61, 509] width 91 height 18
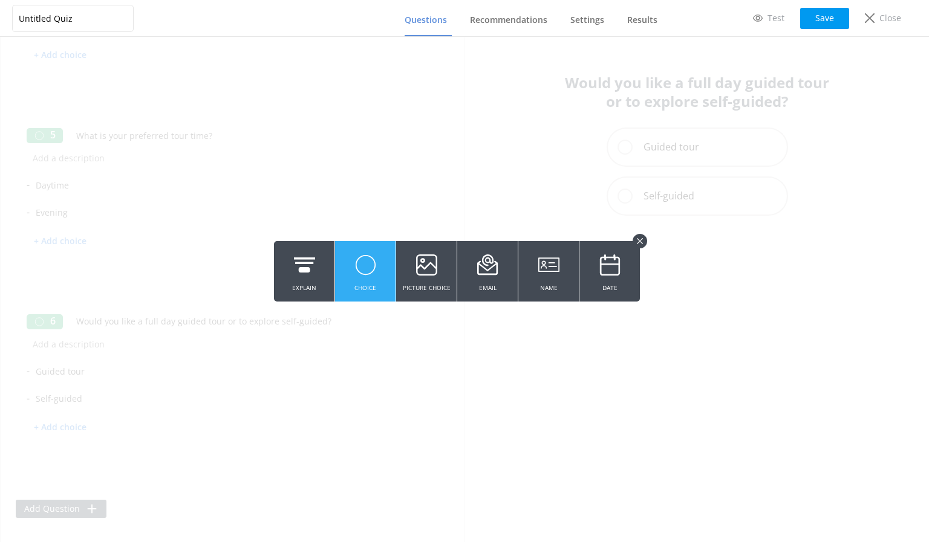
click at [381, 274] on button "Choice" at bounding box center [365, 271] width 60 height 60
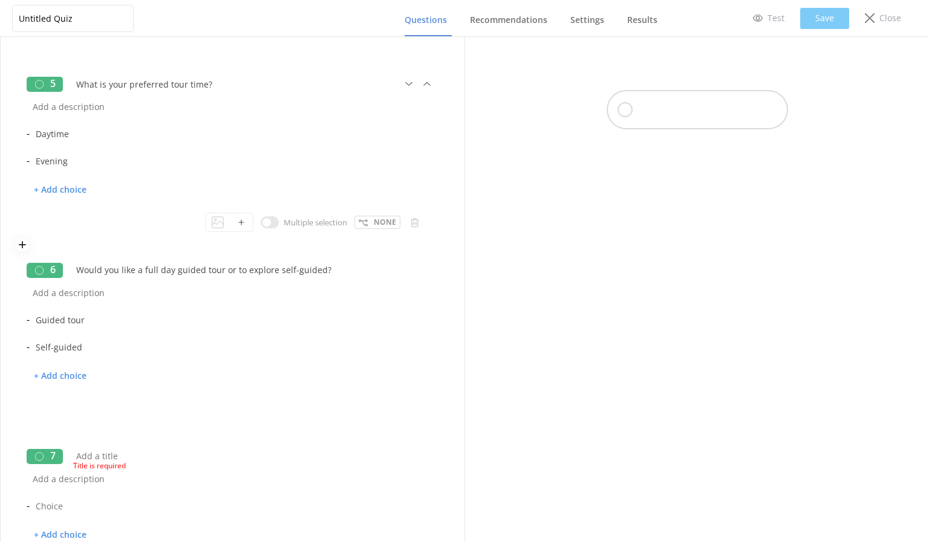
scroll to position [887, 0]
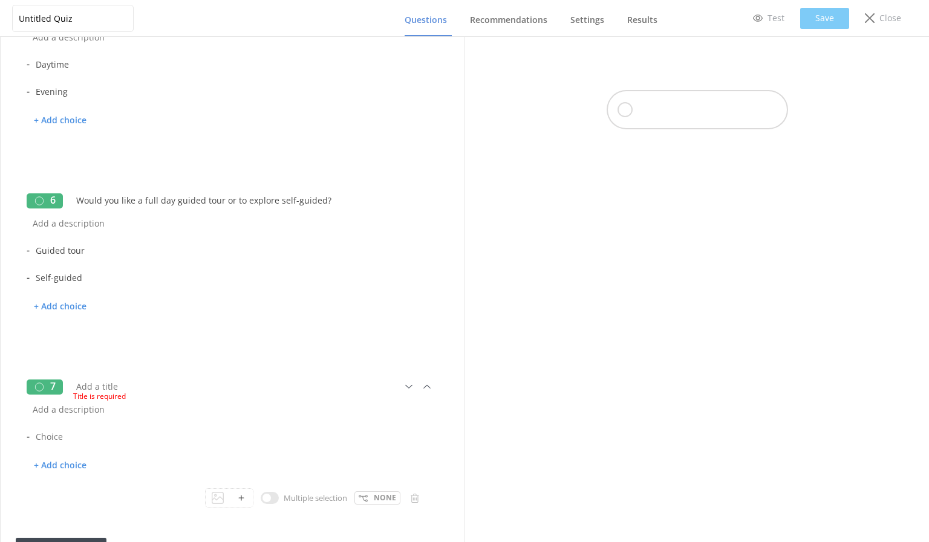
click at [123, 388] on div "Title is required" at bounding box center [239, 395] width 332 height 15
click at [123, 386] on input "text" at bounding box center [215, 386] width 290 height 27
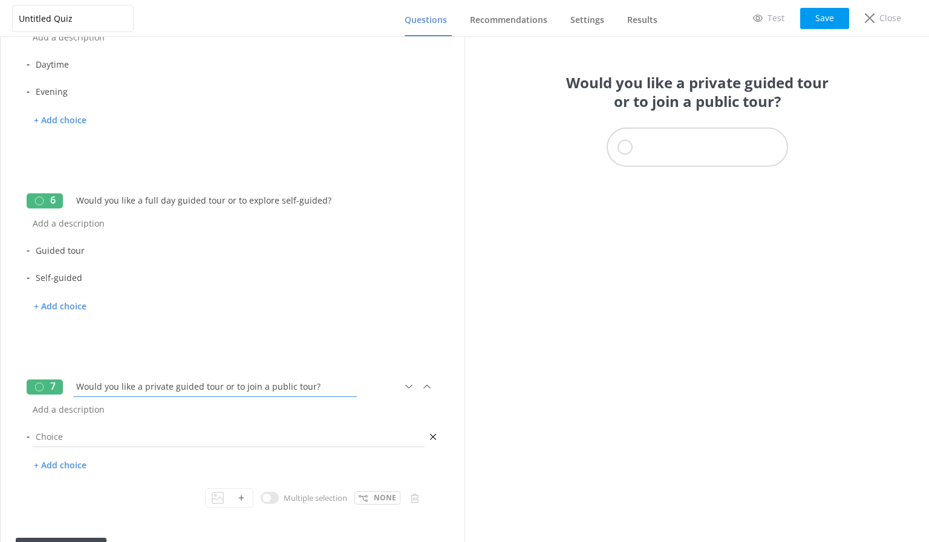
type input "Would you like a private guided tour or to join a public tour?"
click at [80, 430] on input "text" at bounding box center [229, 436] width 398 height 27
type input "Private tour"
click at [60, 464] on p "+ Add choice" at bounding box center [60, 465] width 67 height 21
click at [60, 463] on input "text" at bounding box center [229, 463] width 398 height 27
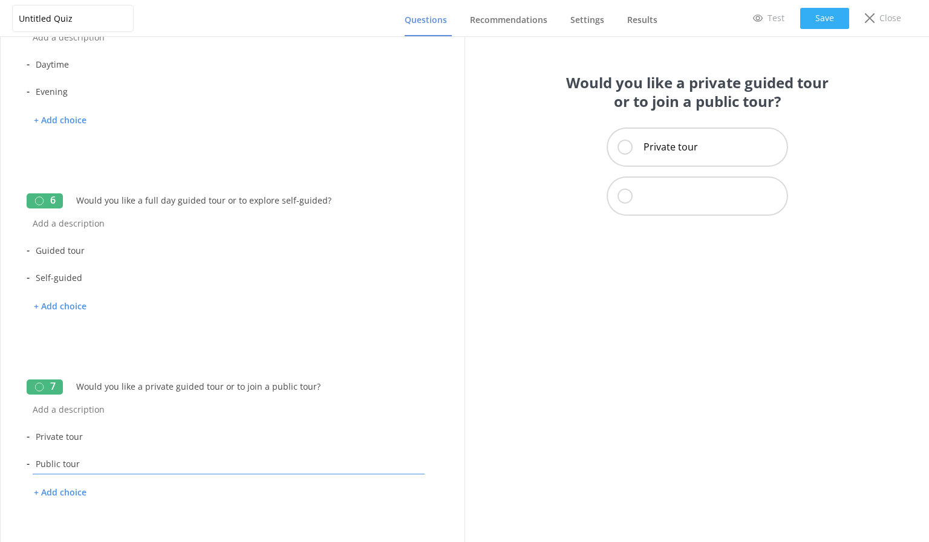
type input "Public tour"
click at [823, 18] on button "Save" at bounding box center [824, 18] width 49 height 21
click at [504, 20] on span "Recommendations" at bounding box center [508, 20] width 77 height 12
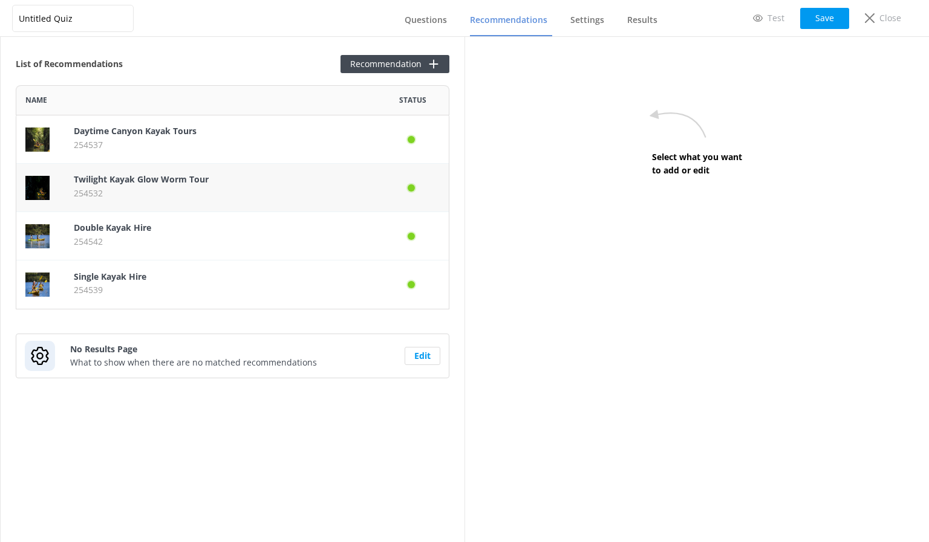
scroll to position [215, 424]
click at [390, 68] on button "Recommendation" at bounding box center [394, 64] width 109 height 18
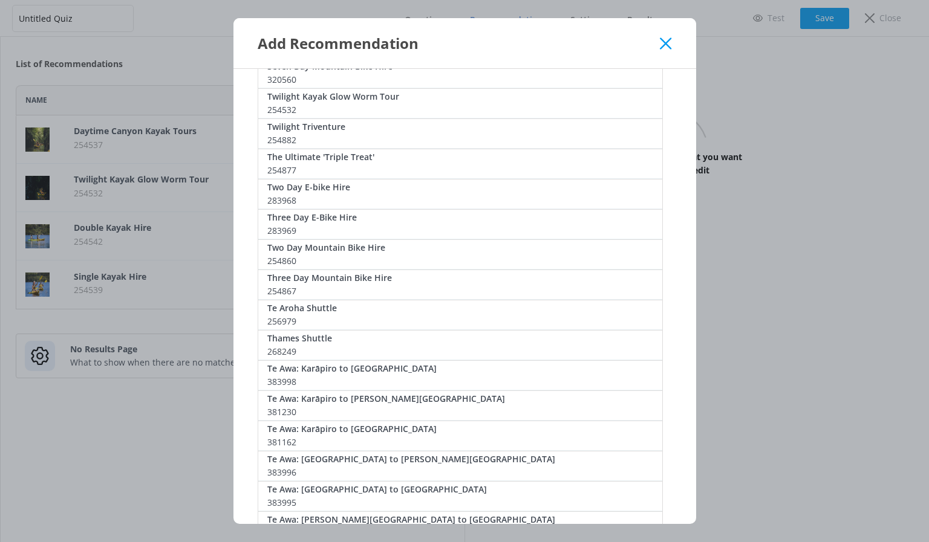
scroll to position [1153, 0]
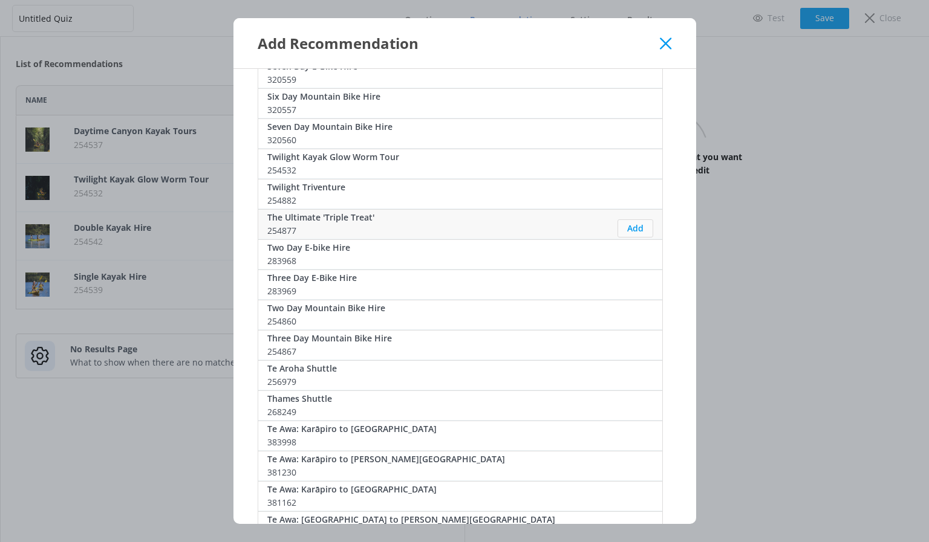
click at [629, 228] on button "Add" at bounding box center [635, 228] width 36 height 18
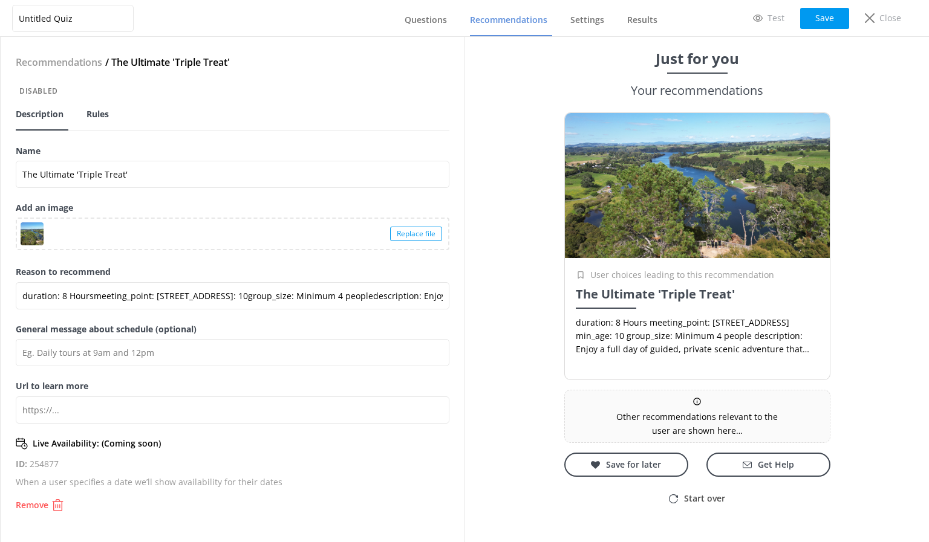
click at [96, 113] on span "Rules" at bounding box center [97, 114] width 22 height 12
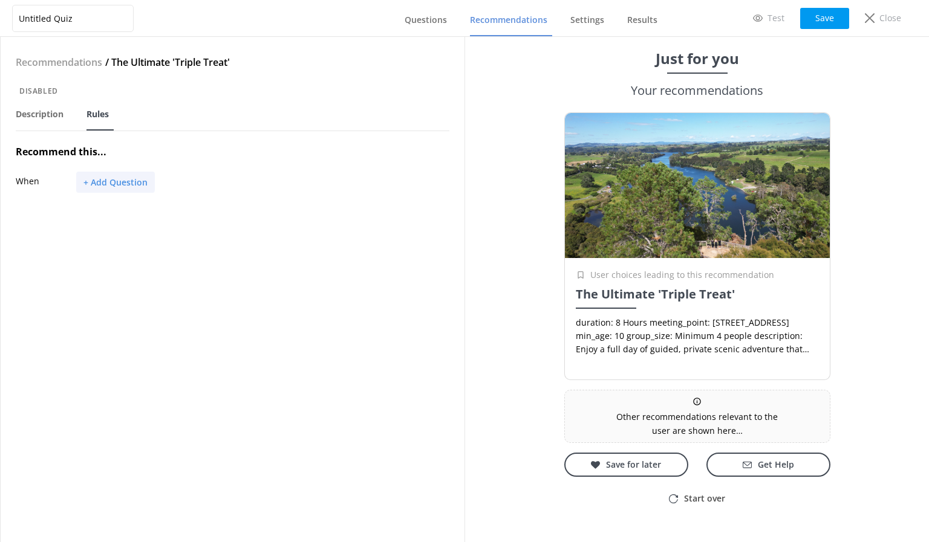
click at [122, 185] on button "+ Add Question" at bounding box center [115, 182] width 79 height 21
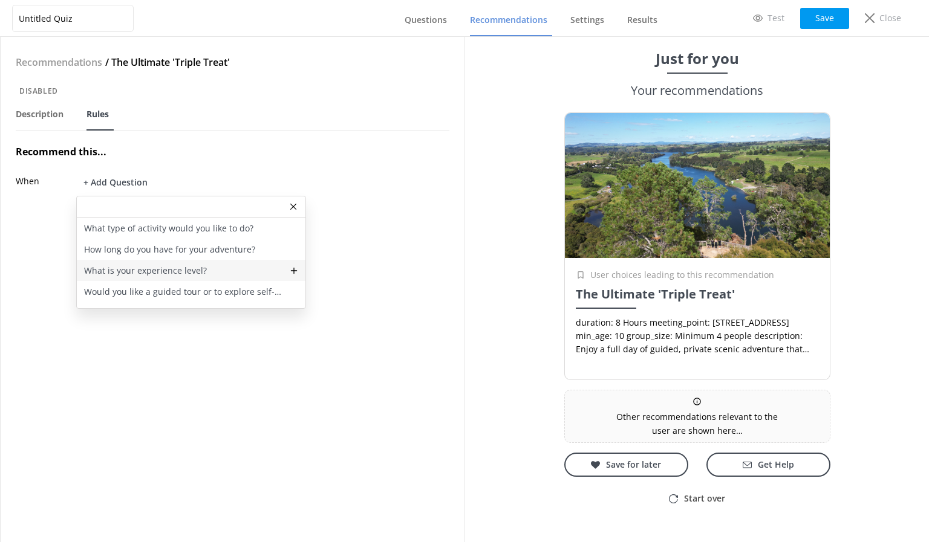
scroll to position [57, 0]
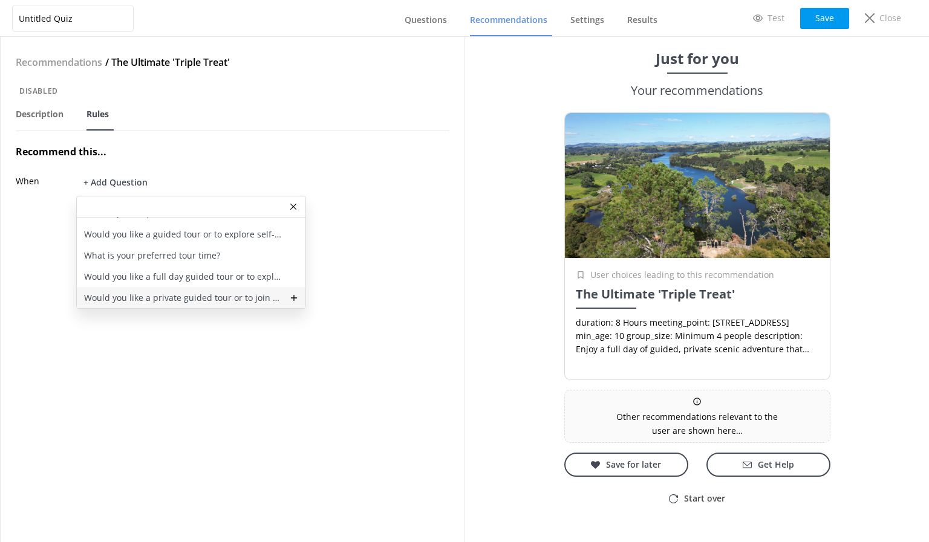
click at [206, 297] on p "Would you like a private guided tour or to join a public tour?" at bounding box center [183, 297] width 198 height 13
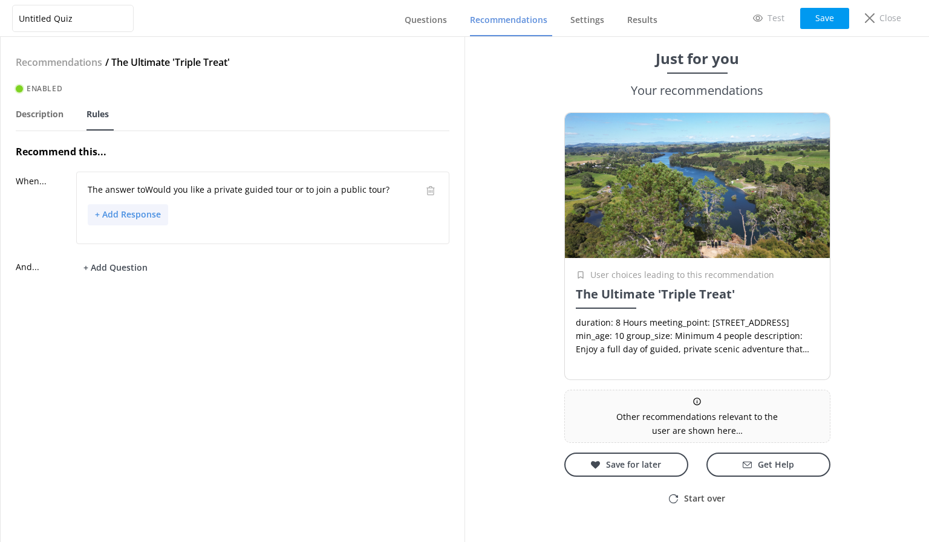
click at [140, 215] on button "+ Add Response" at bounding box center [128, 214] width 80 height 21
click at [151, 258] on div "Private tour" at bounding box center [202, 258] width 229 height 21
click at [837, 15] on button "Save" at bounding box center [824, 18] width 49 height 21
click at [424, 17] on span "Questions" at bounding box center [425, 20] width 42 height 12
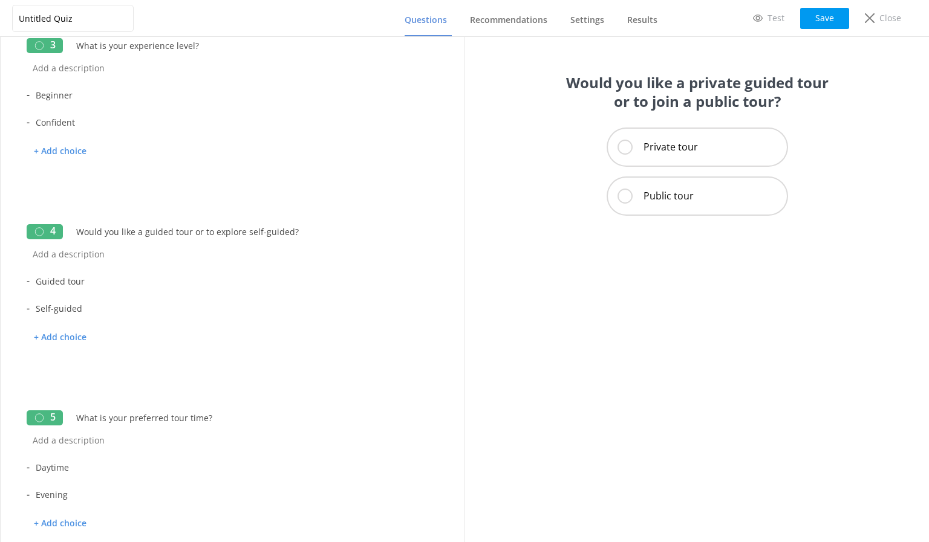
scroll to position [952, 0]
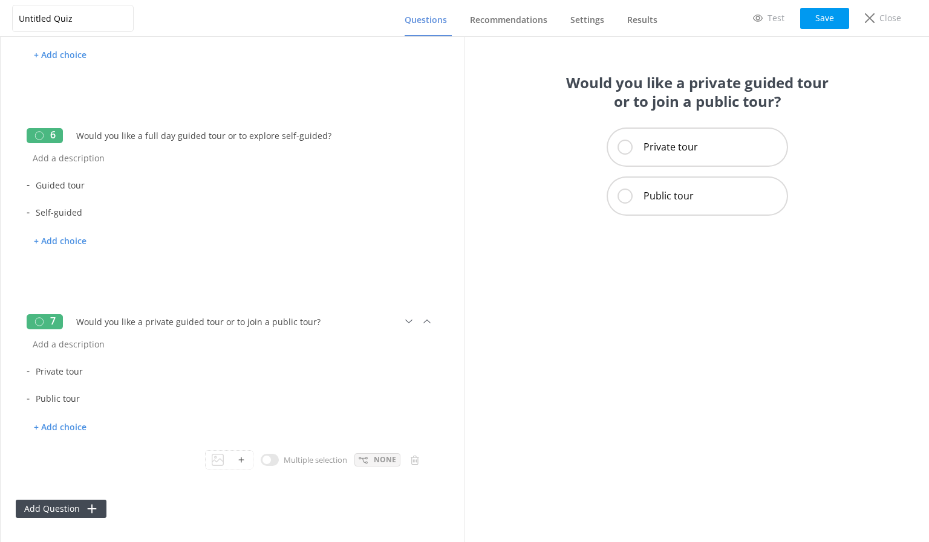
click at [362, 464] on div "None" at bounding box center [377, 459] width 46 height 13
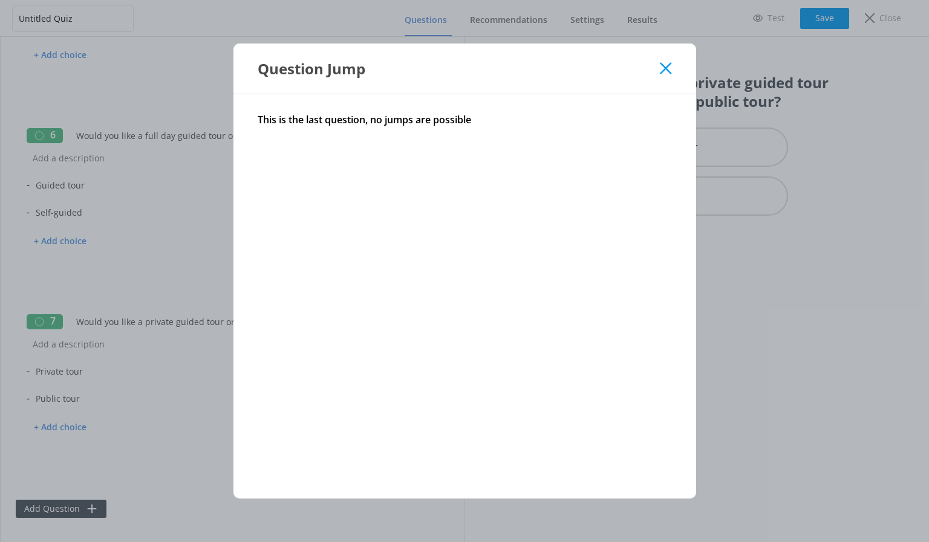
click at [673, 65] on div "Question Jump" at bounding box center [464, 69] width 462 height 50
click at [666, 72] on icon at bounding box center [665, 68] width 11 height 12
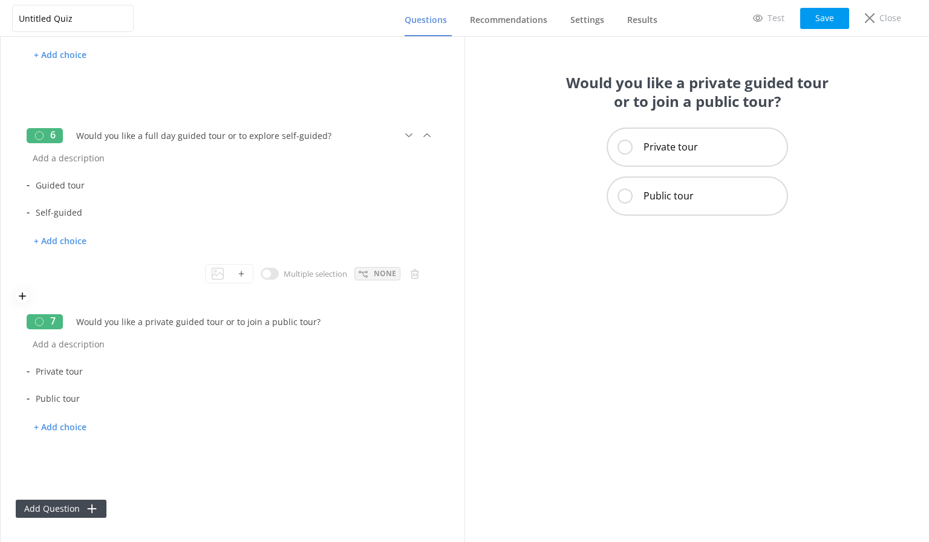
click at [363, 273] on div "None" at bounding box center [377, 273] width 46 height 13
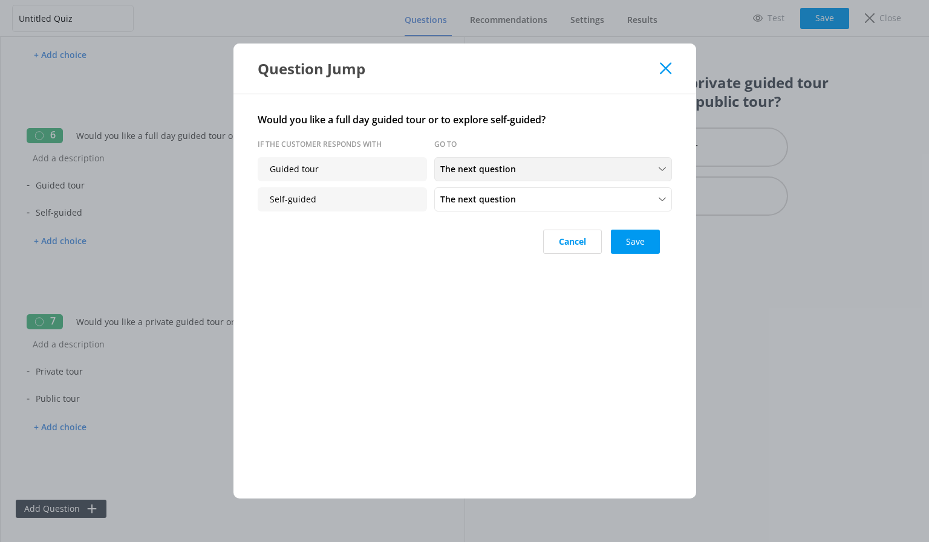
click at [476, 169] on span "The next question" at bounding box center [481, 169] width 83 height 13
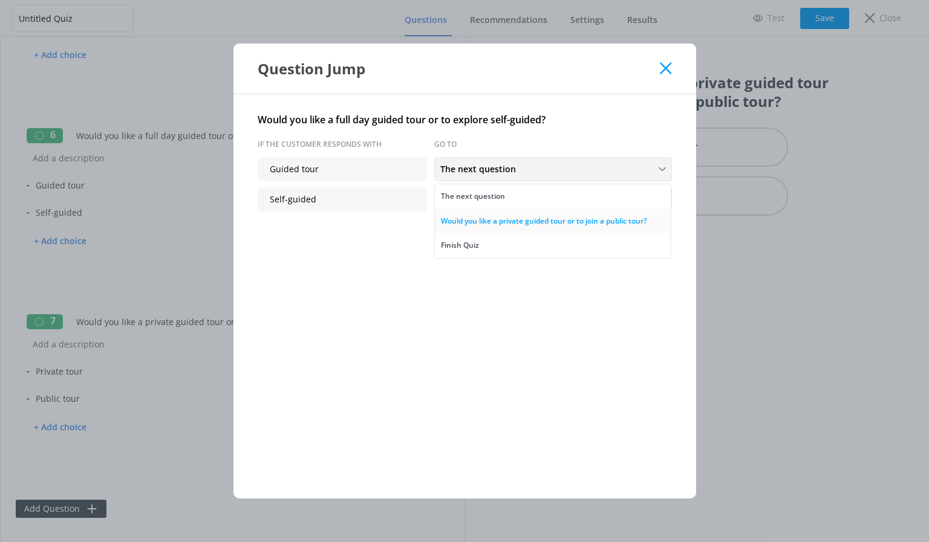
click at [478, 217] on div "Would you like a private guided tour or to join a public tour?" at bounding box center [544, 221] width 206 height 12
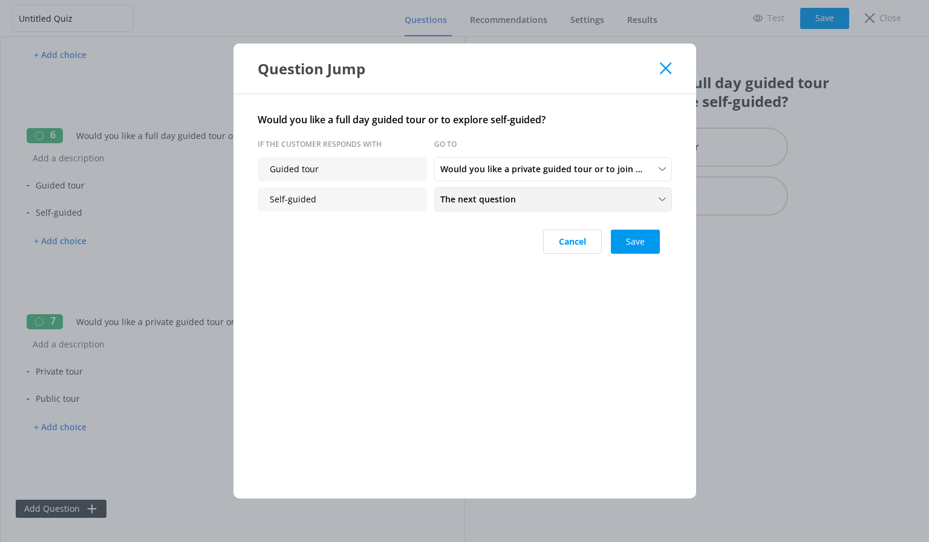
click at [549, 200] on div "The next question" at bounding box center [553, 199] width 232 height 13
click at [496, 173] on link "Finish Quiz" at bounding box center [553, 172] width 236 height 24
click at [640, 242] on button "Save" at bounding box center [635, 242] width 49 height 24
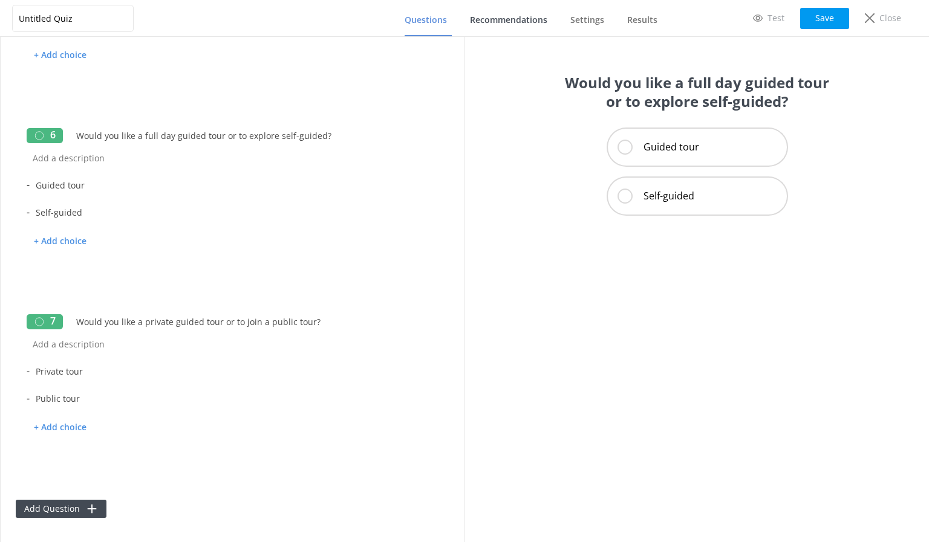
click at [491, 21] on span "Recommendations" at bounding box center [508, 20] width 77 height 12
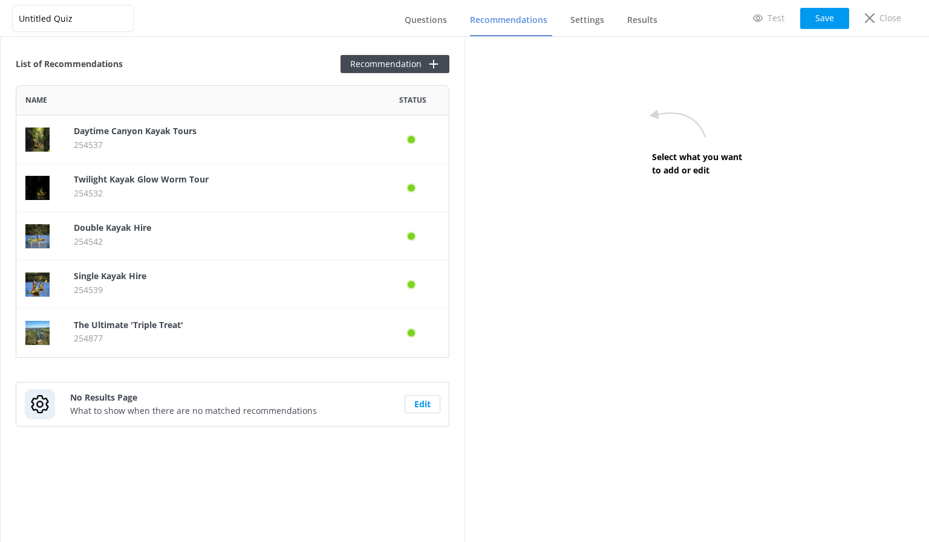
scroll to position [264, 424]
click at [374, 59] on button "Recommendation" at bounding box center [394, 64] width 109 height 18
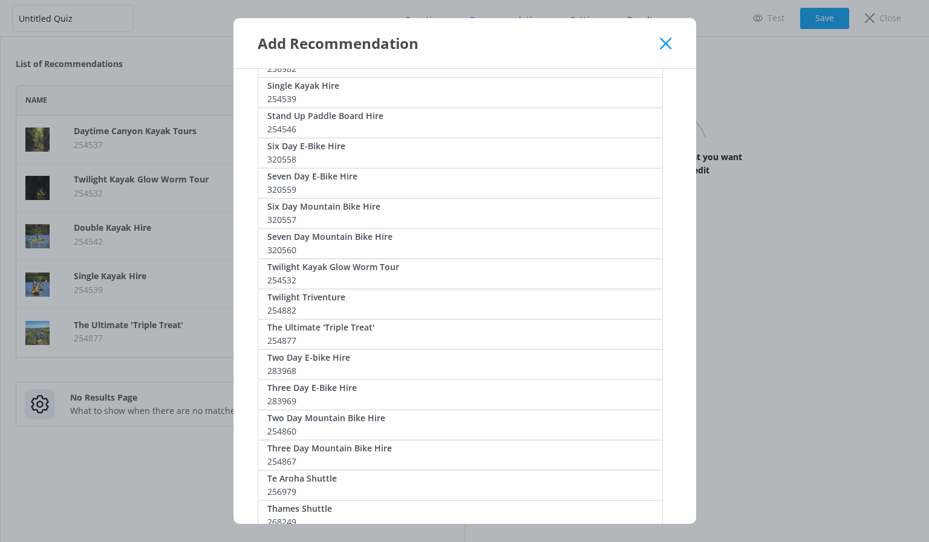
scroll to position [1149, 0]
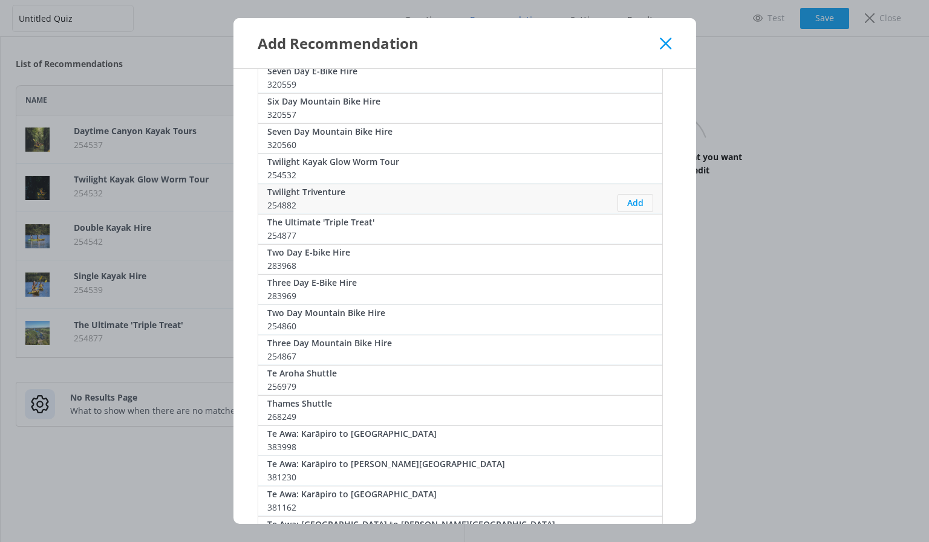
click at [626, 198] on button "Add" at bounding box center [635, 203] width 36 height 18
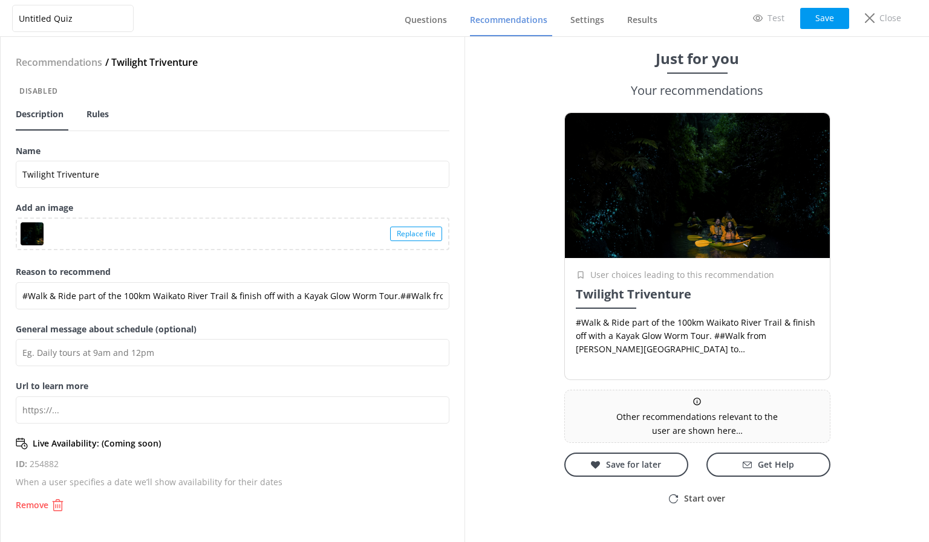
click at [88, 115] on span "Rules" at bounding box center [97, 114] width 22 height 12
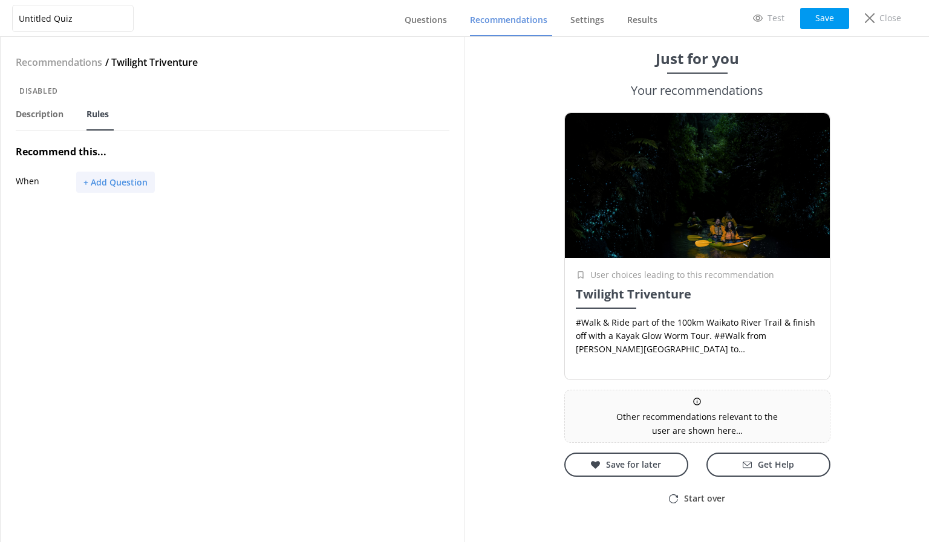
click at [115, 179] on button "+ Add Question" at bounding box center [115, 182] width 79 height 21
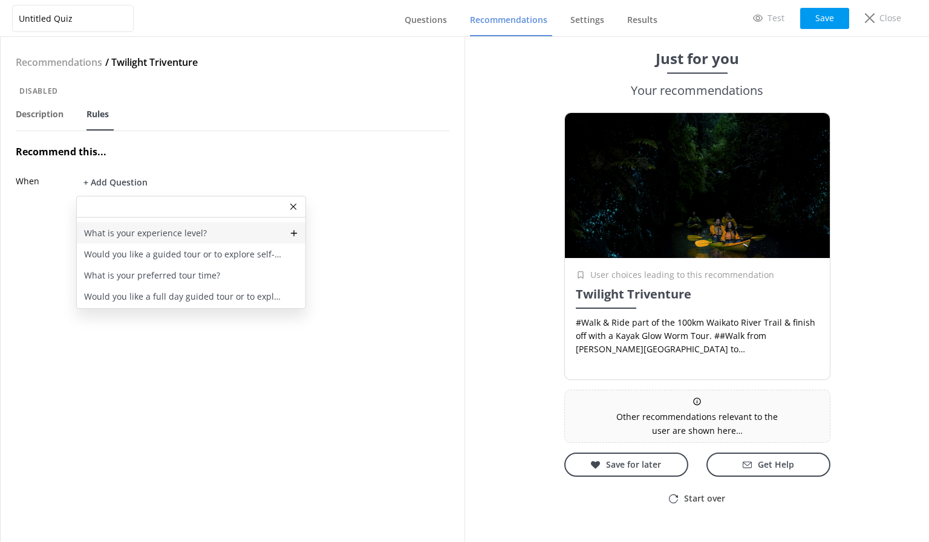
scroll to position [57, 0]
click at [146, 290] on div "Would you like a private guided tour or to join a public tour?" at bounding box center [191, 297] width 229 height 21
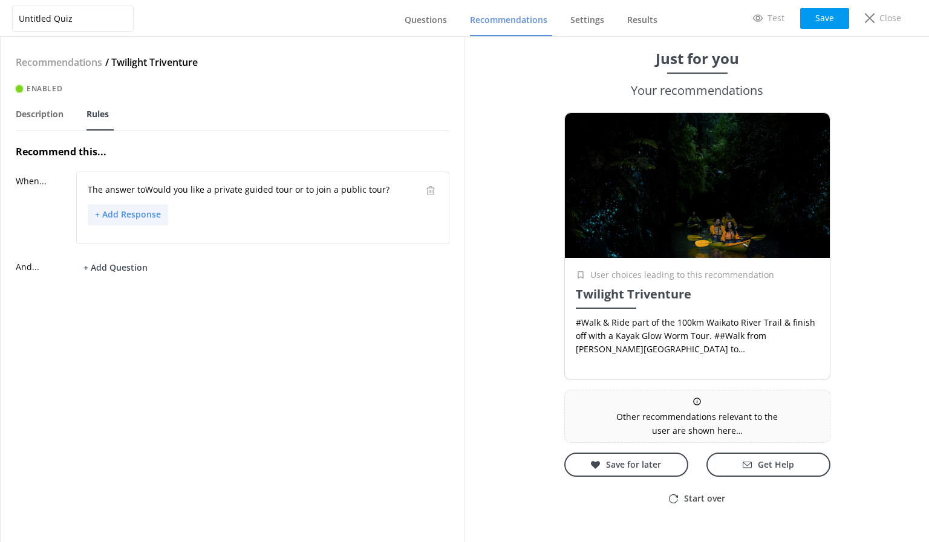
click at [151, 213] on button "+ Add Response" at bounding box center [128, 214] width 80 height 21
click at [134, 274] on p "Public tour" at bounding box center [118, 279] width 44 height 13
click at [817, 22] on button "Save" at bounding box center [824, 18] width 49 height 21
click at [437, 26] on link "Questions" at bounding box center [427, 20] width 47 height 31
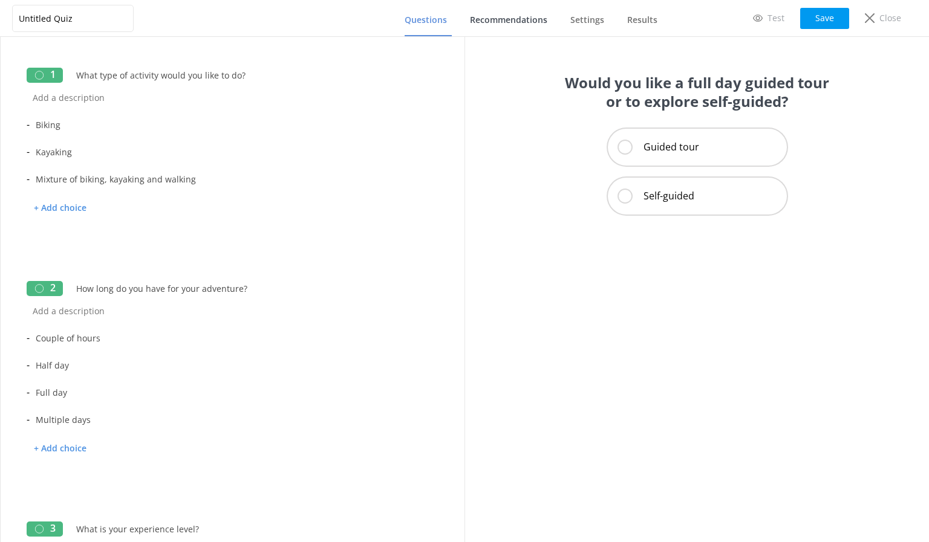
click at [487, 15] on span "Recommendations" at bounding box center [508, 20] width 77 height 12
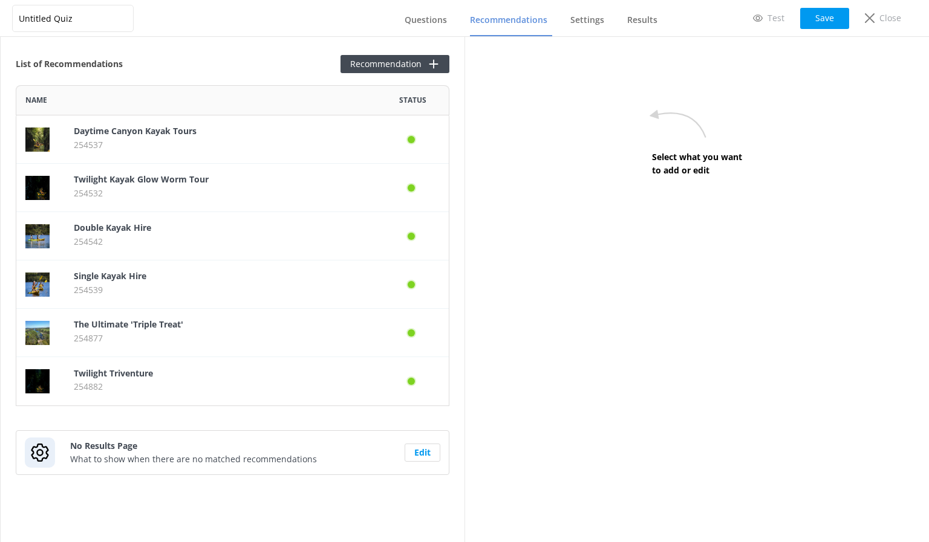
scroll to position [312, 424]
click at [377, 65] on button "Recommendation" at bounding box center [394, 64] width 109 height 18
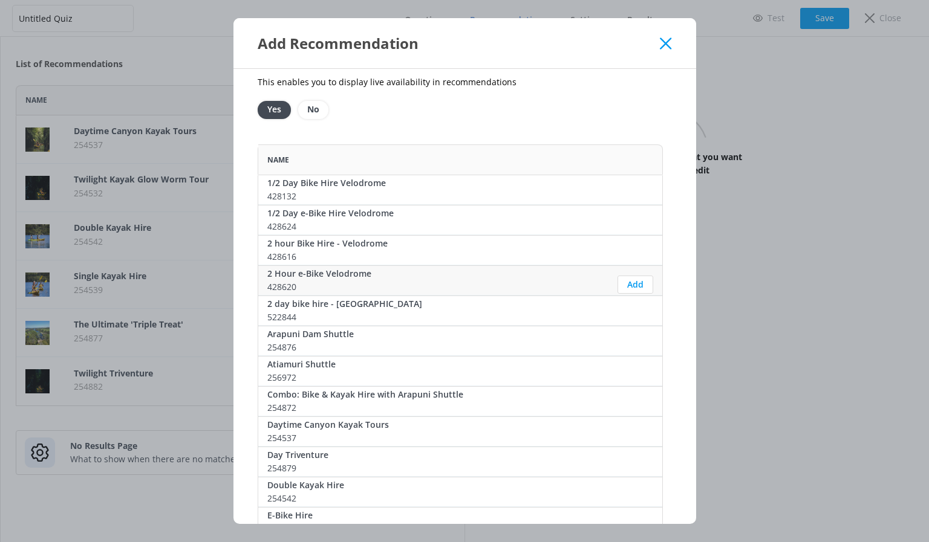
scroll to position [181, 0]
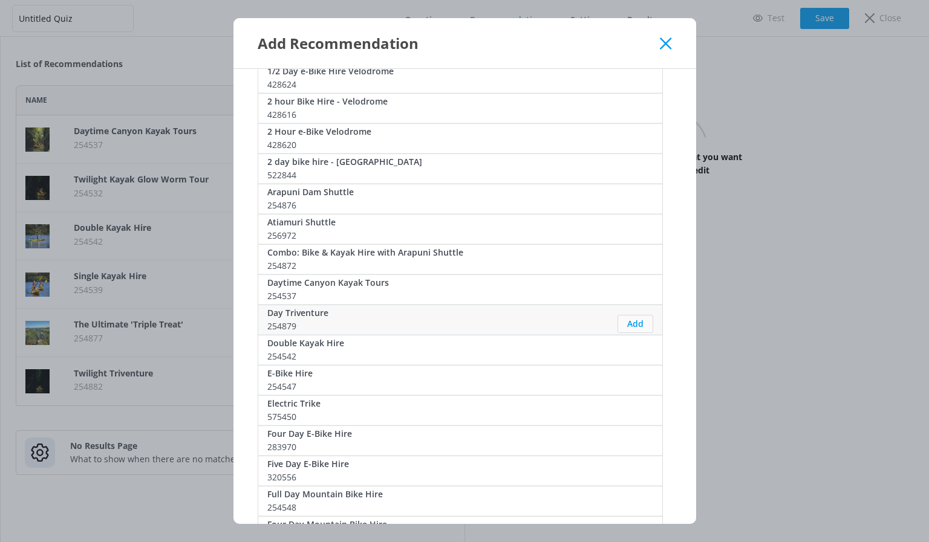
click at [634, 325] on button "Add" at bounding box center [635, 324] width 36 height 18
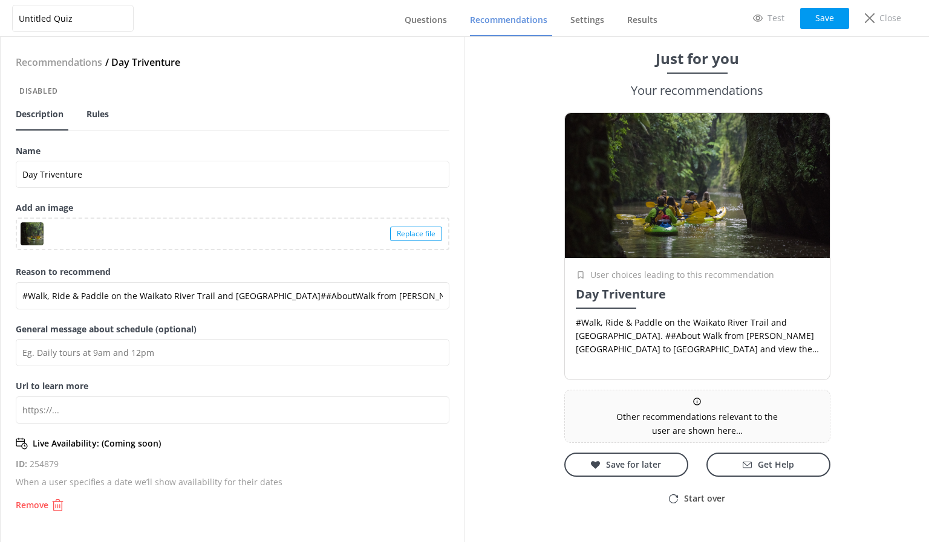
click at [104, 111] on span "Rules" at bounding box center [97, 114] width 22 height 12
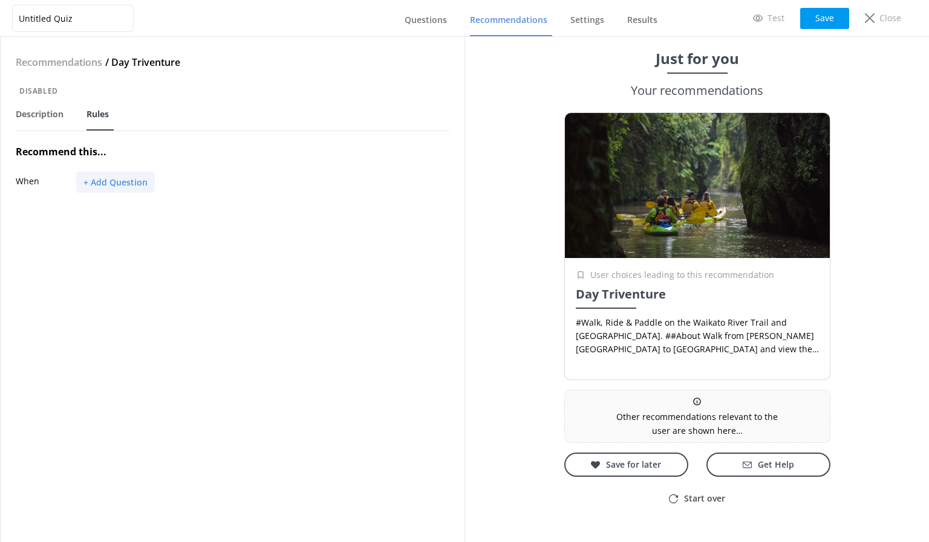
click at [150, 181] on button "+ Add Question" at bounding box center [115, 182] width 79 height 21
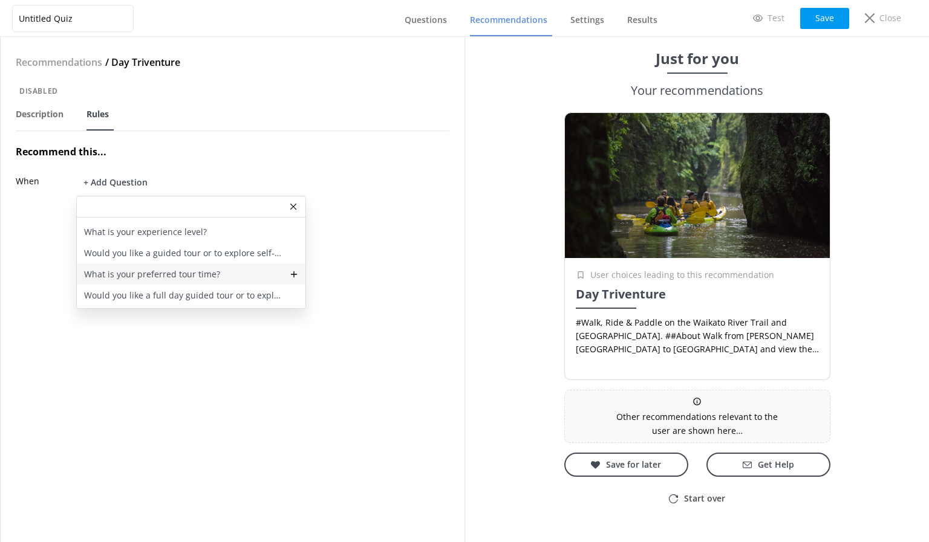
scroll to position [57, 0]
click at [178, 280] on p "Would you like a full day guided tour or to explore self-guided?" at bounding box center [183, 276] width 198 height 13
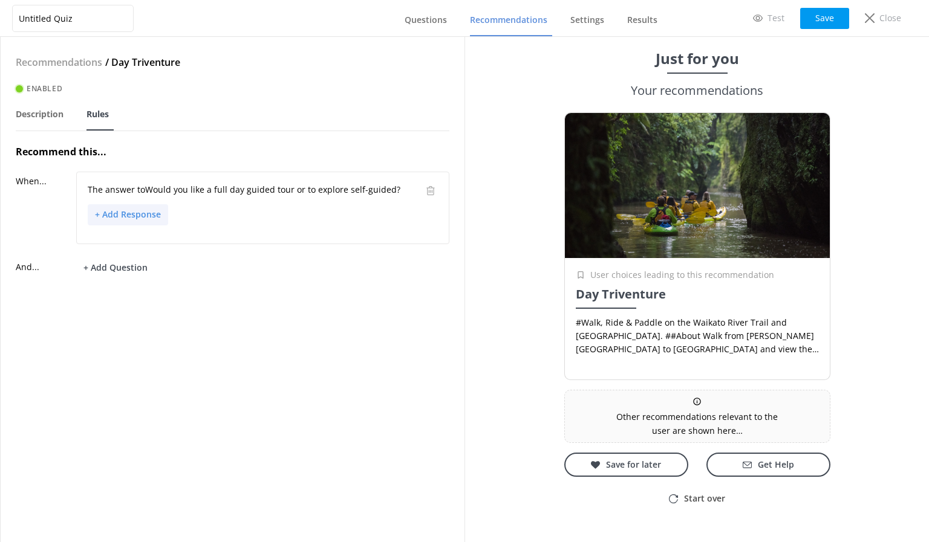
click at [145, 213] on button "+ Add Response" at bounding box center [128, 214] width 80 height 21
click at [135, 277] on p "Self-guided" at bounding box center [119, 279] width 47 height 13
click at [829, 16] on button "Save" at bounding box center [824, 18] width 49 height 21
click at [426, 21] on span "Questions" at bounding box center [425, 20] width 42 height 12
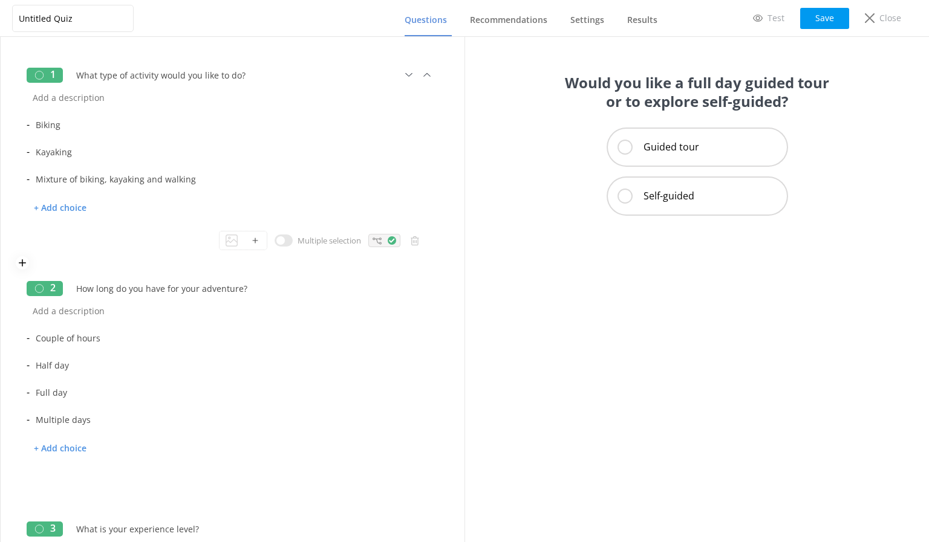
click at [372, 239] on icon at bounding box center [376, 240] width 9 height 9
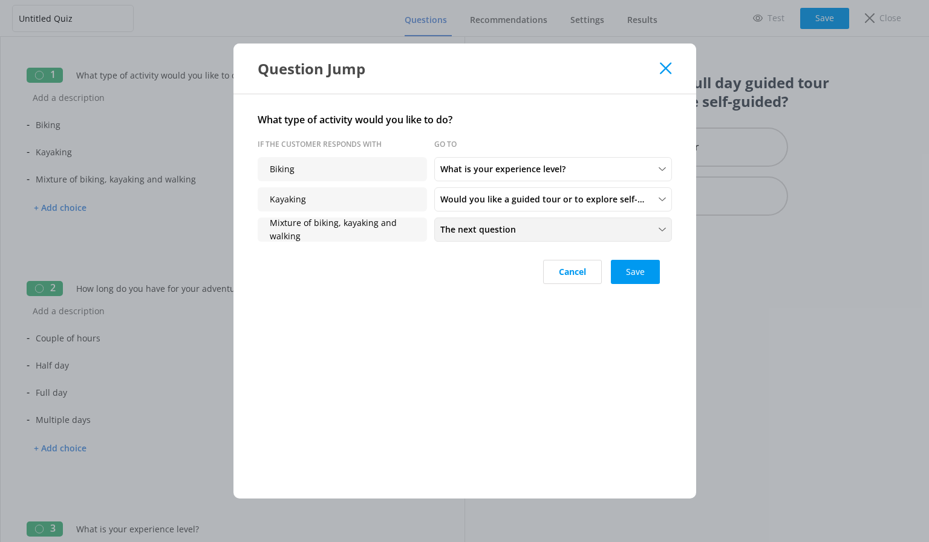
click at [468, 229] on span "The next question" at bounding box center [481, 229] width 83 height 13
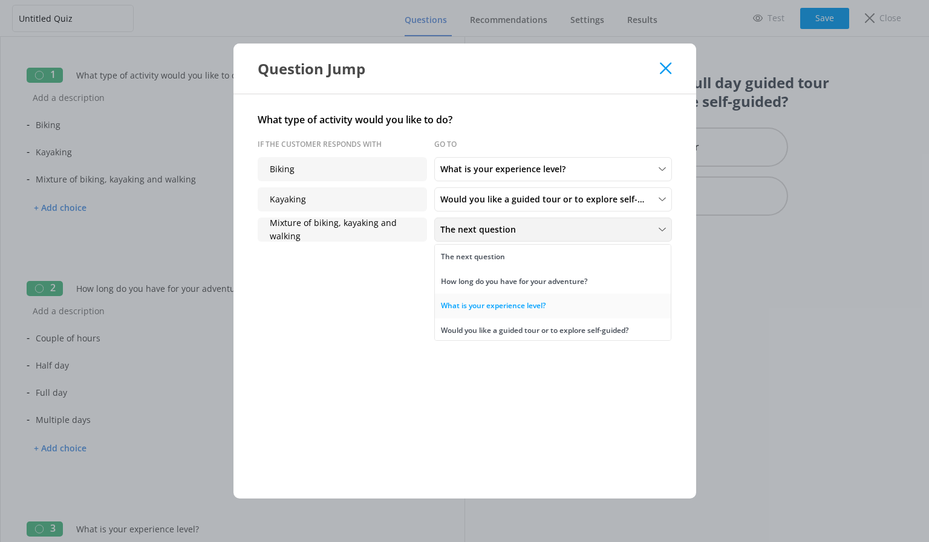
scroll to position [60, 0]
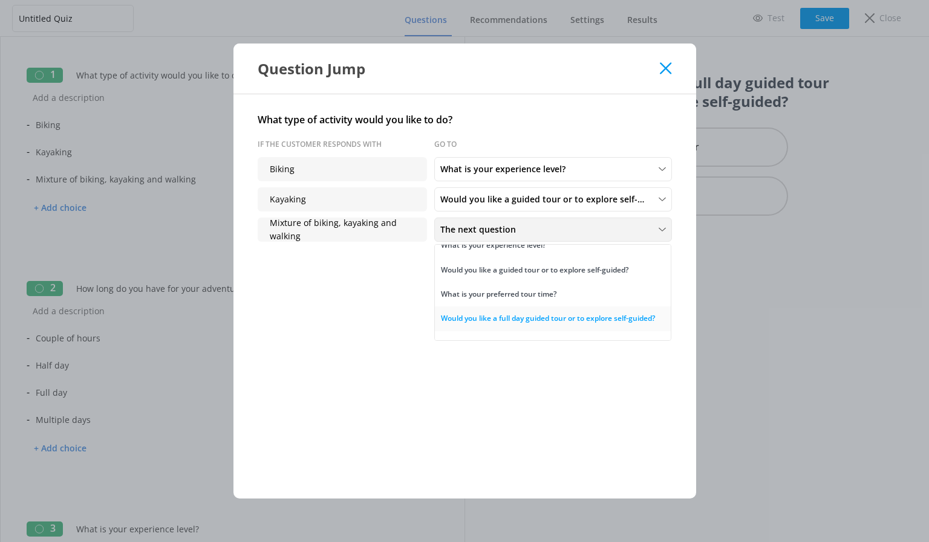
click at [500, 318] on div "Would you like a full day guided tour or to explore self-guided?" at bounding box center [548, 319] width 214 height 12
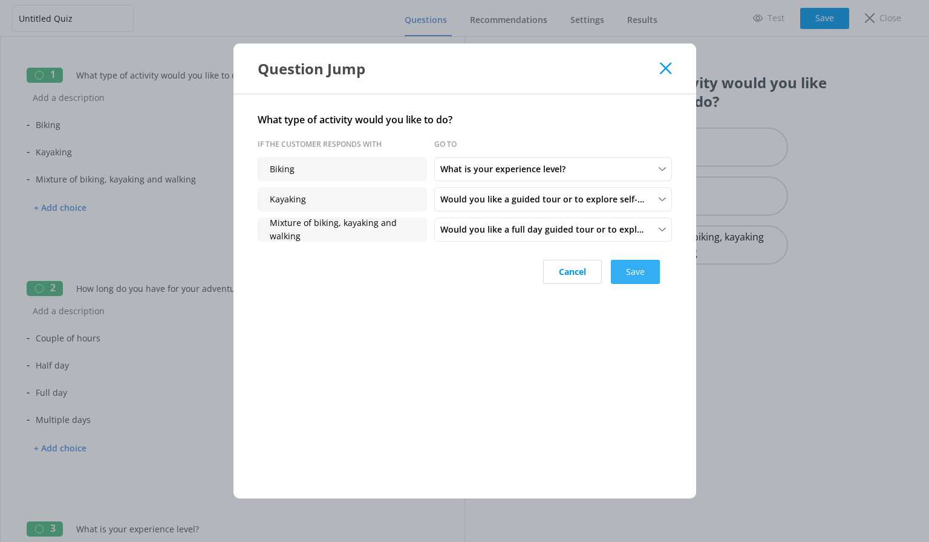
click at [649, 273] on button "Save" at bounding box center [635, 272] width 49 height 24
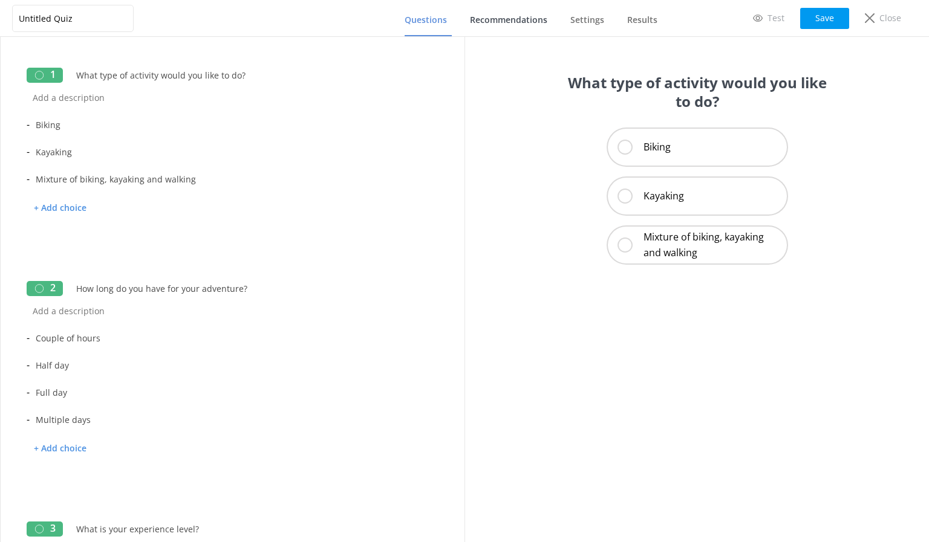
click at [484, 20] on span "Recommendations" at bounding box center [508, 20] width 77 height 12
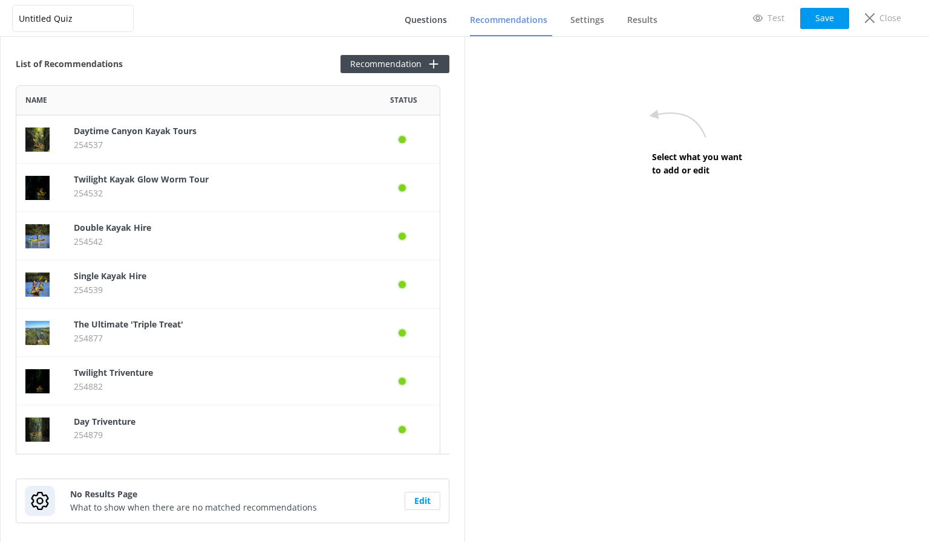
scroll to position [360, 415]
click at [349, 62] on button "Recommendation" at bounding box center [394, 64] width 109 height 18
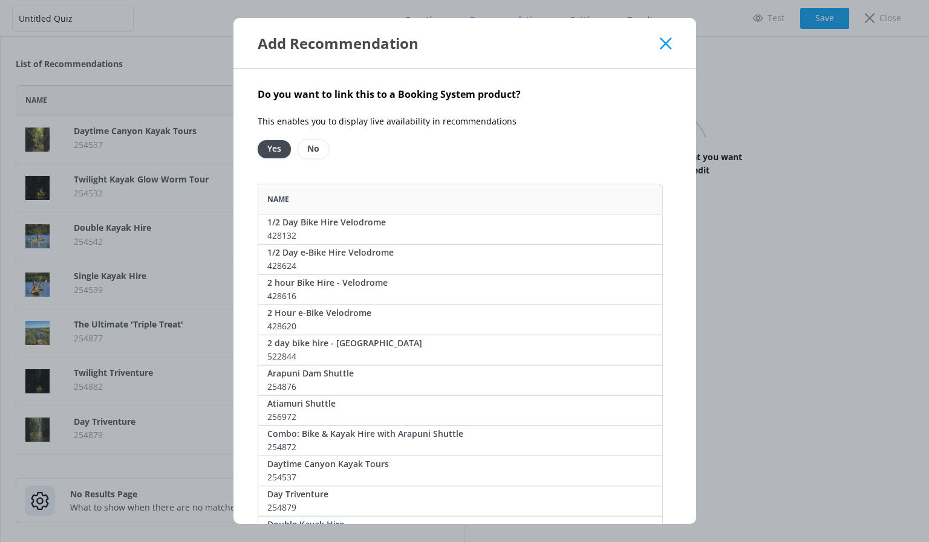
scroll to position [1866, 396]
click at [663, 40] on icon at bounding box center [665, 43] width 11 height 12
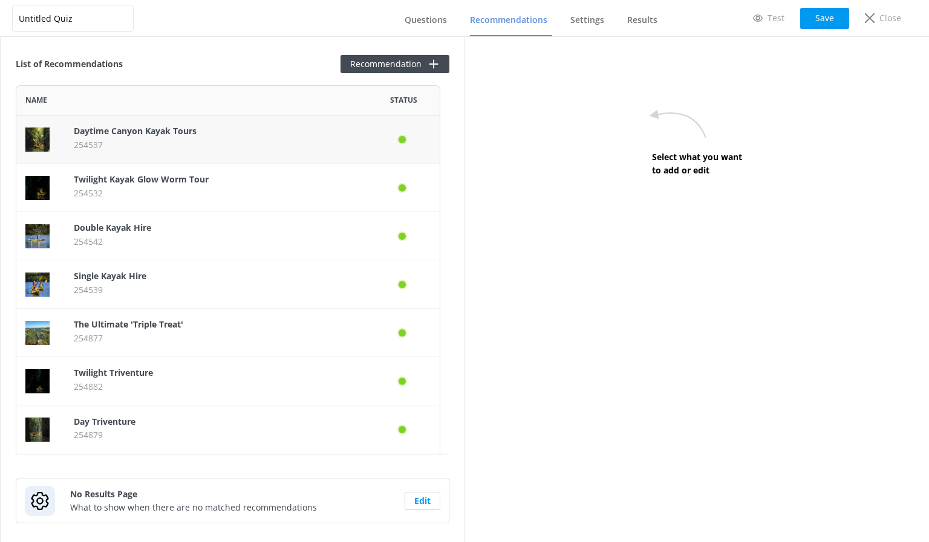
click at [296, 130] on p "Daytime Canyon Kayak Tours" at bounding box center [216, 131] width 284 height 13
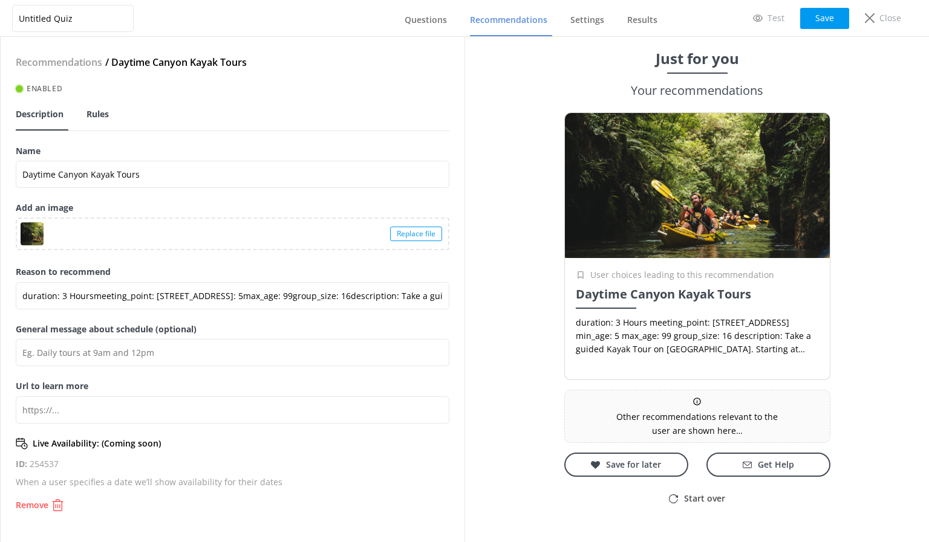
click at [102, 115] on span "Rules" at bounding box center [97, 114] width 22 height 12
